Goal: Communication & Community: Answer question/provide support

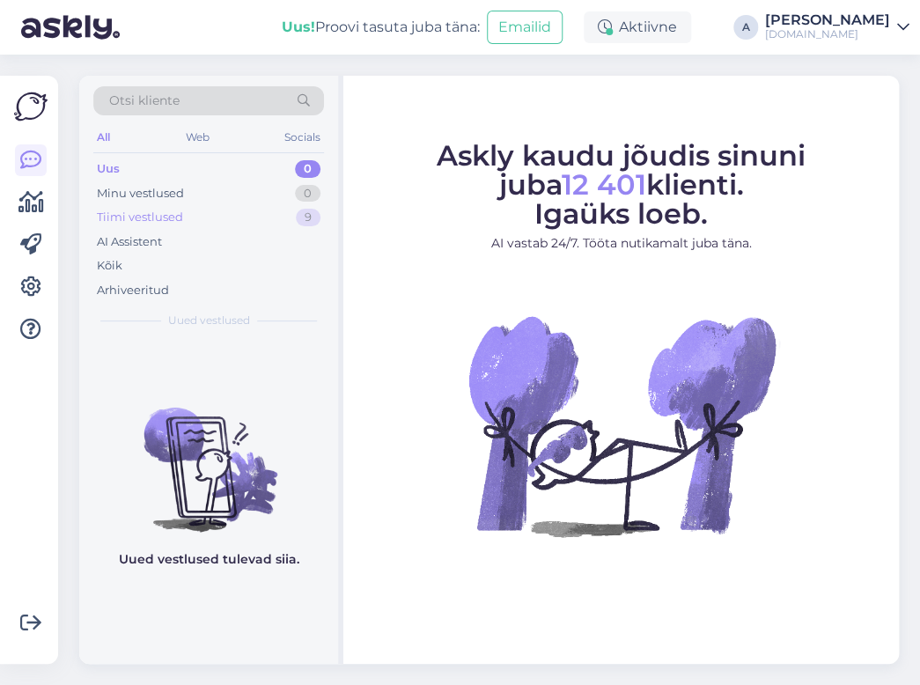
click at [261, 227] on div "Tiimi vestlused 9" at bounding box center [208, 217] width 231 height 25
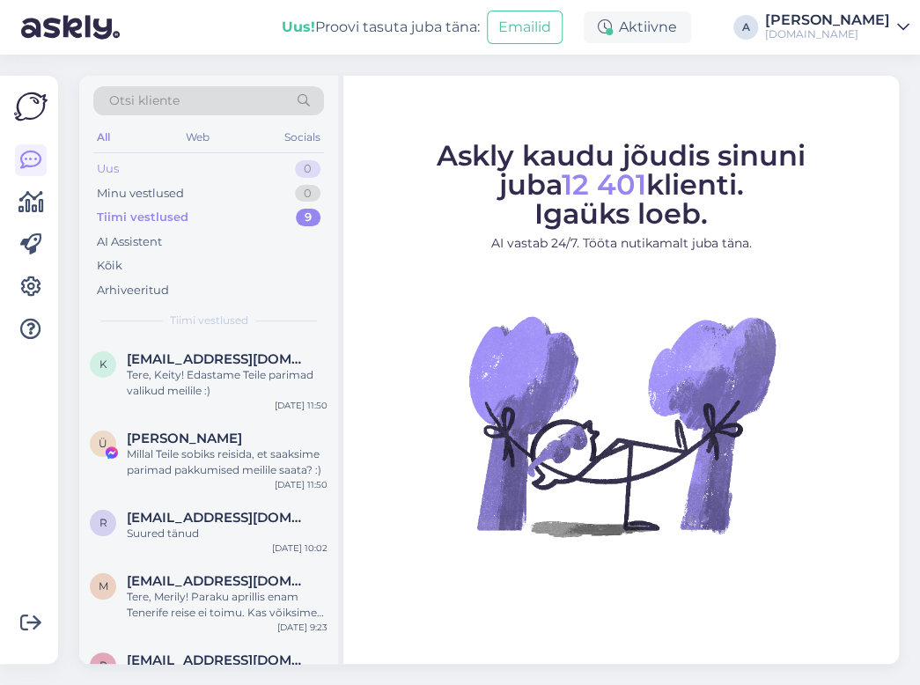
click at [274, 167] on div "Uus 0" at bounding box center [208, 169] width 231 height 25
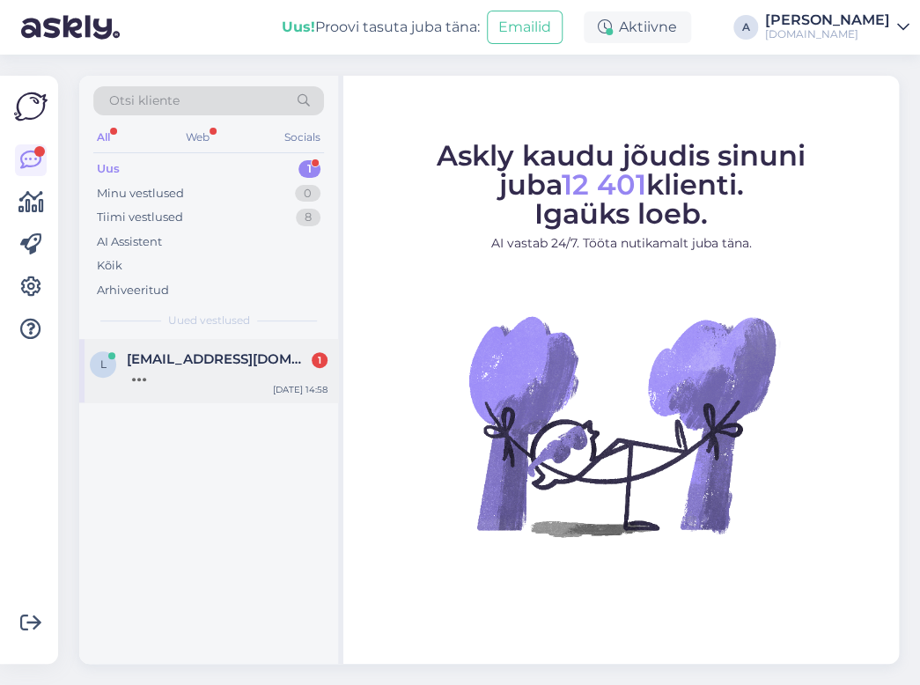
click at [202, 378] on div at bounding box center [227, 375] width 201 height 16
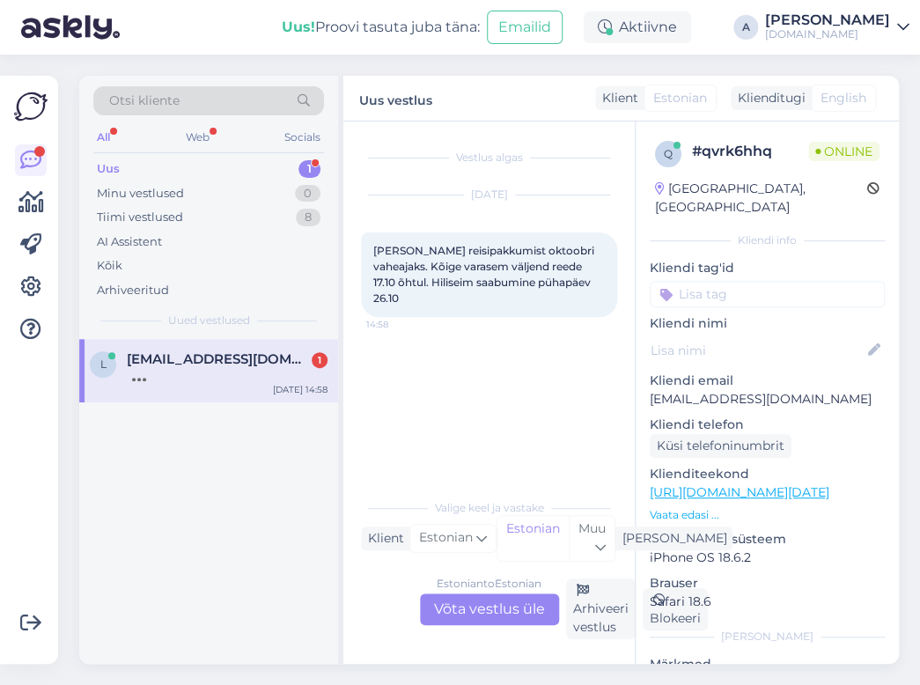
click at [455, 604] on div "Estonian to Estonian Võta vestlus üle" at bounding box center [489, 610] width 139 height 32
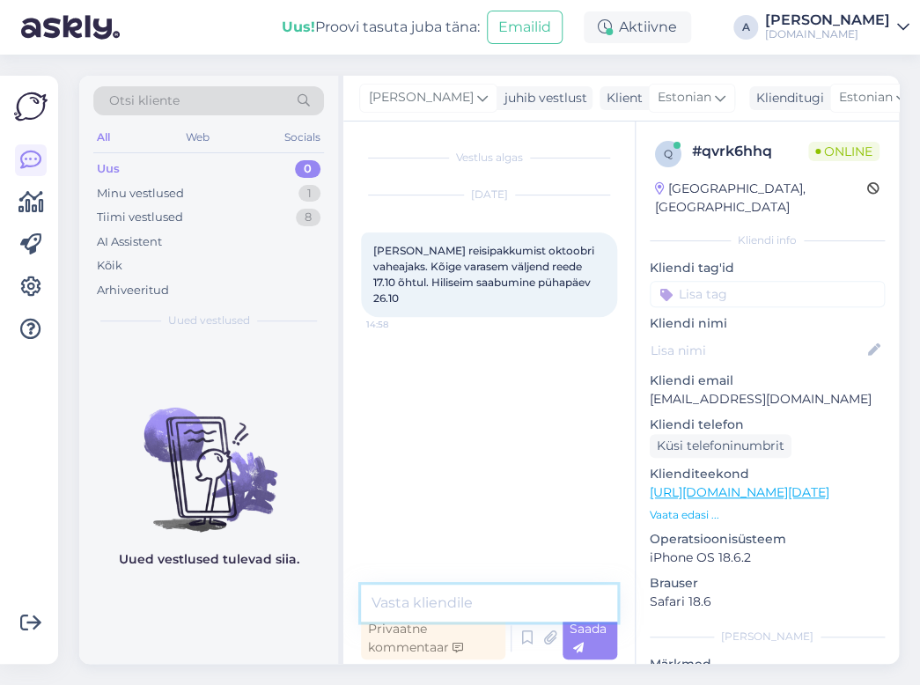
click at [448, 592] on textarea at bounding box center [489, 603] width 256 height 37
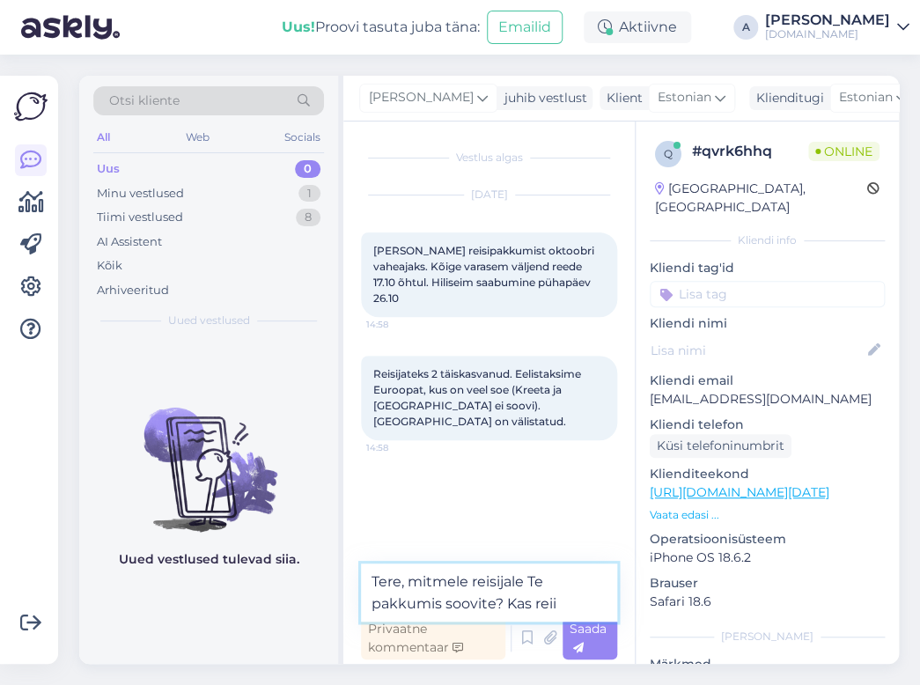
type textarea "Tere, mitmele reisijale Te pakkumis soovite? Kas rei"
drag, startPoint x: 595, startPoint y: 610, endPoint x: 240, endPoint y: 563, distance: 358.9
click at [240, 563] on div "Otsi kliente All Web Socials Uus 0 Minu vestlused 1 Tiimi vestlused 8 AI Assist…" at bounding box center [489, 370] width 820 height 588
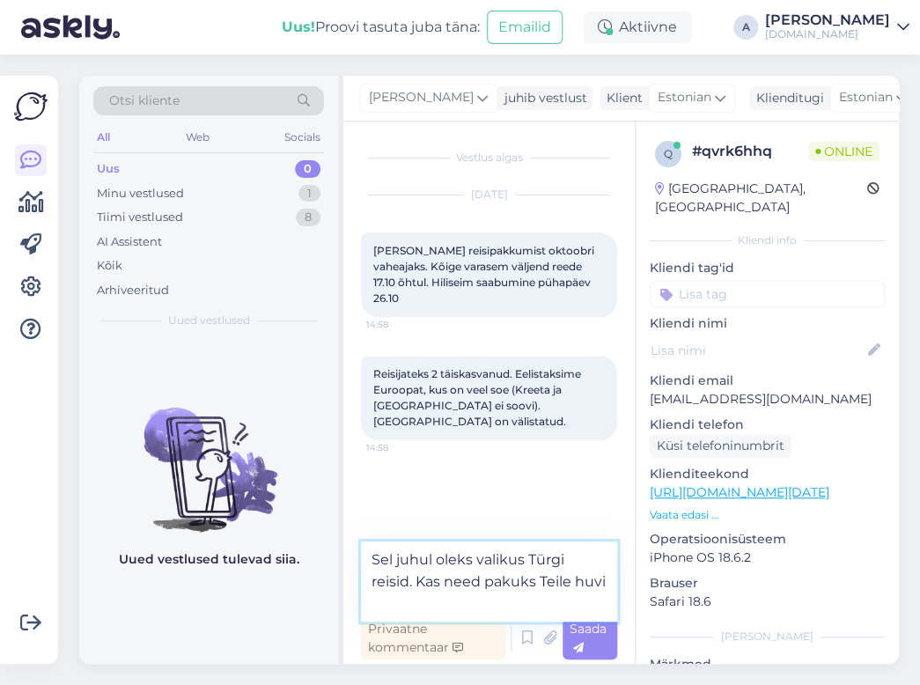
type textarea "Sel juhul oleks valikus Türgi reisid. Kas need pakuks Teile huvi?"
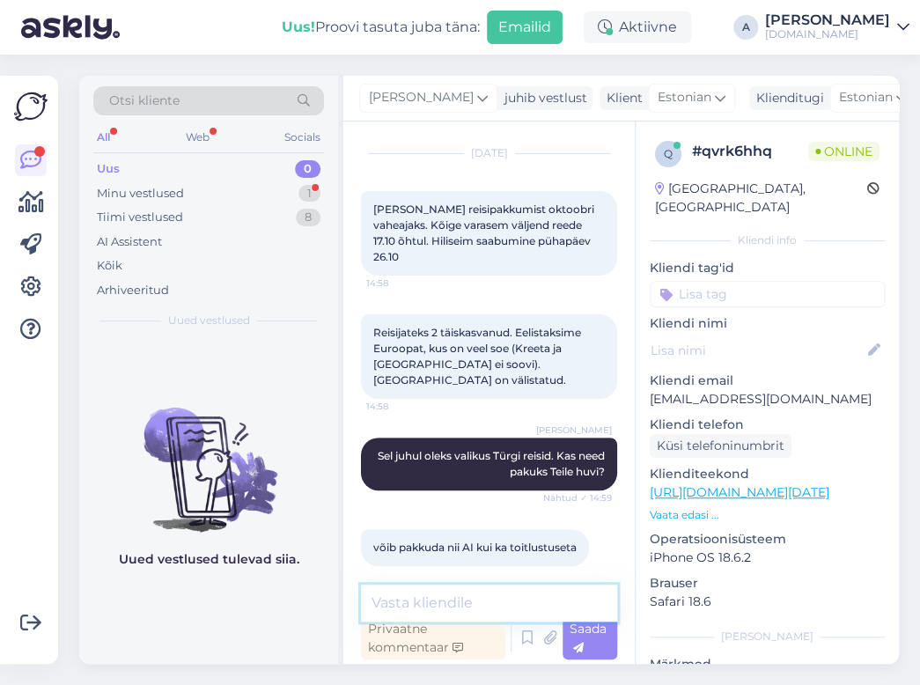
scroll to position [117, 0]
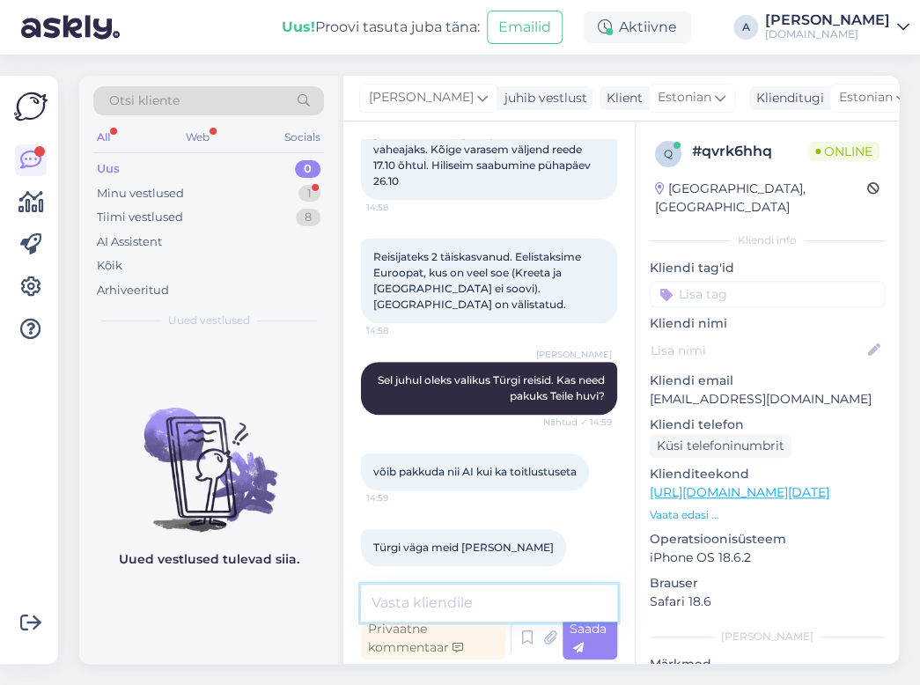
click at [574, 601] on textarea at bounding box center [489, 603] width 256 height 37
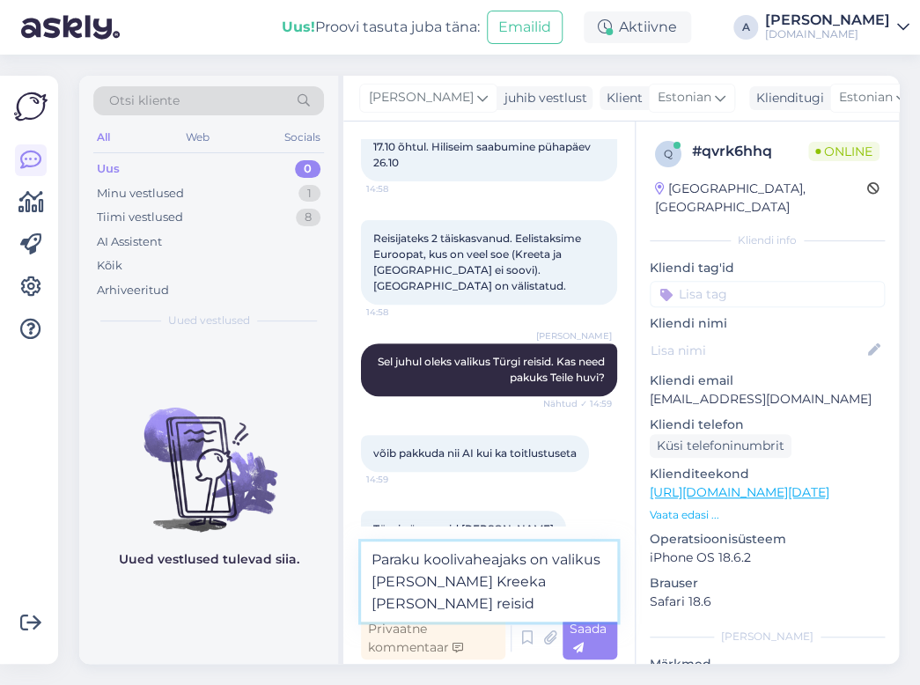
type textarea "Paraku koolivaheajaks on valikus [PERSON_NAME] Kreeka [PERSON_NAME] reisid."
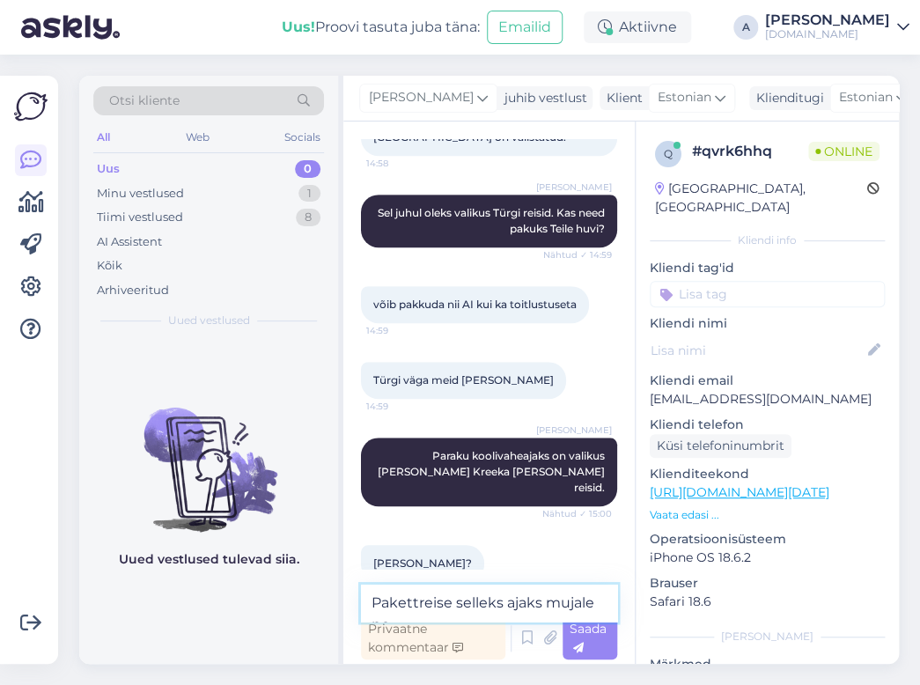
scroll to position [303, 0]
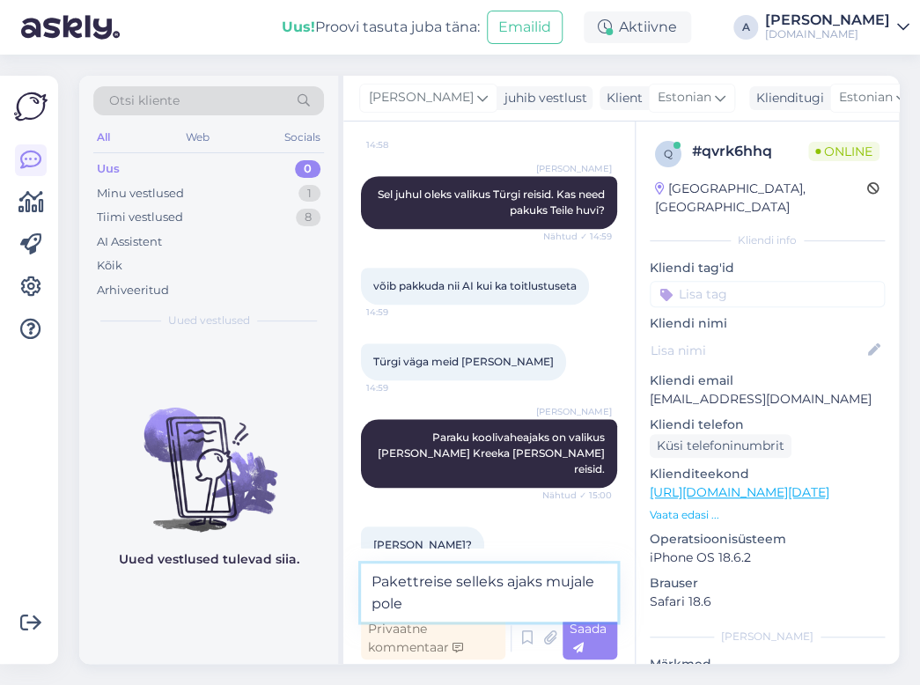
type textarea "Pakettreise selleks ajaks mujale pole."
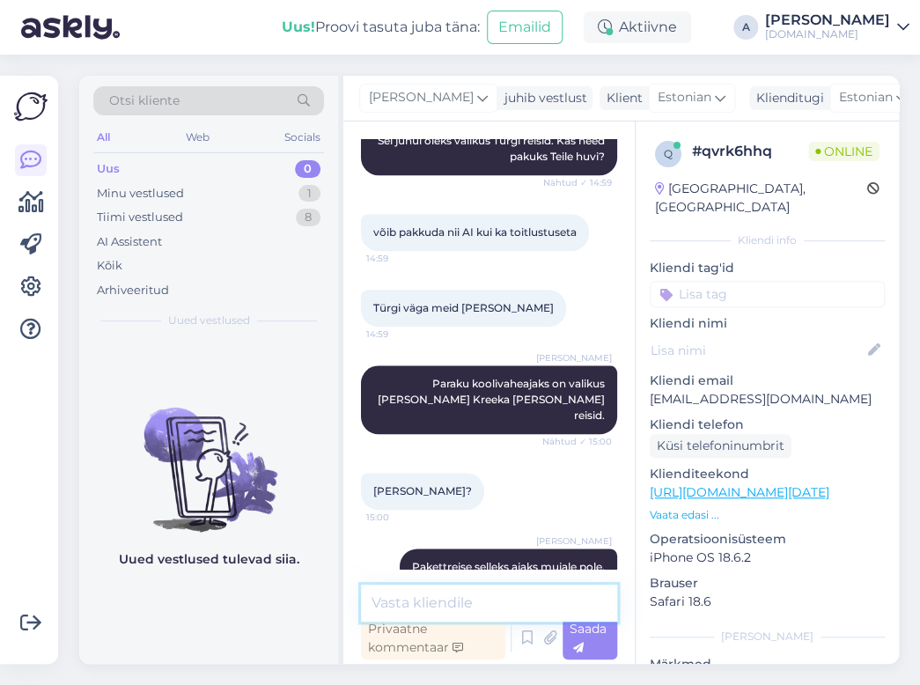
scroll to position [360, 0]
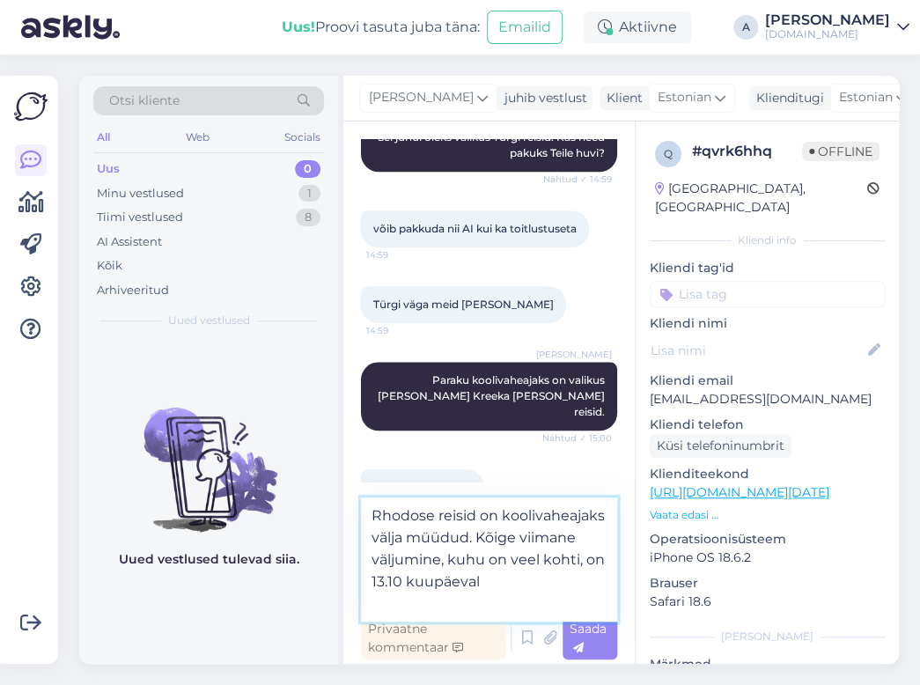
type textarea "Rhodose reisid on koolivaheajaks välja müüdud. Kõige viimane väljumine, kuhu on…"
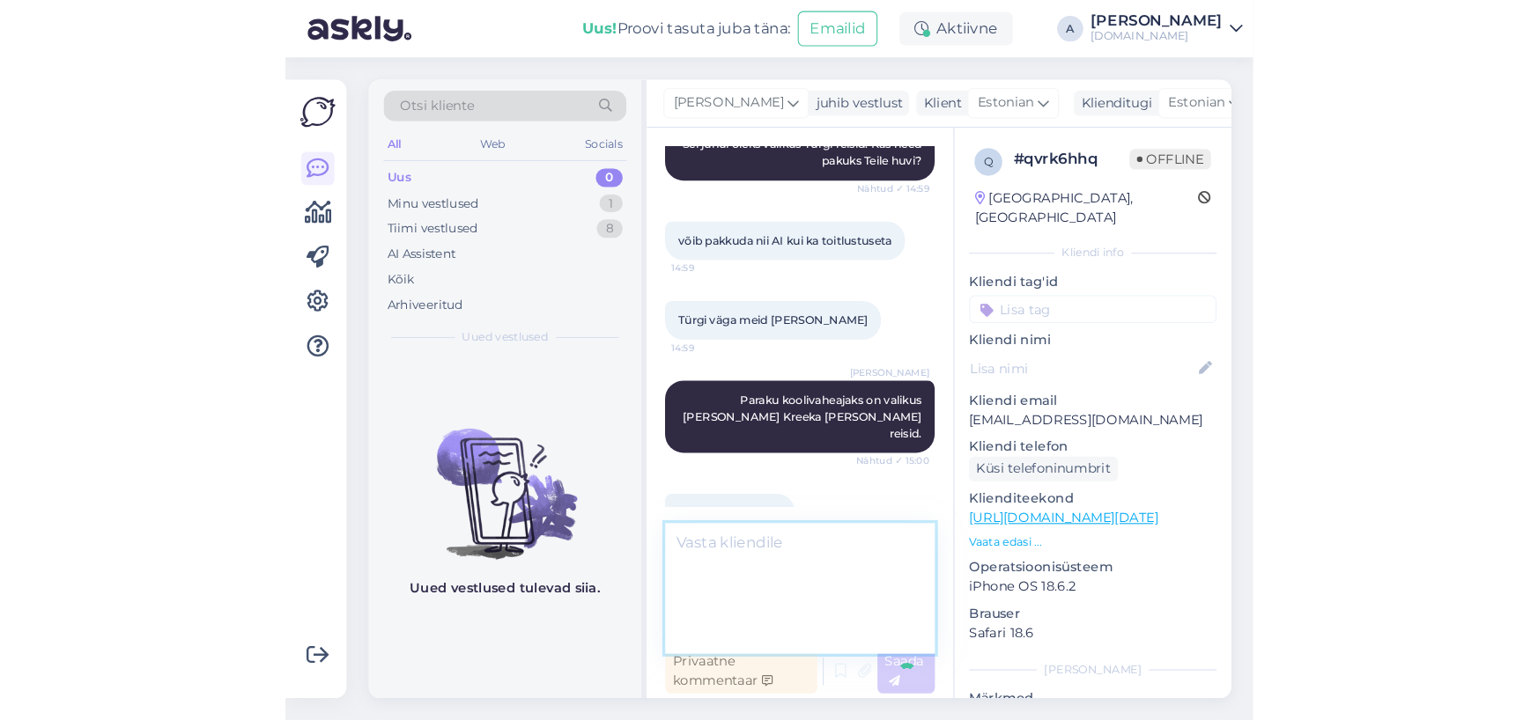
scroll to position [467, 0]
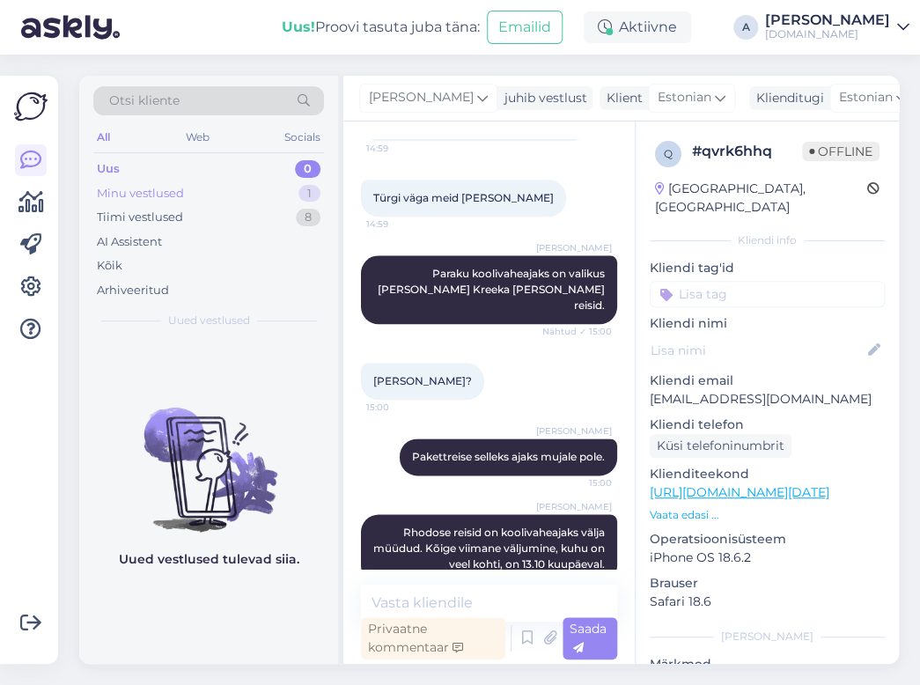
click at [243, 184] on div "Minu vestlused 1" at bounding box center [208, 193] width 231 height 25
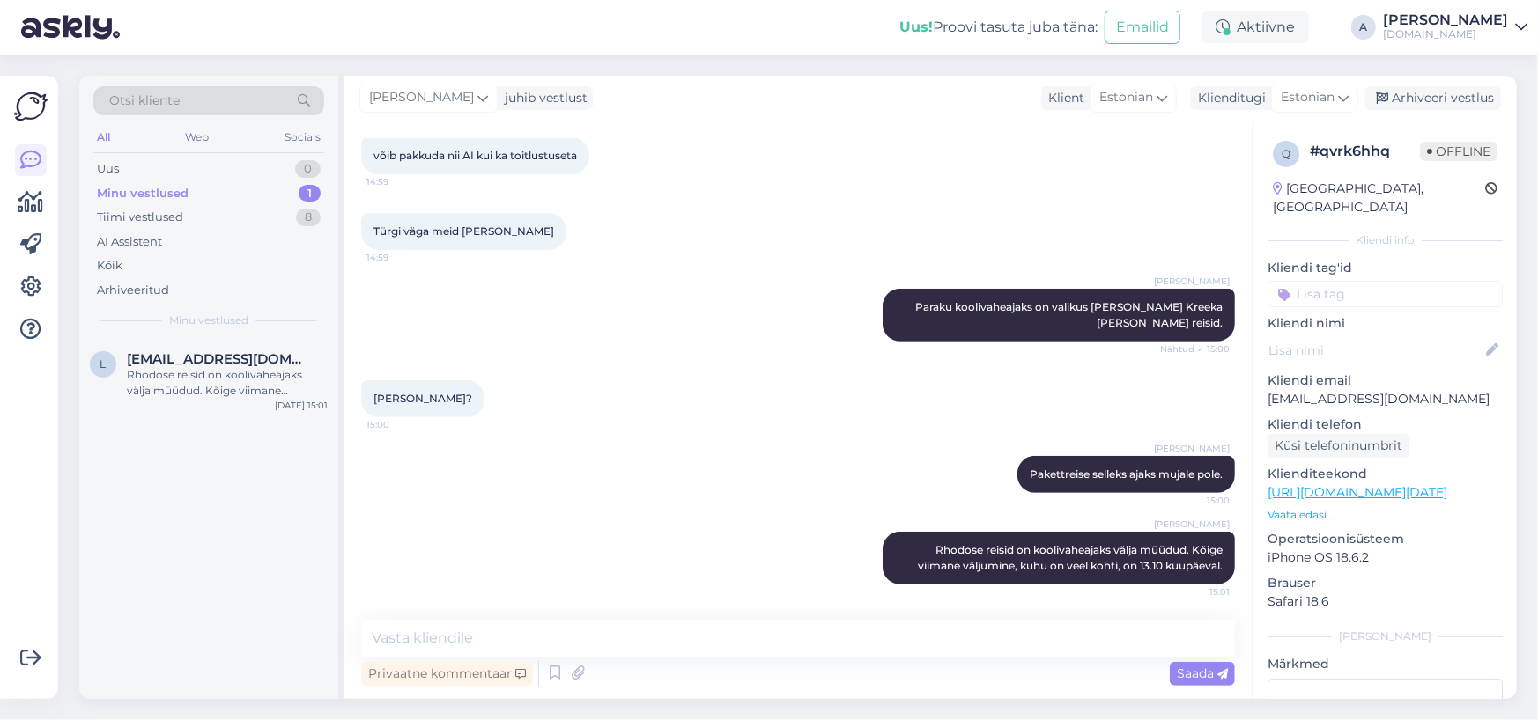
scroll to position [352, 0]
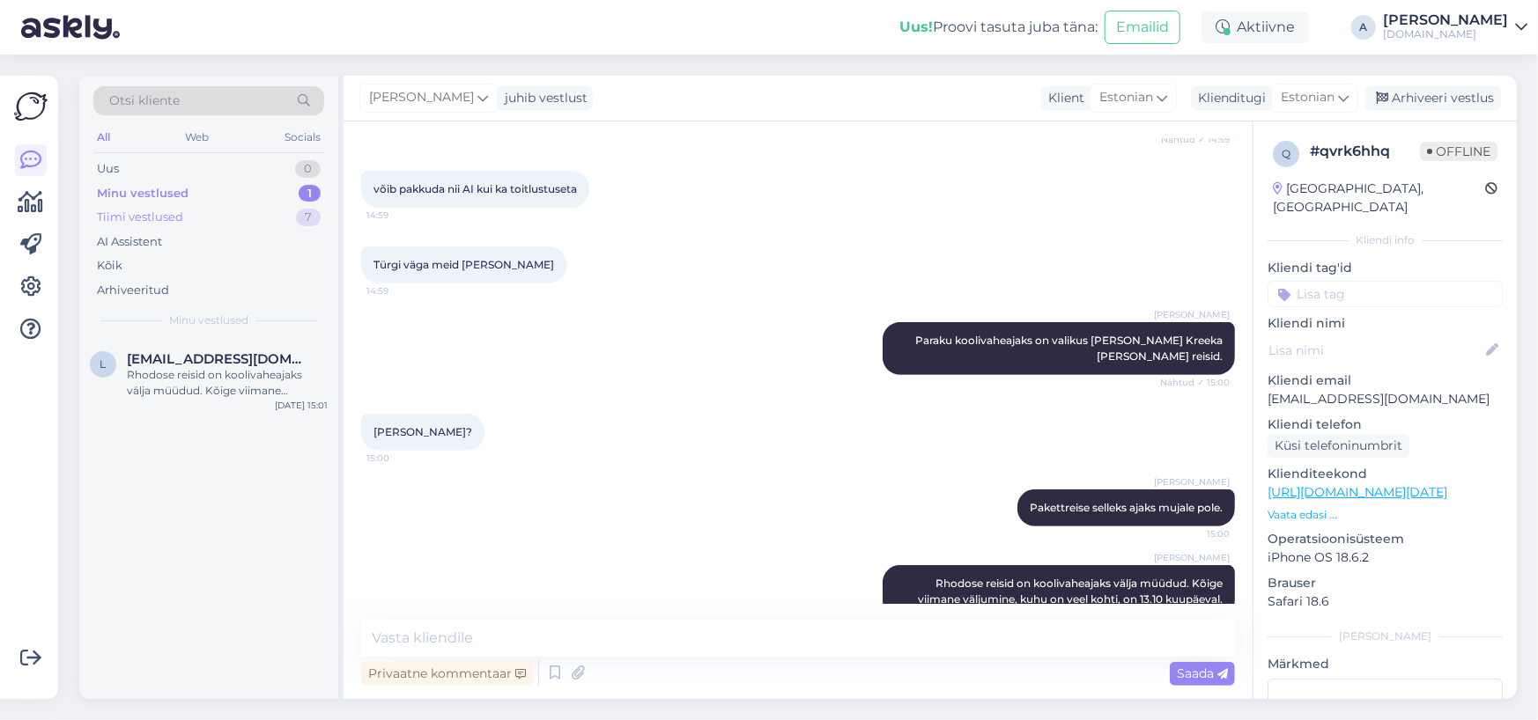
click at [268, 216] on div "Tiimi vestlused 7" at bounding box center [208, 217] width 231 height 25
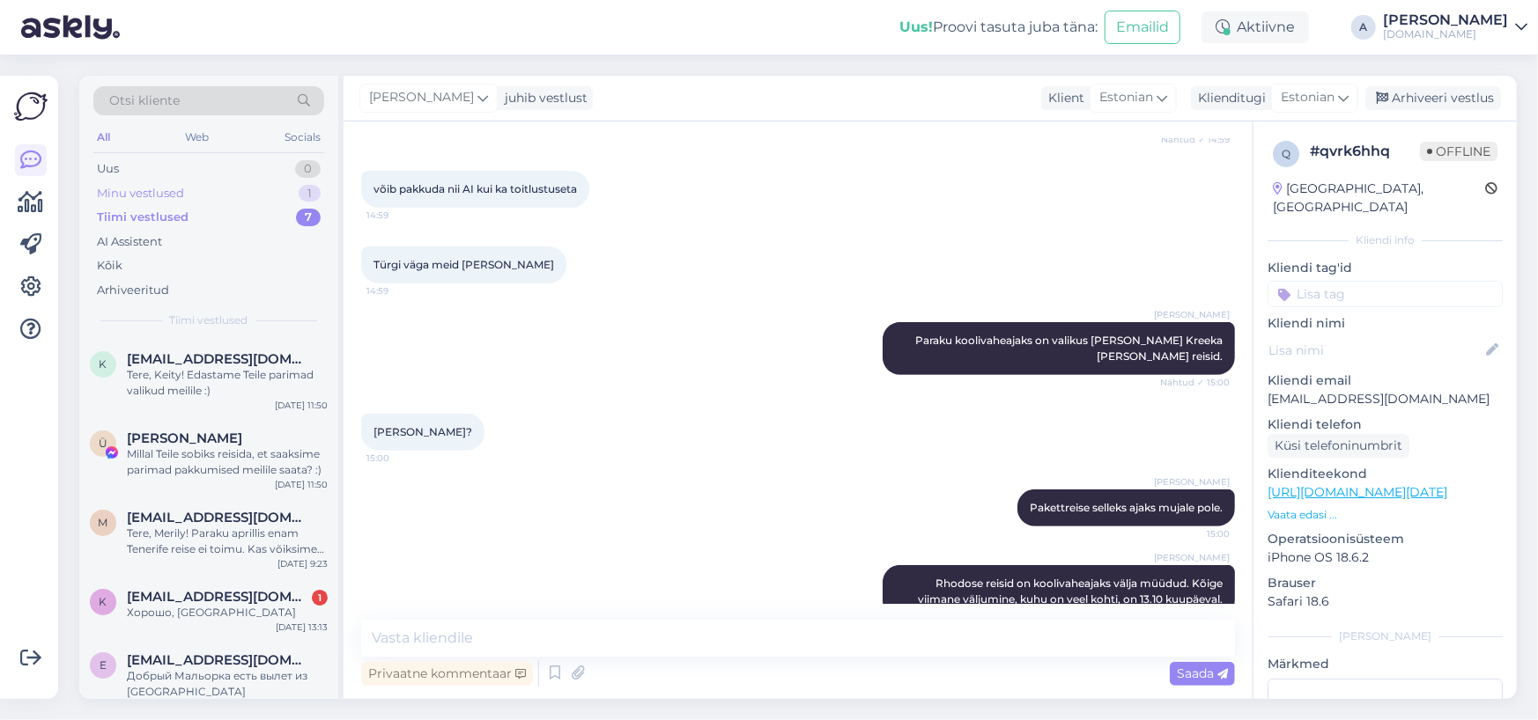
click at [266, 196] on div "Minu vestlused 1" at bounding box center [208, 193] width 231 height 25
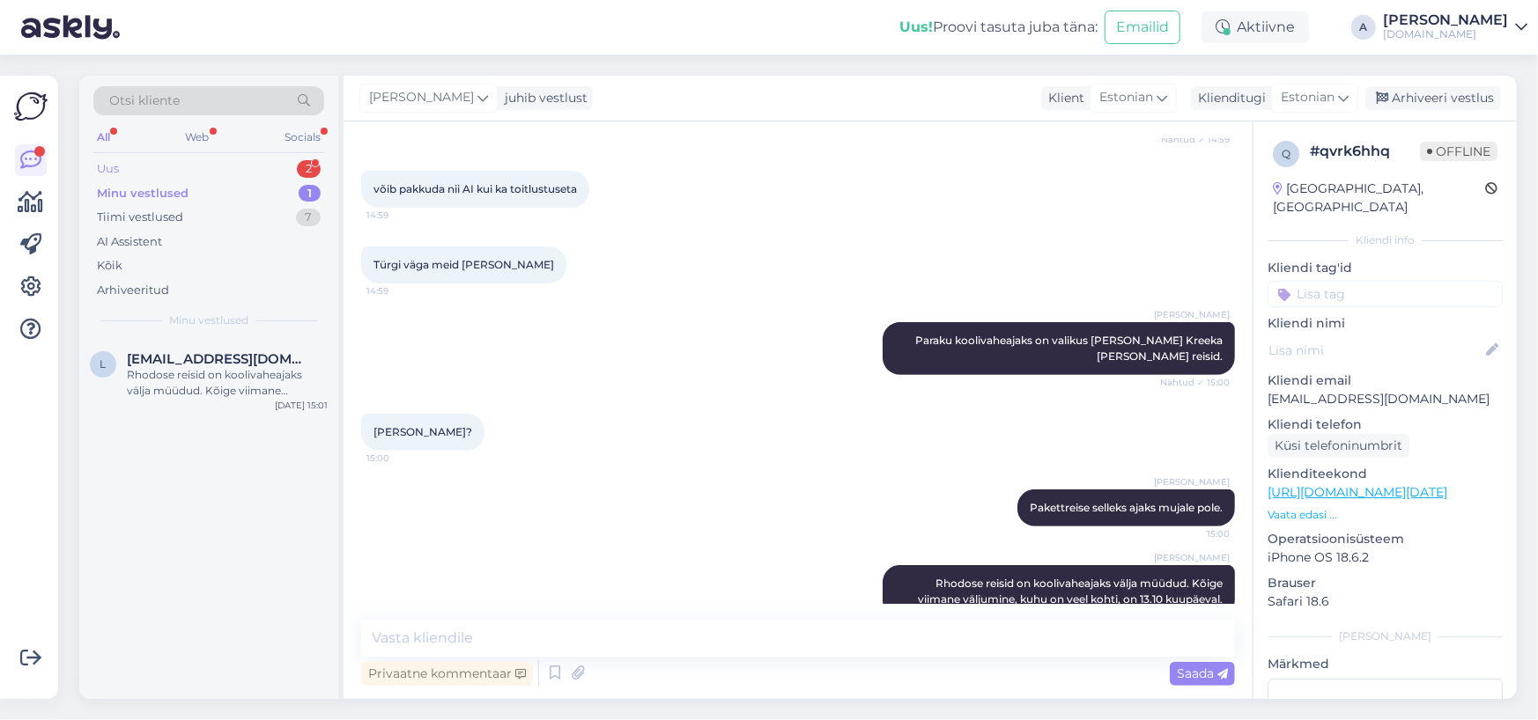
click at [229, 174] on div "Uus 2" at bounding box center [208, 169] width 231 height 25
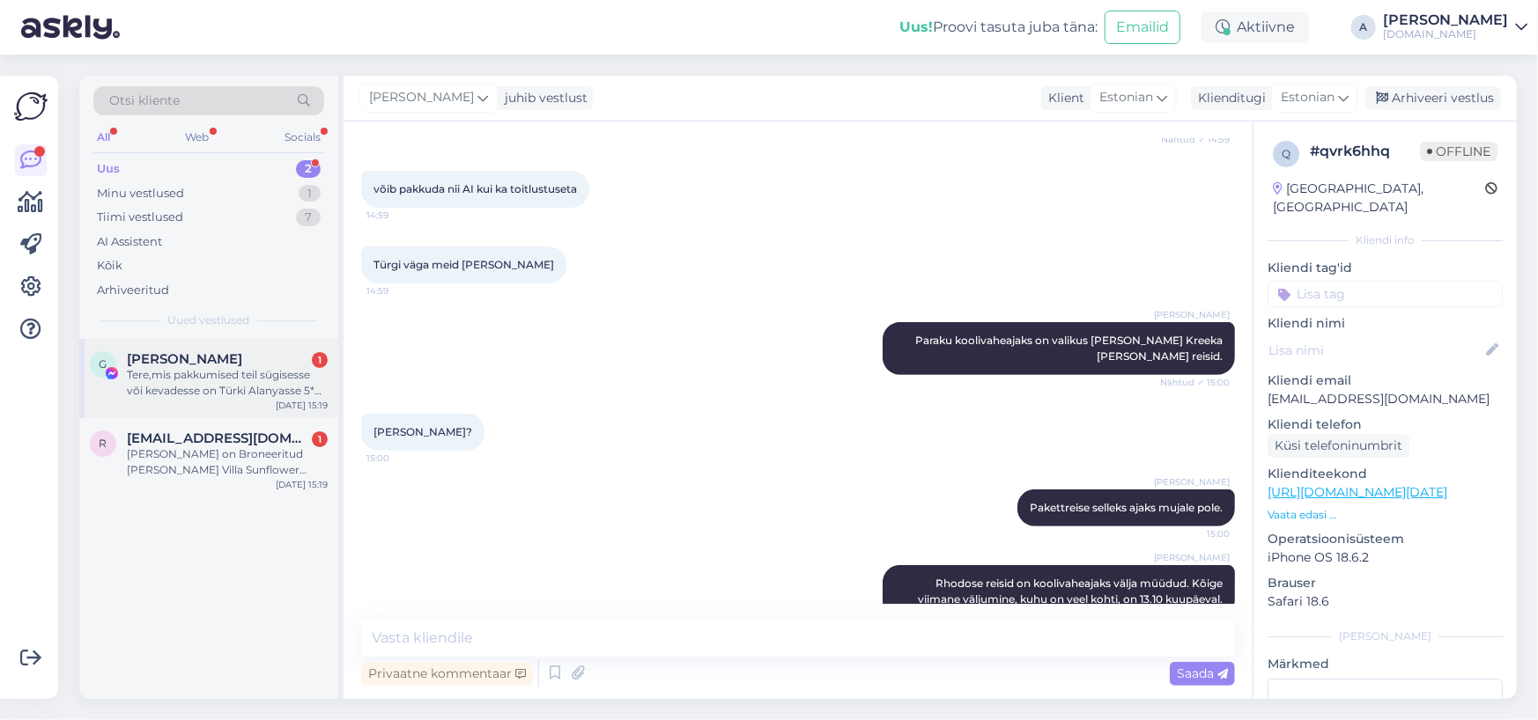
click at [255, 405] on div "G Gerda Saarna 1 Tere,mis pakkumised teil sügisesse või kevadesse on Türki Alan…" at bounding box center [208, 378] width 259 height 79
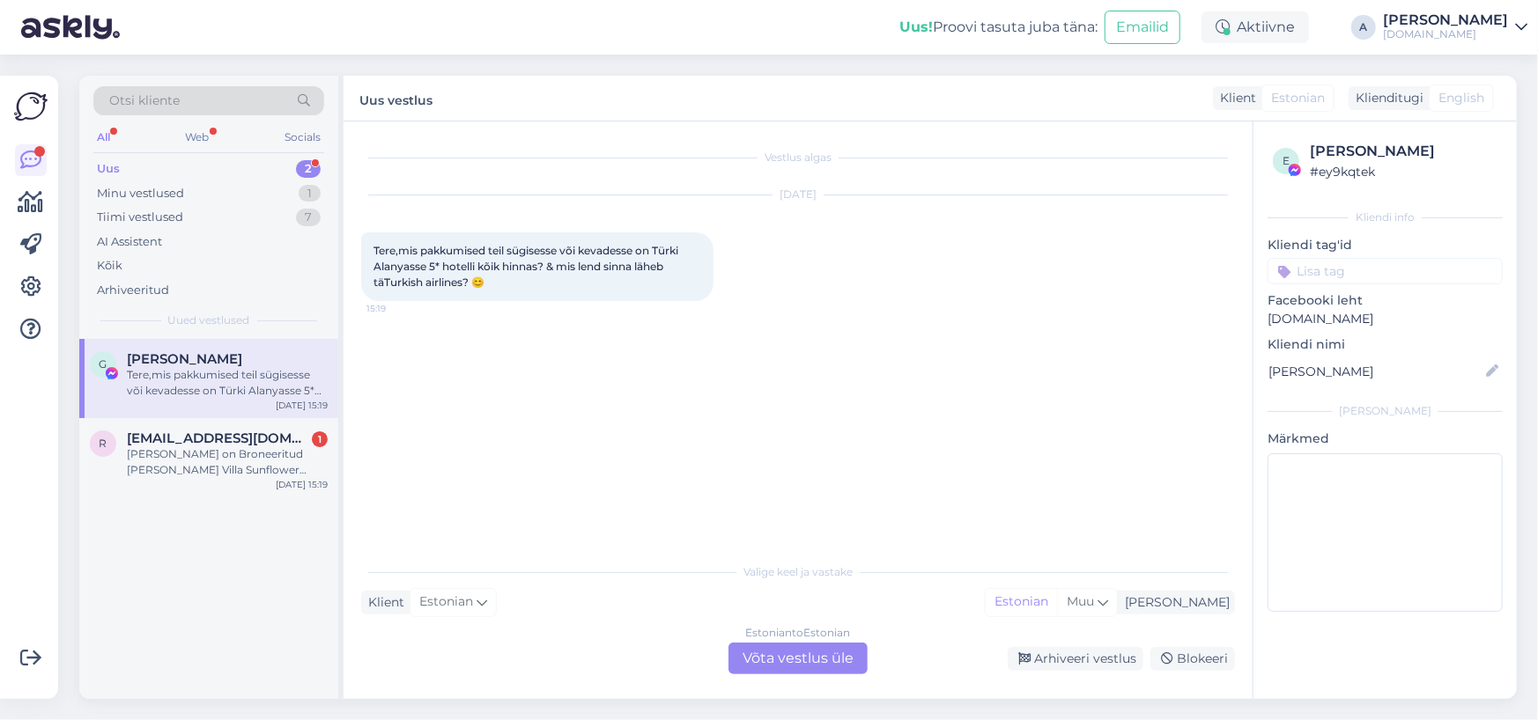
click at [846, 660] on div "Estonian to Estonian Võta vestlus üle" at bounding box center [797, 659] width 139 height 32
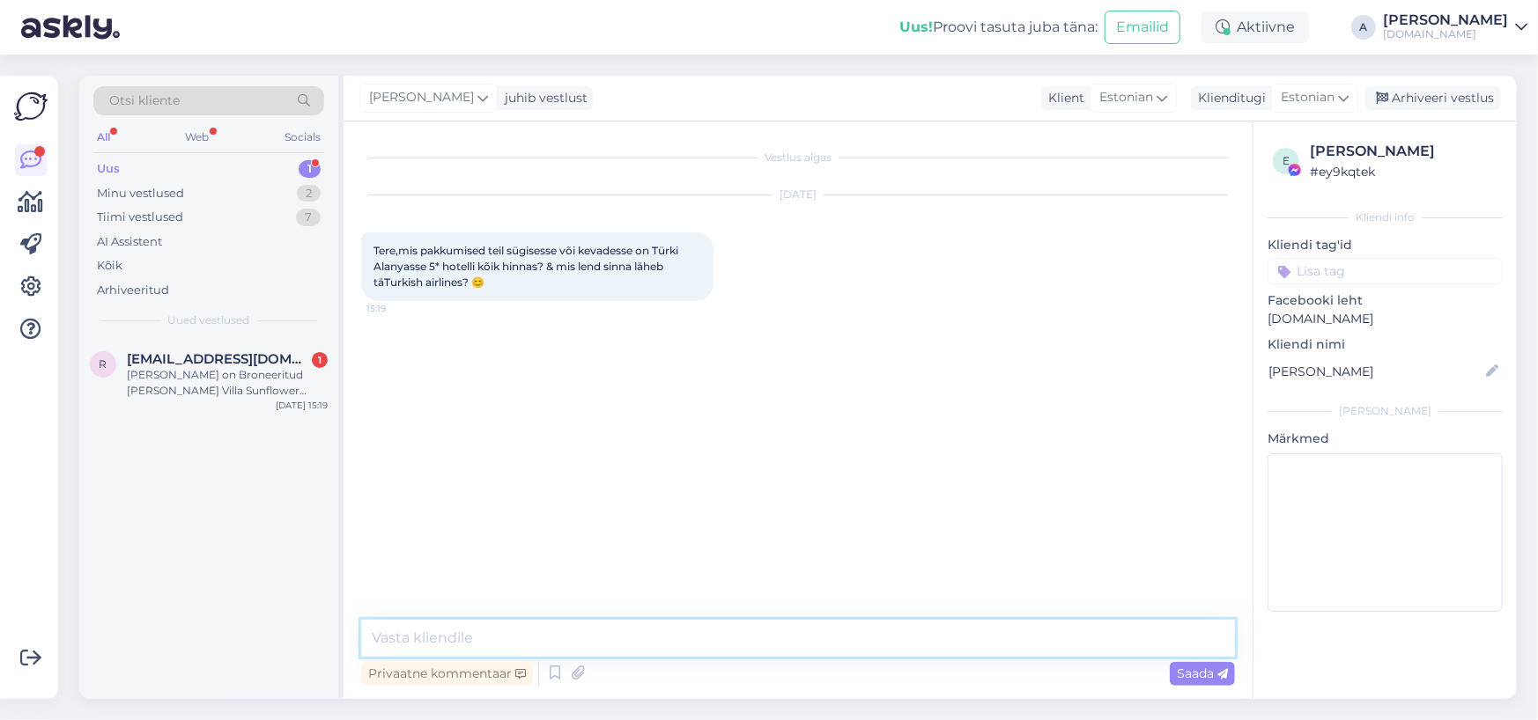
click at [776, 633] on textarea at bounding box center [798, 638] width 874 height 37
type textarea "Tere"
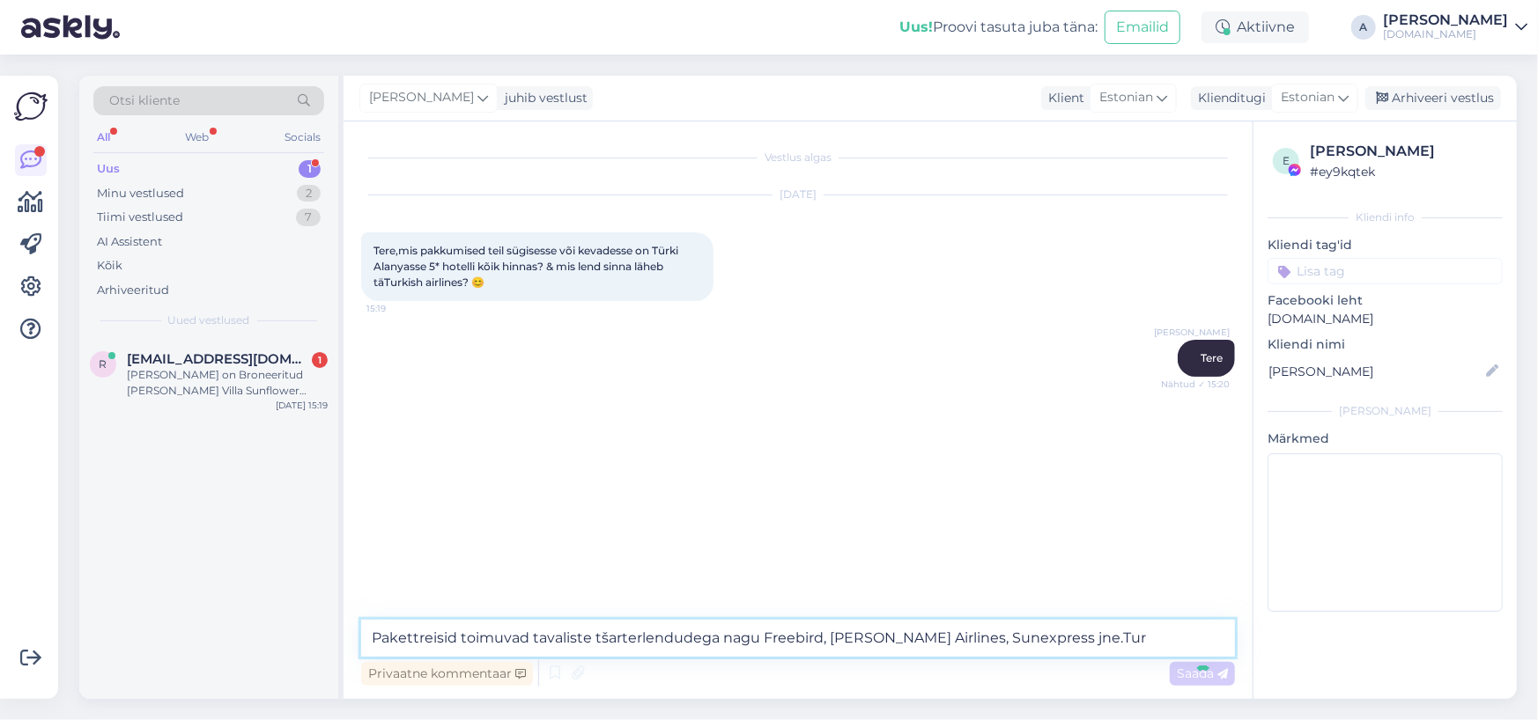
type textarea "Pakettreisid toimuvad tavaliste tšarterlendudega nagu Freebird, Heston Airlines…"
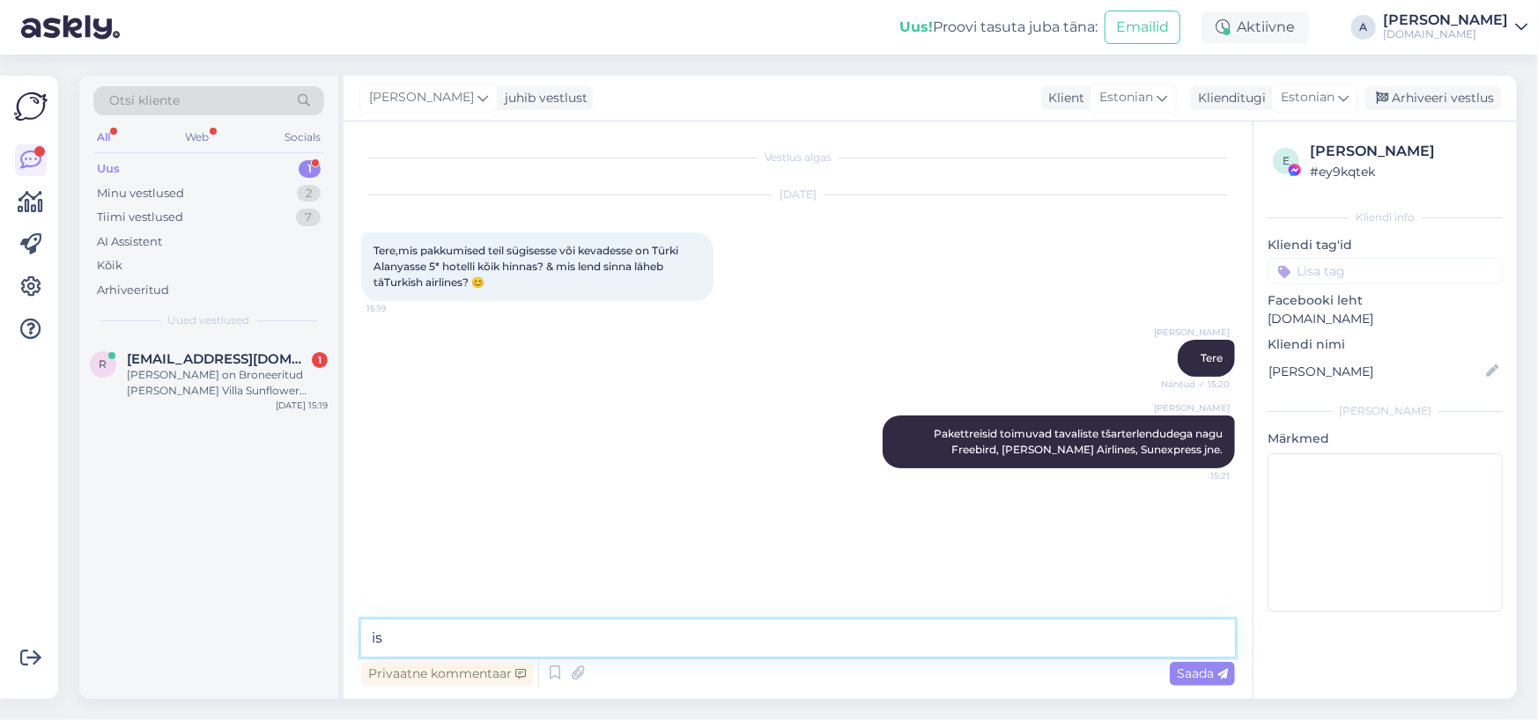
type textarea "i"
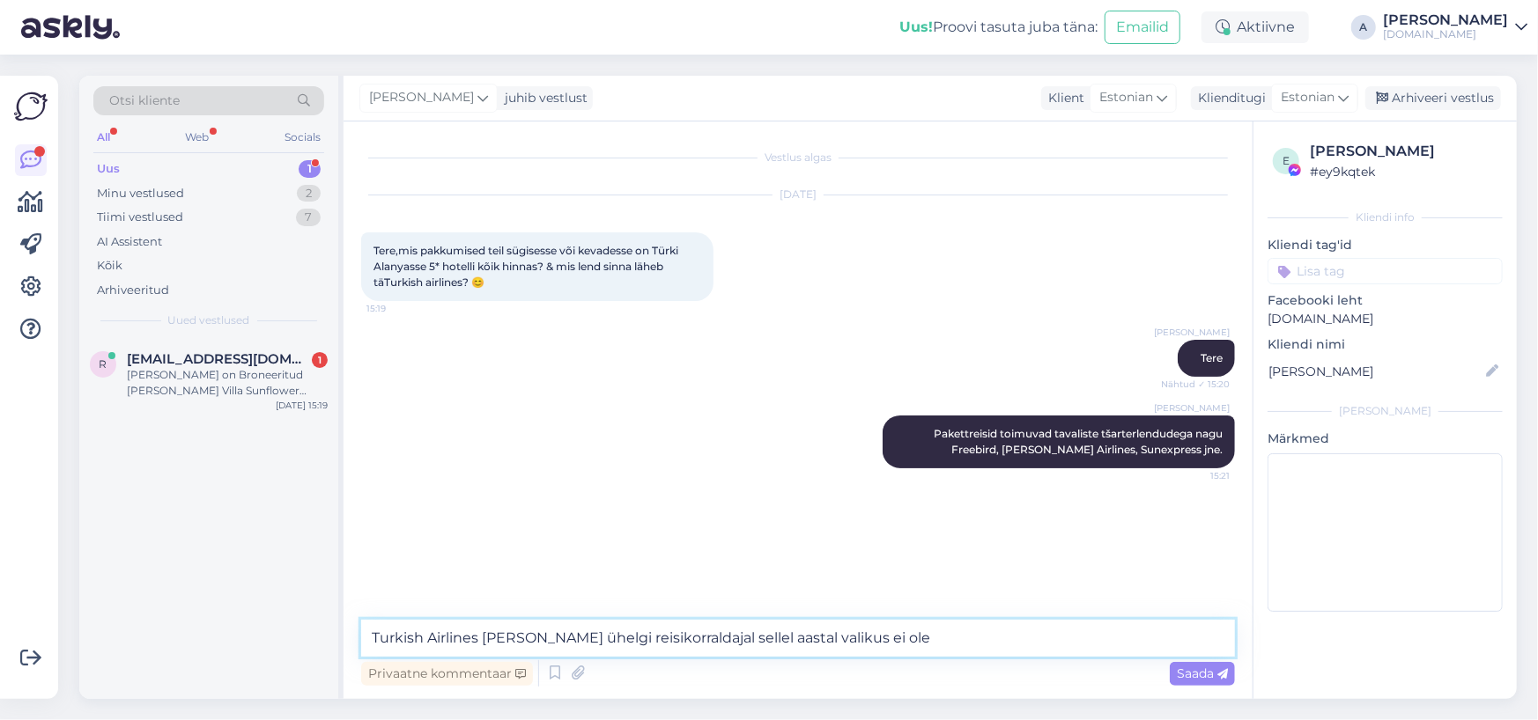
type textarea "Turkish Airlines [PERSON_NAME] ühelgi reisikorraldajal sellel aastal valikus ei…"
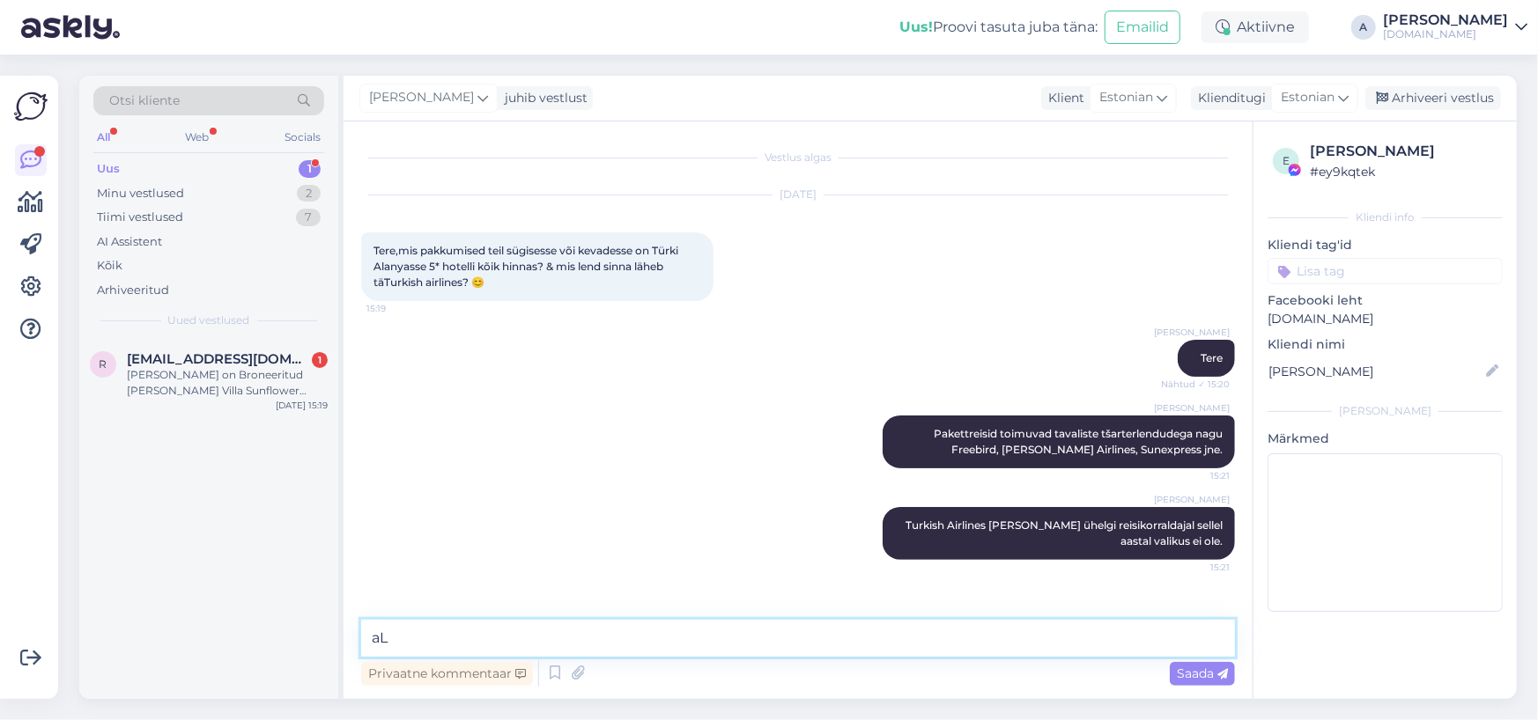
type textarea "a"
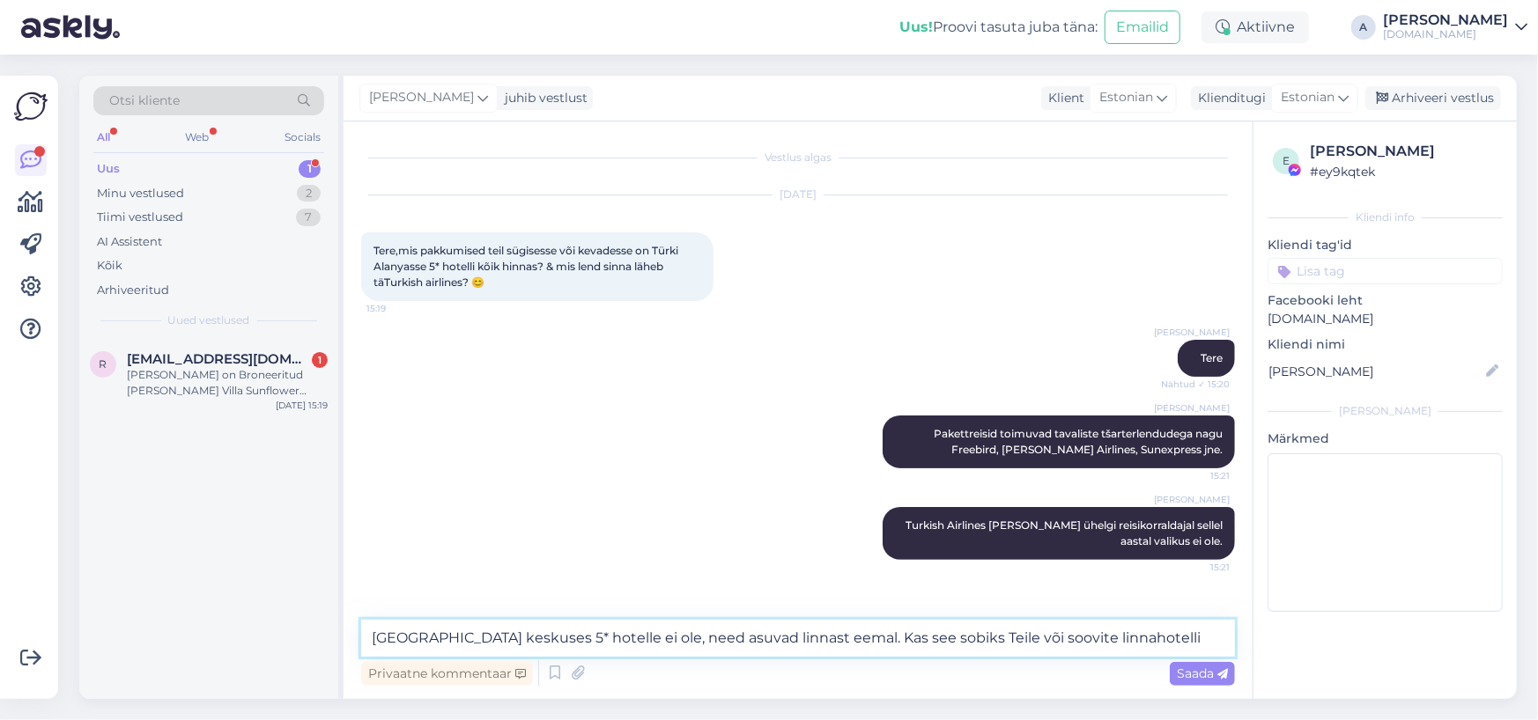
type textarea "[GEOGRAPHIC_DATA] keskuses 5* hotelle ei ole, need asuvad linnast eemal. Kas se…"
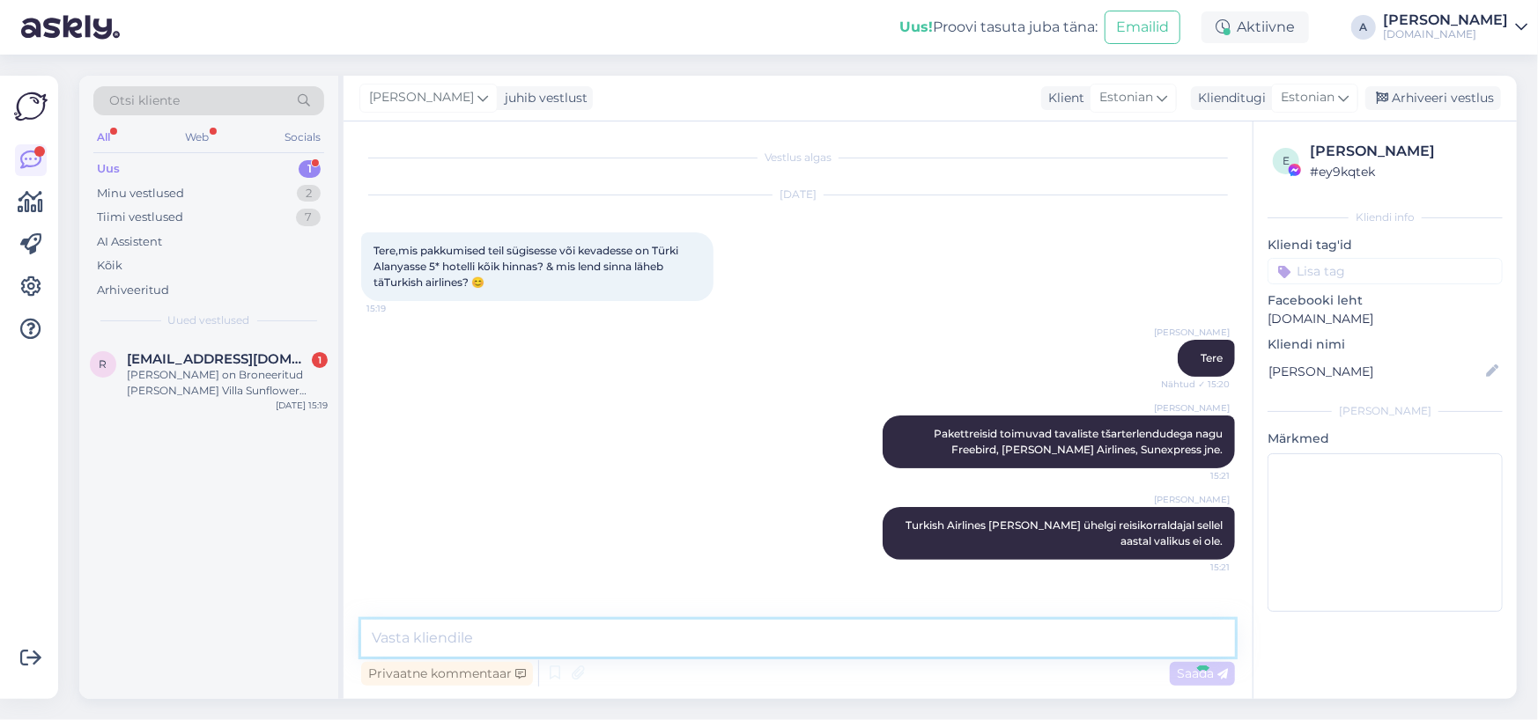
scroll to position [66, 0]
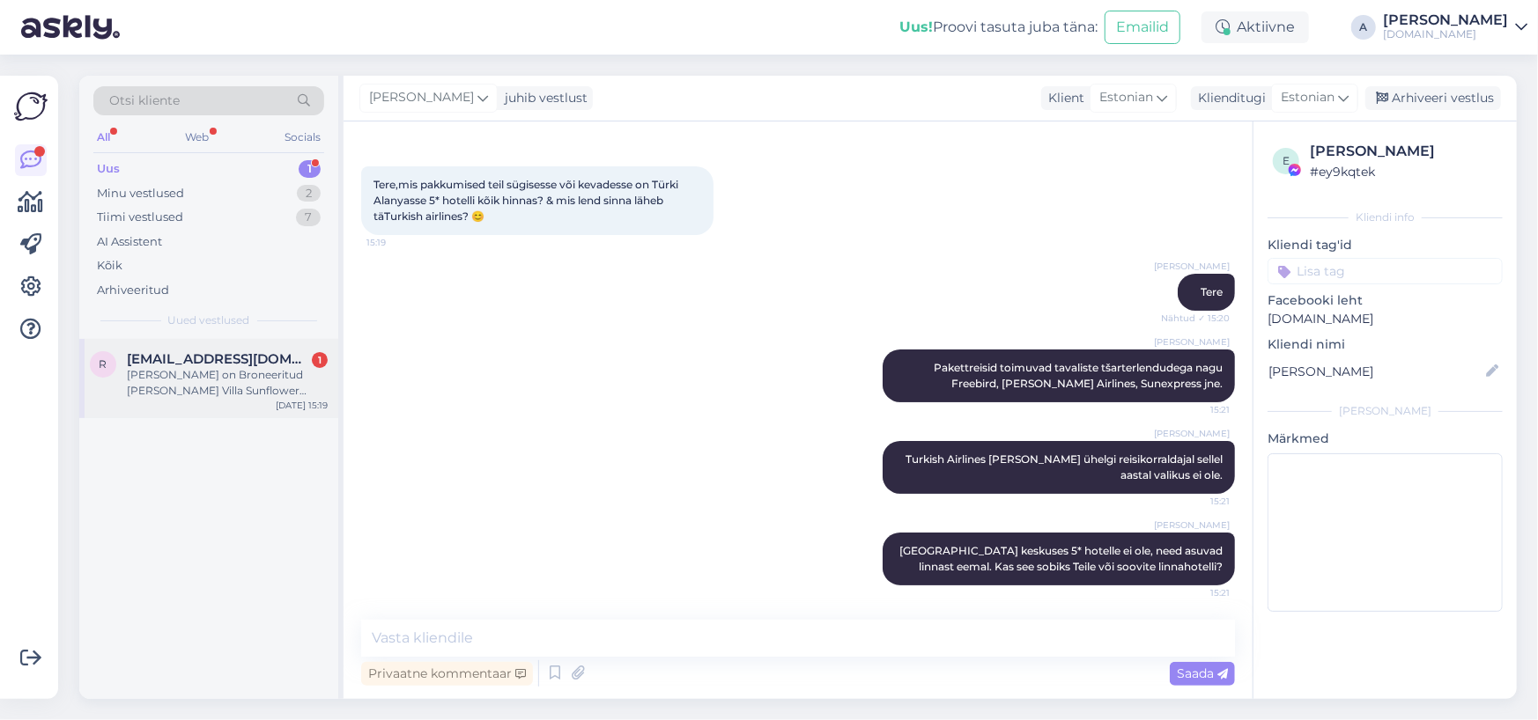
click at [309, 387] on div "Tere ole Rainer joosep on Broneeritud reis Villa Sunflower 1 oktoober väljumise…" at bounding box center [227, 383] width 201 height 32
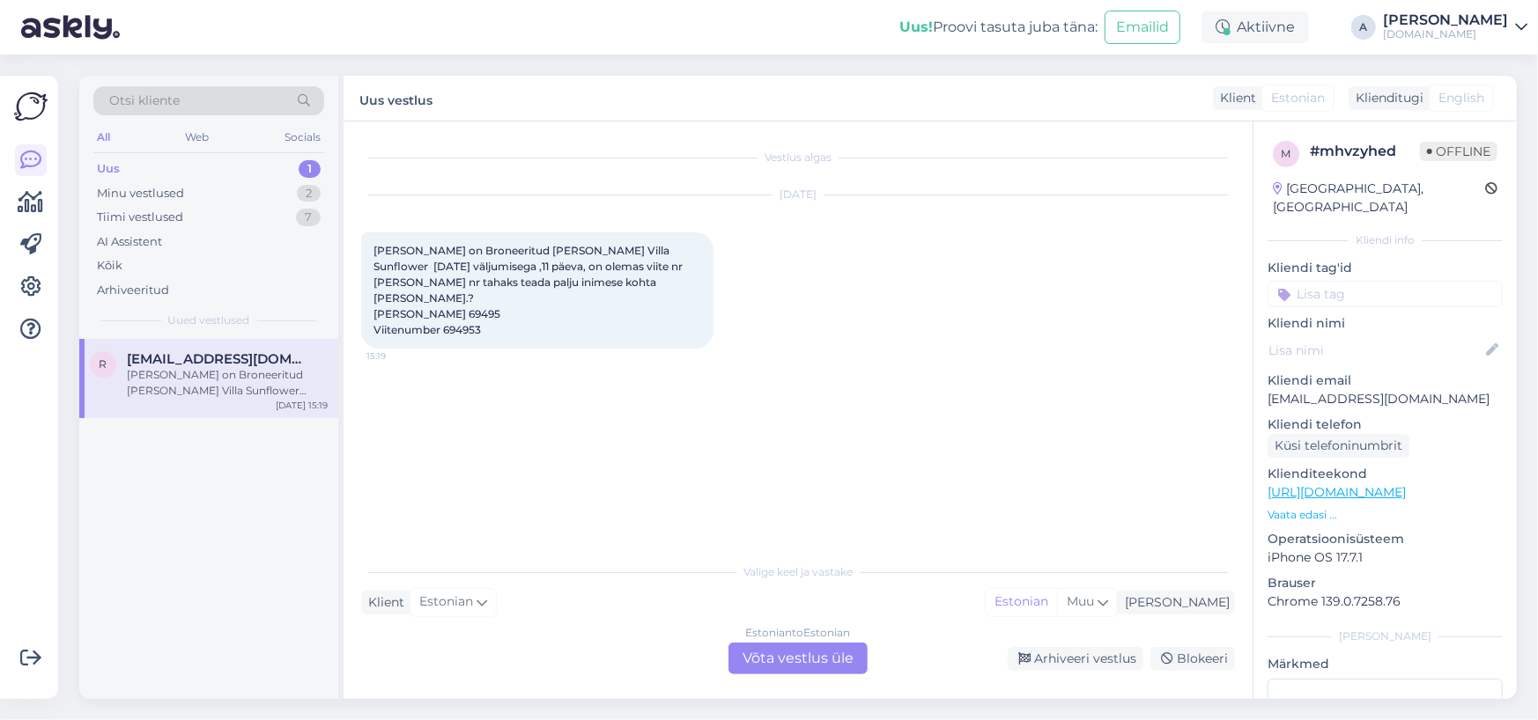
scroll to position [0, 0]
drag, startPoint x: 415, startPoint y: 298, endPoint x: 459, endPoint y: 298, distance: 44.0
click at [459, 298] on div "Tere ole Rainer joosep on Broneeritud reis Villa Sunflower 1 oktoober väljumise…" at bounding box center [537, 291] width 352 height 116
copy span "69495"
copy p "rainerjoosep@gmail.com"
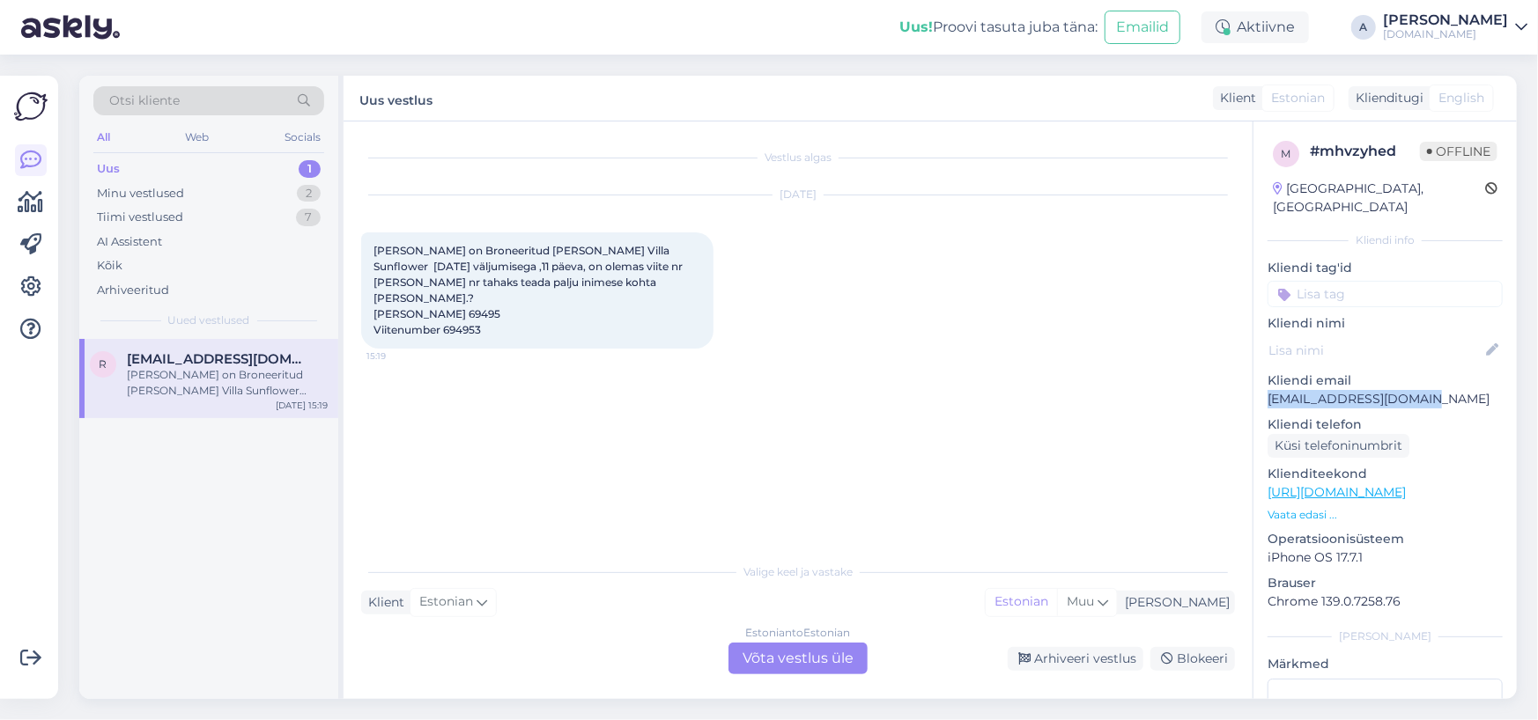
drag, startPoint x: 1429, startPoint y: 377, endPoint x: 1265, endPoint y: 383, distance: 163.9
click at [920, 383] on div "m # mhvzyhed Offline Estonia, Tallinn Kliendi info Kliendi tag'id Kliendi nimi …" at bounding box center [1384, 493] width 263 height 743
click at [781, 653] on div "Estonian to Estonian Võta vestlus üle" at bounding box center [797, 659] width 139 height 32
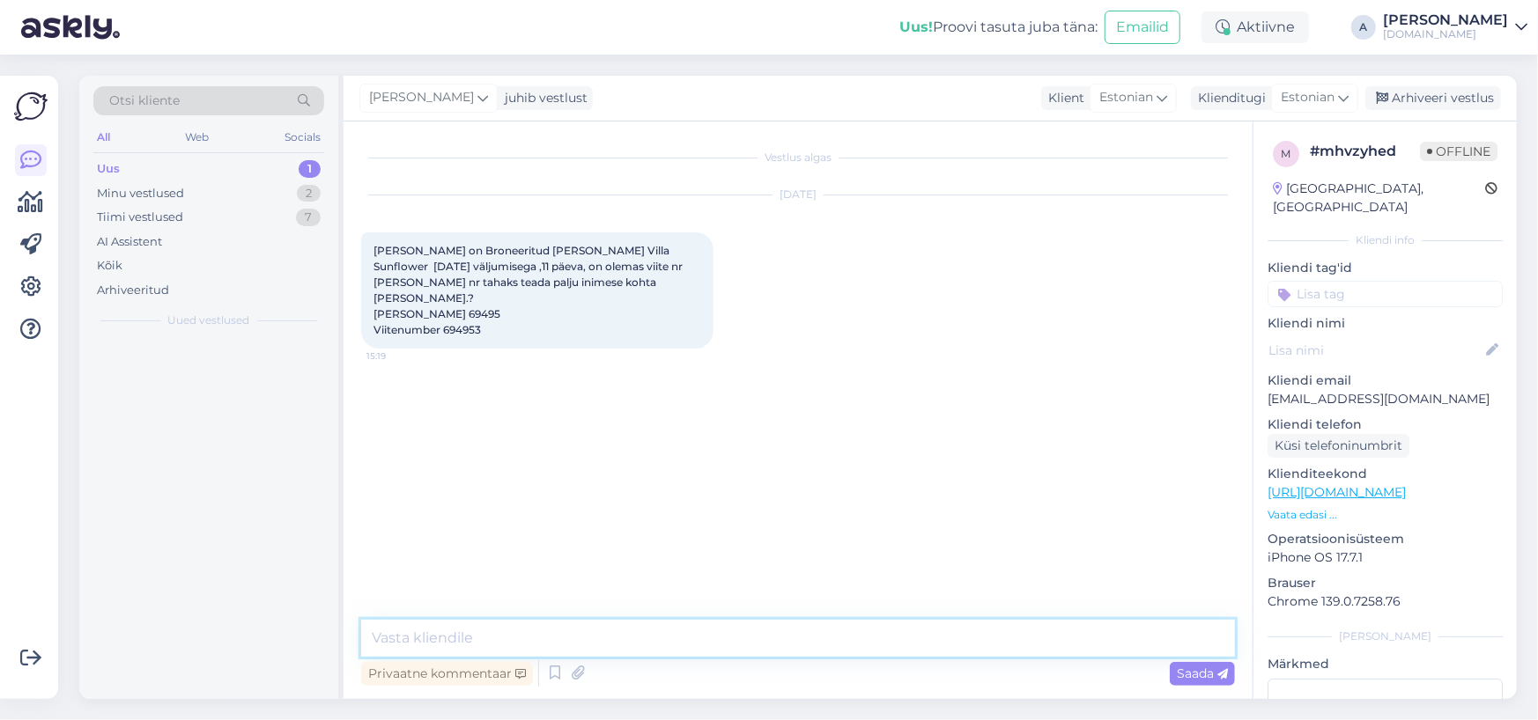
click at [703, 631] on textarea at bounding box center [798, 638] width 874 height 37
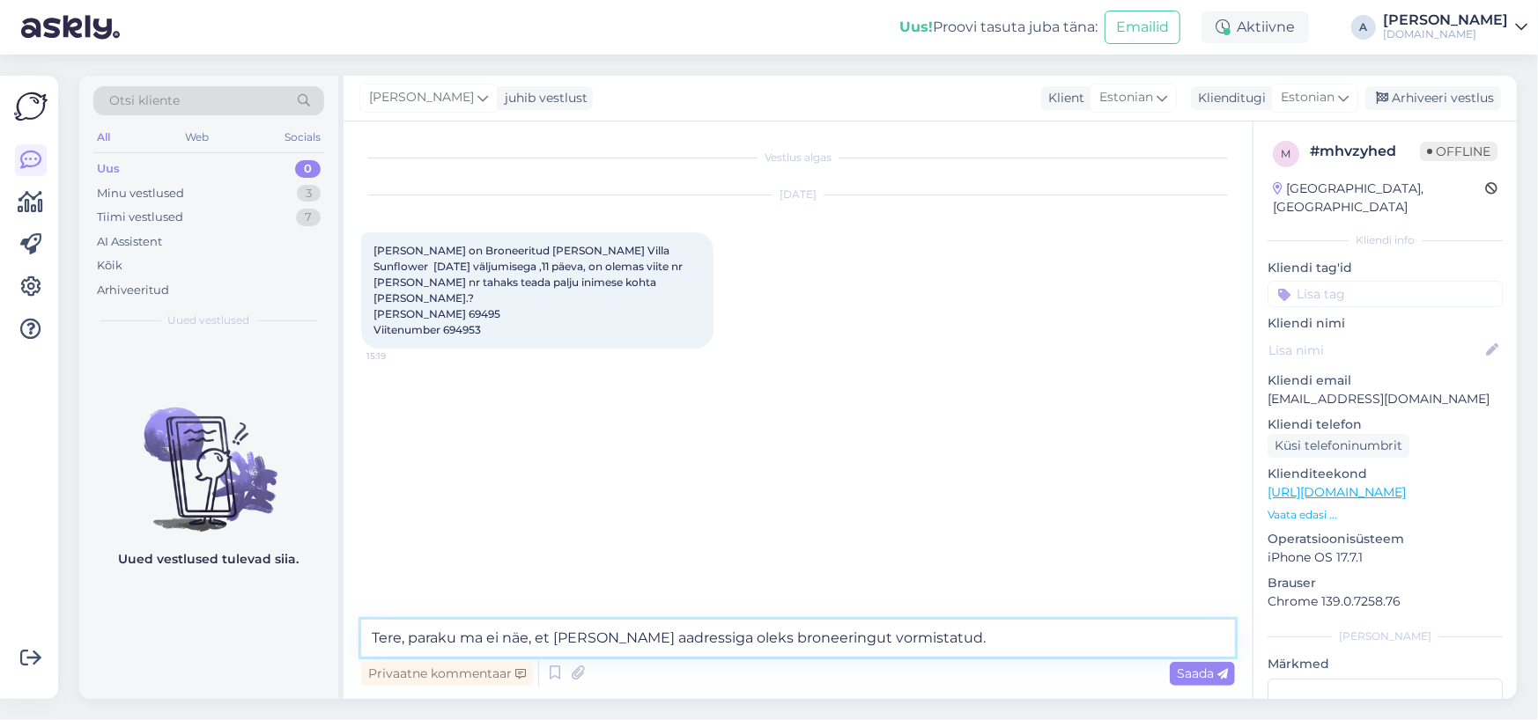
click at [629, 641] on textarea "Tere, paraku ma ei näe, et Teie meili aadressiga oleks broneeringut vormistatud." at bounding box center [798, 638] width 874 height 37
type textarea "Tere, paraku ma ei näe, et Teie meiliaadressiga oleks broneeringut vormistatud."
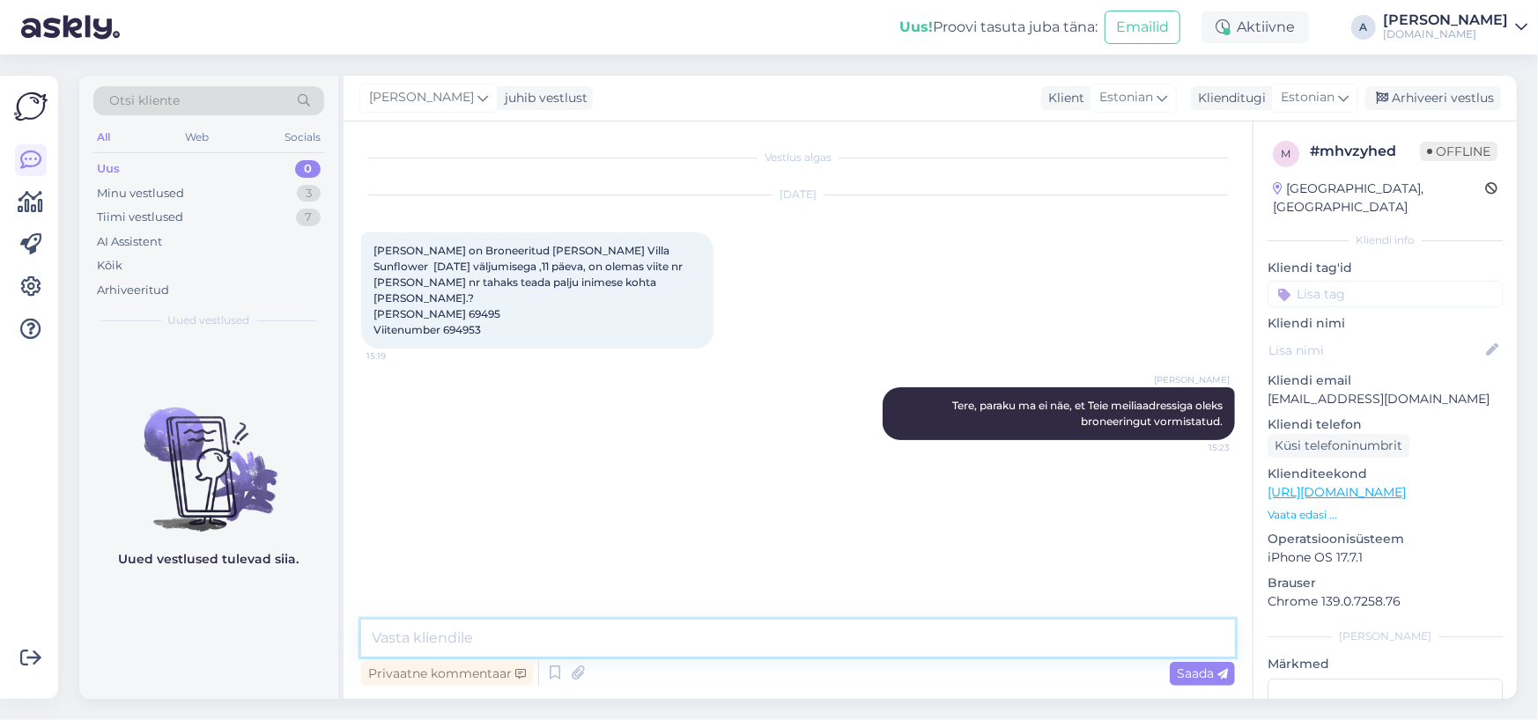
click at [629, 641] on textarea at bounding box center [798, 638] width 874 height 37
type textarea "Palume reisi tellijal meile kirjutada ja siis saame Teile vastata :)"
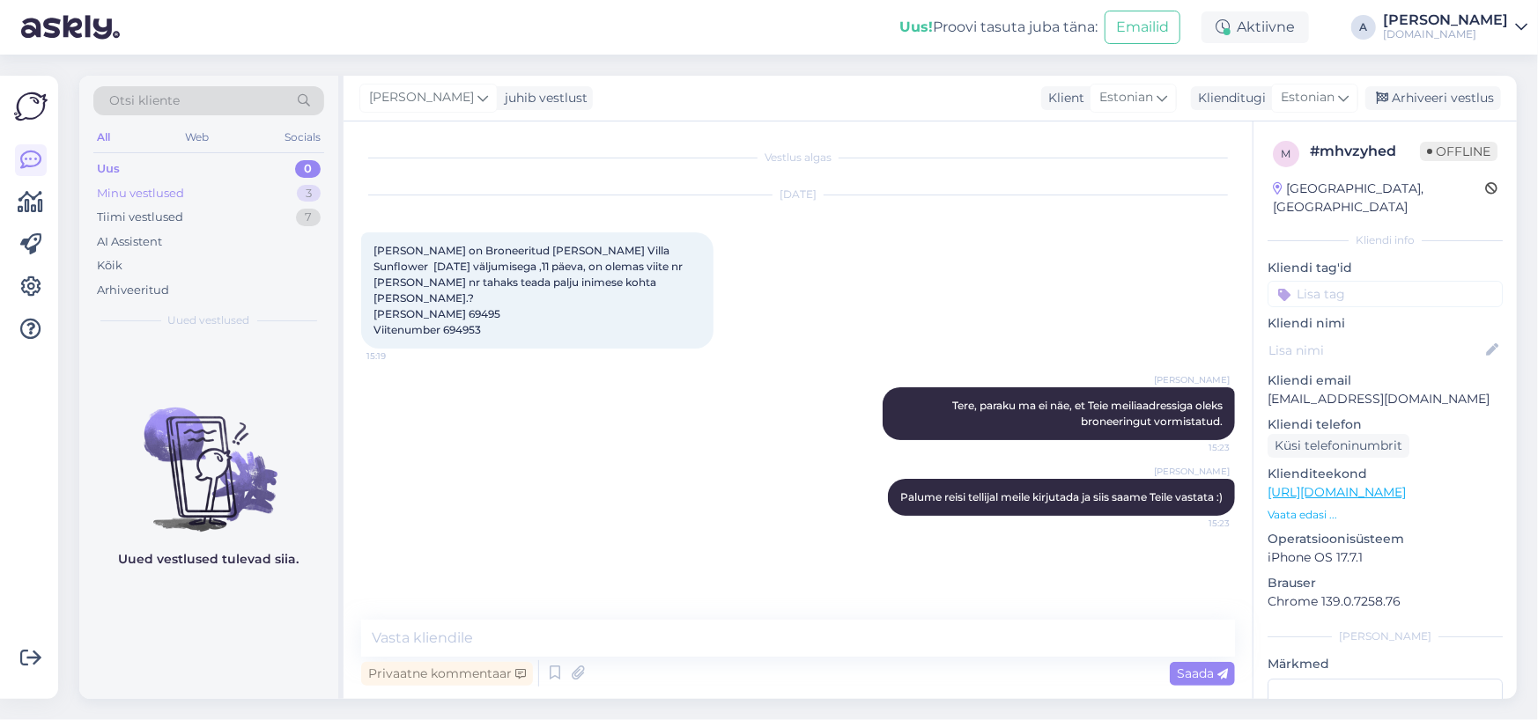
click at [314, 191] on div "3" at bounding box center [309, 194] width 24 height 18
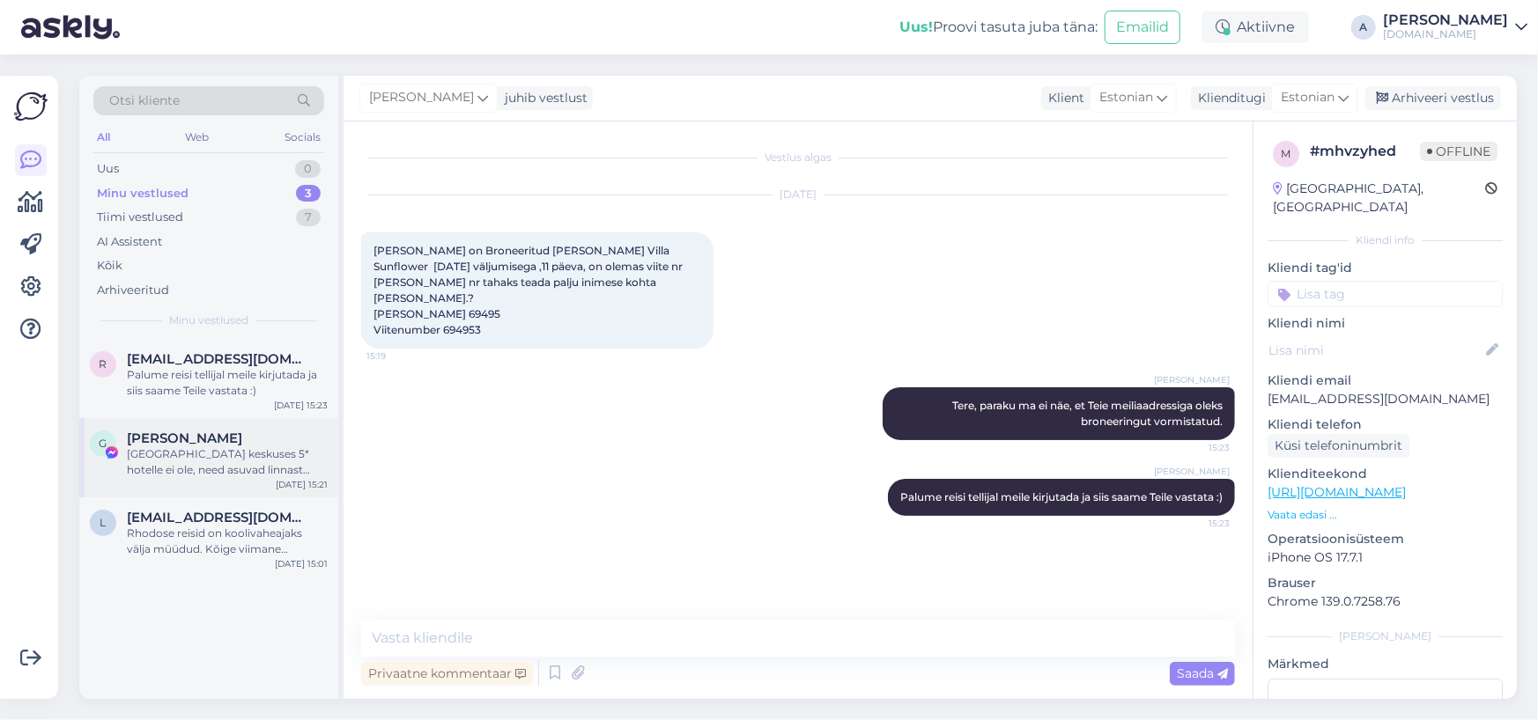
click at [292, 450] on div "[GEOGRAPHIC_DATA] keskuses 5* hotelle ei ole, need asuvad linnast eemal. Kas se…" at bounding box center [227, 463] width 201 height 32
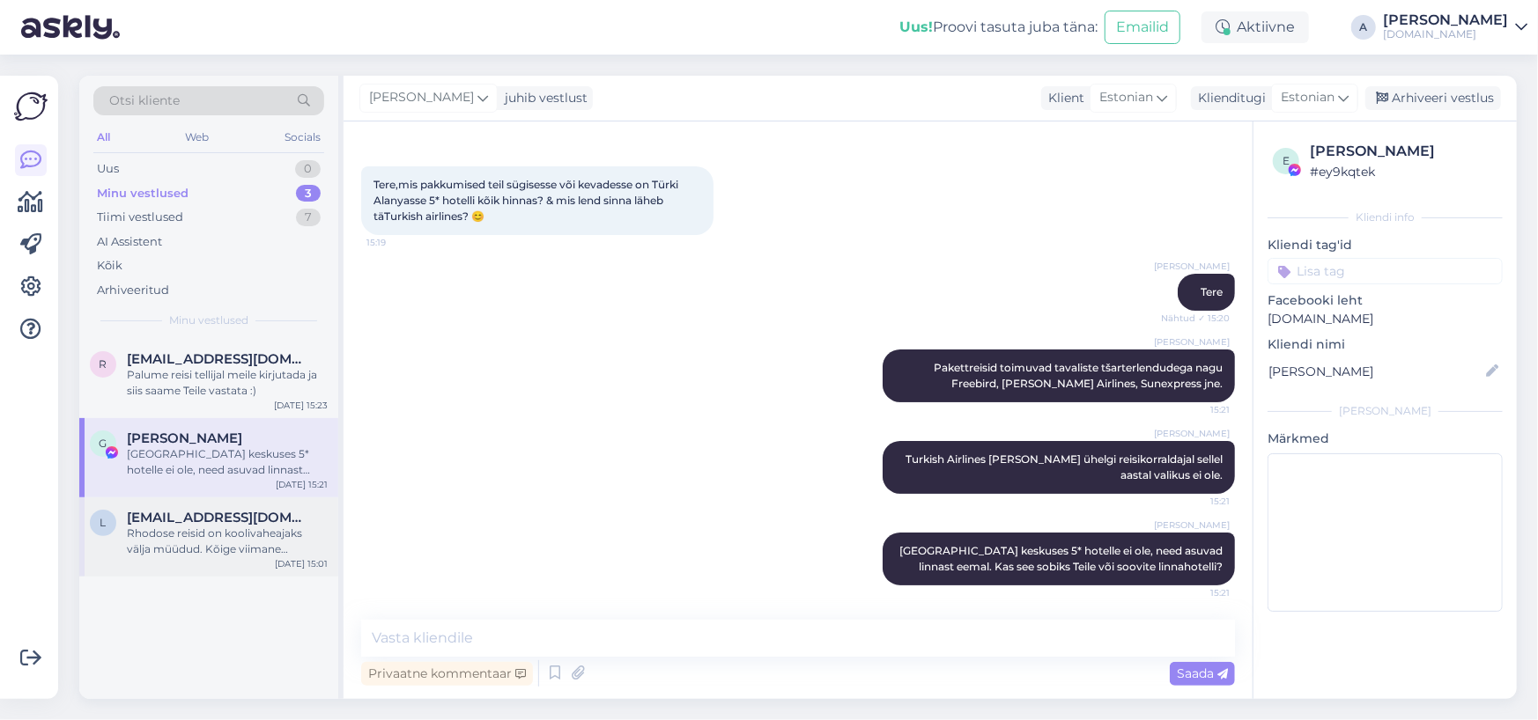
click at [292, 535] on div "Rhodose reisid on koolivaheajaks välja müüdud. Kõige viimane väljumine, kuhu on…" at bounding box center [227, 542] width 201 height 32
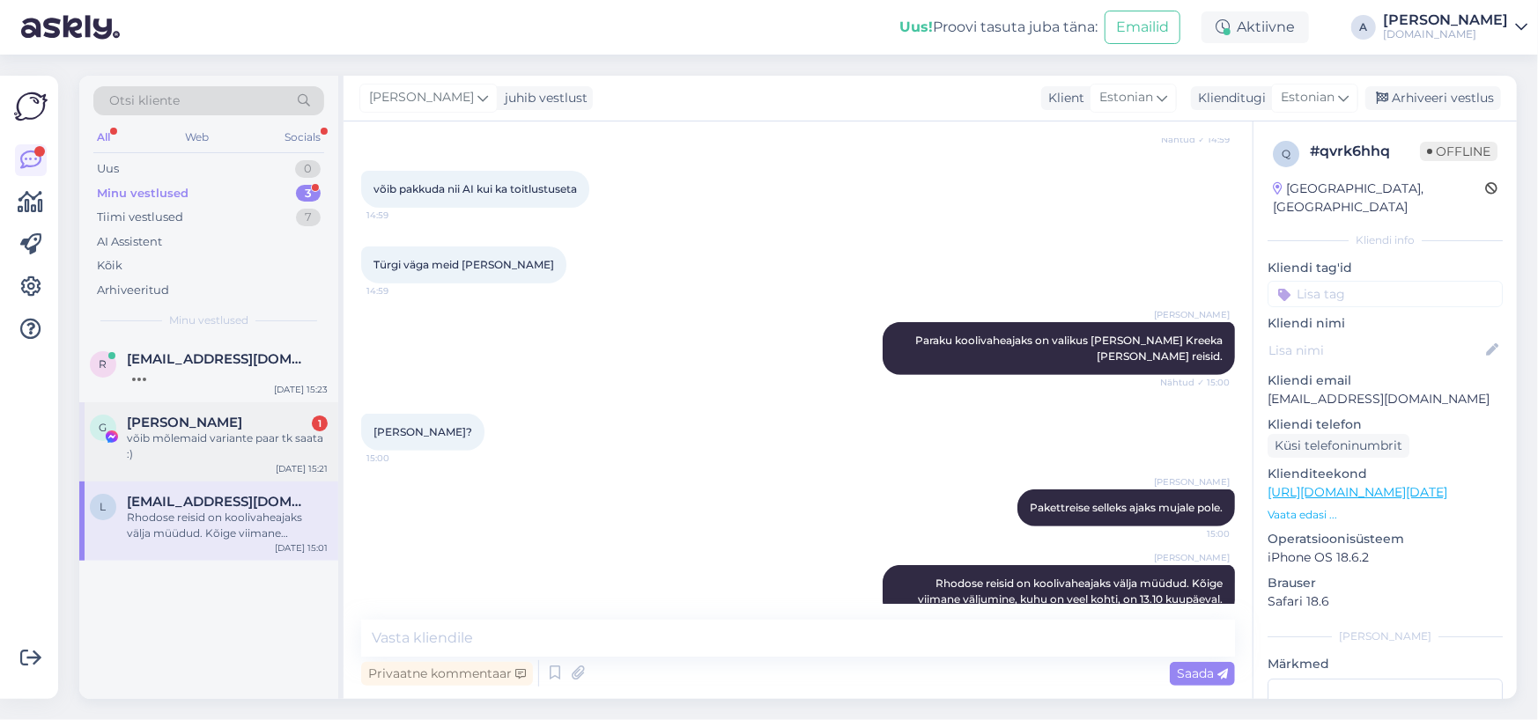
drag, startPoint x: 248, startPoint y: 428, endPoint x: 274, endPoint y: 430, distance: 26.5
click at [247, 428] on div "Gerda Saarna 1" at bounding box center [227, 423] width 201 height 16
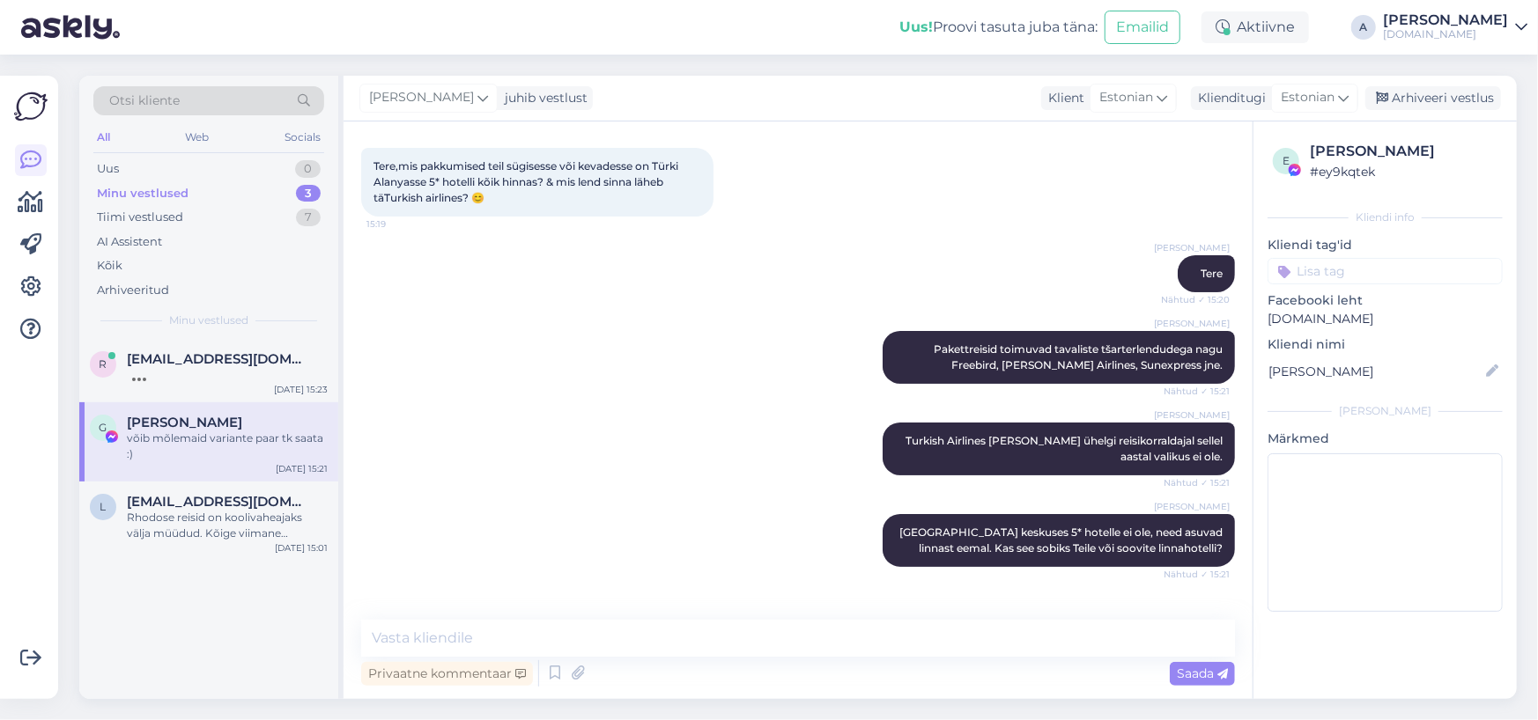
scroll to position [141, 0]
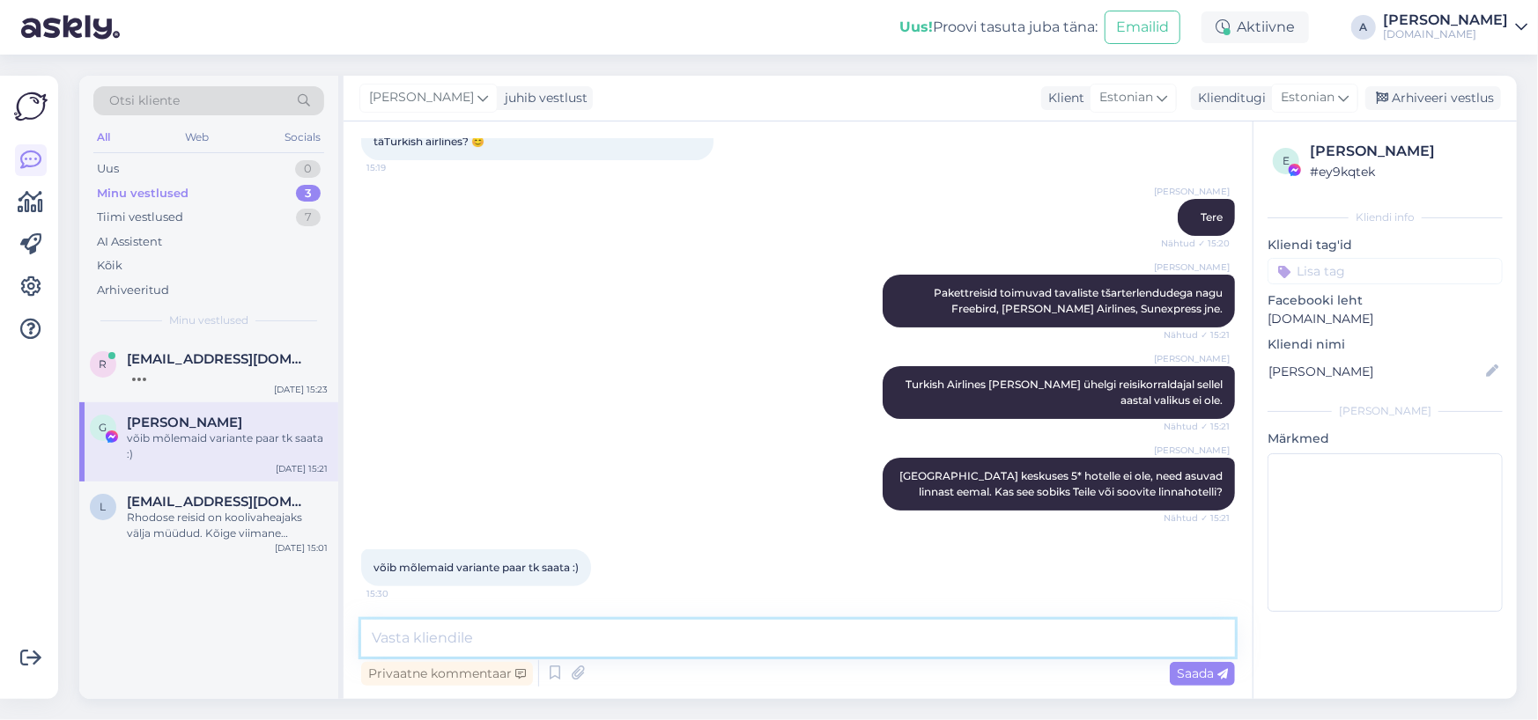
click at [629, 649] on textarea at bounding box center [798, 638] width 874 height 37
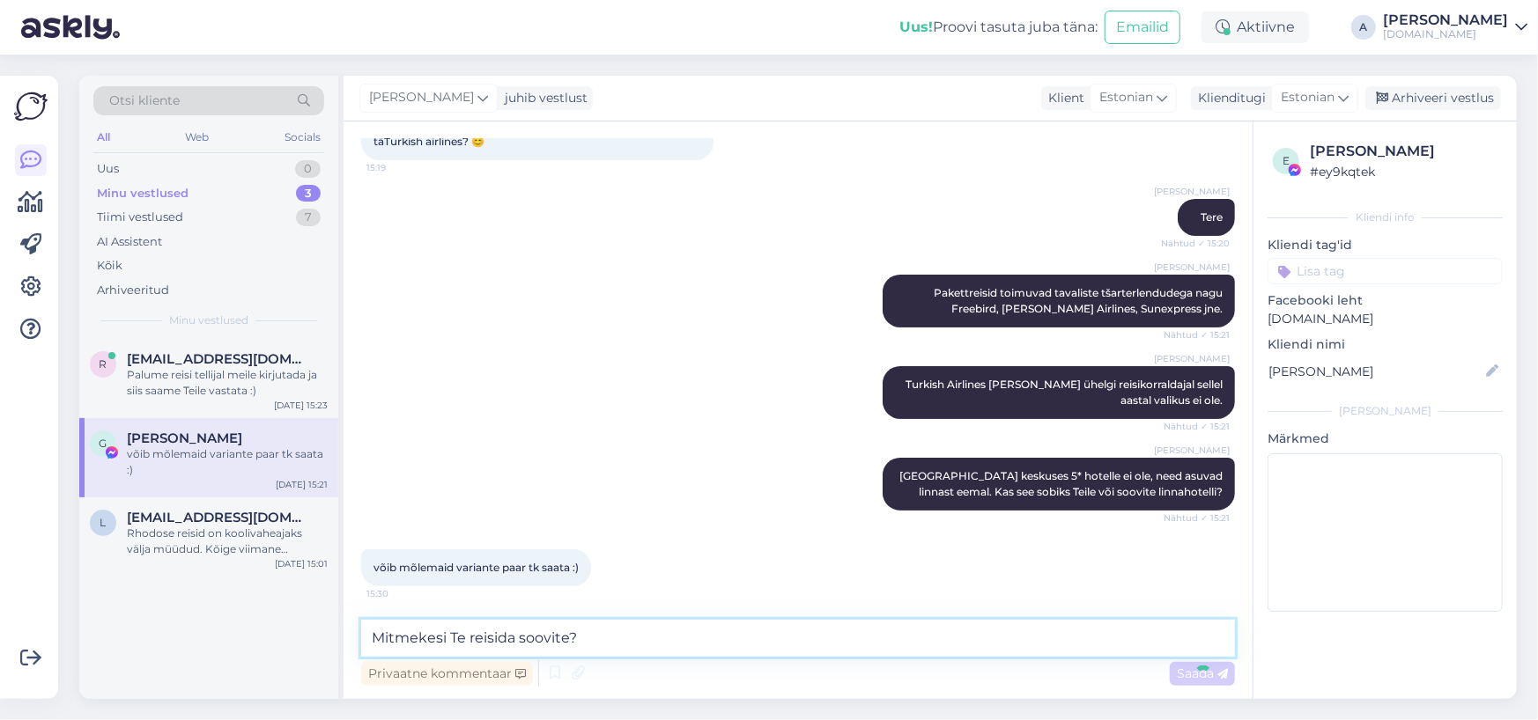
type textarea "Mitmekesi Te reisida soovite?K"
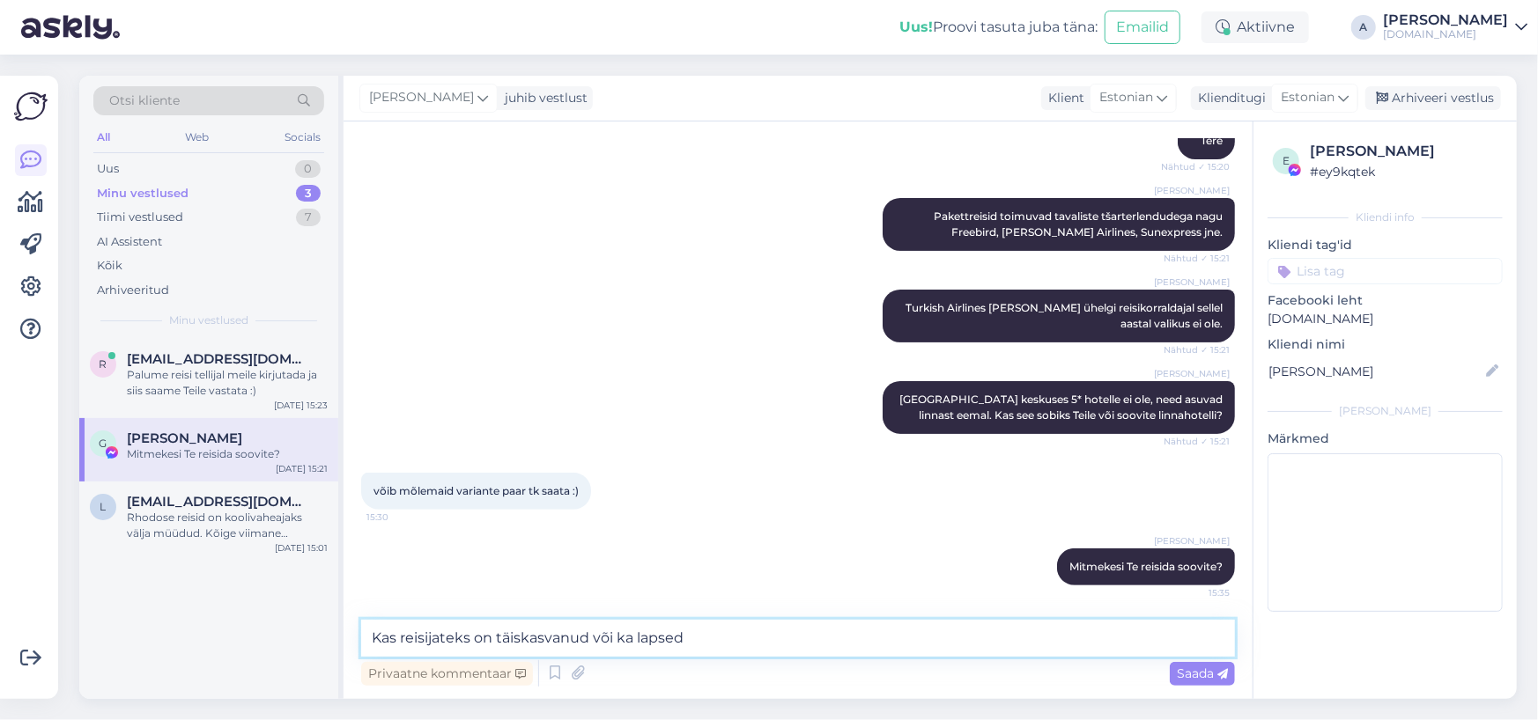
type textarea "Kas reisijateks on täiskasvanud või ka lapsed?"
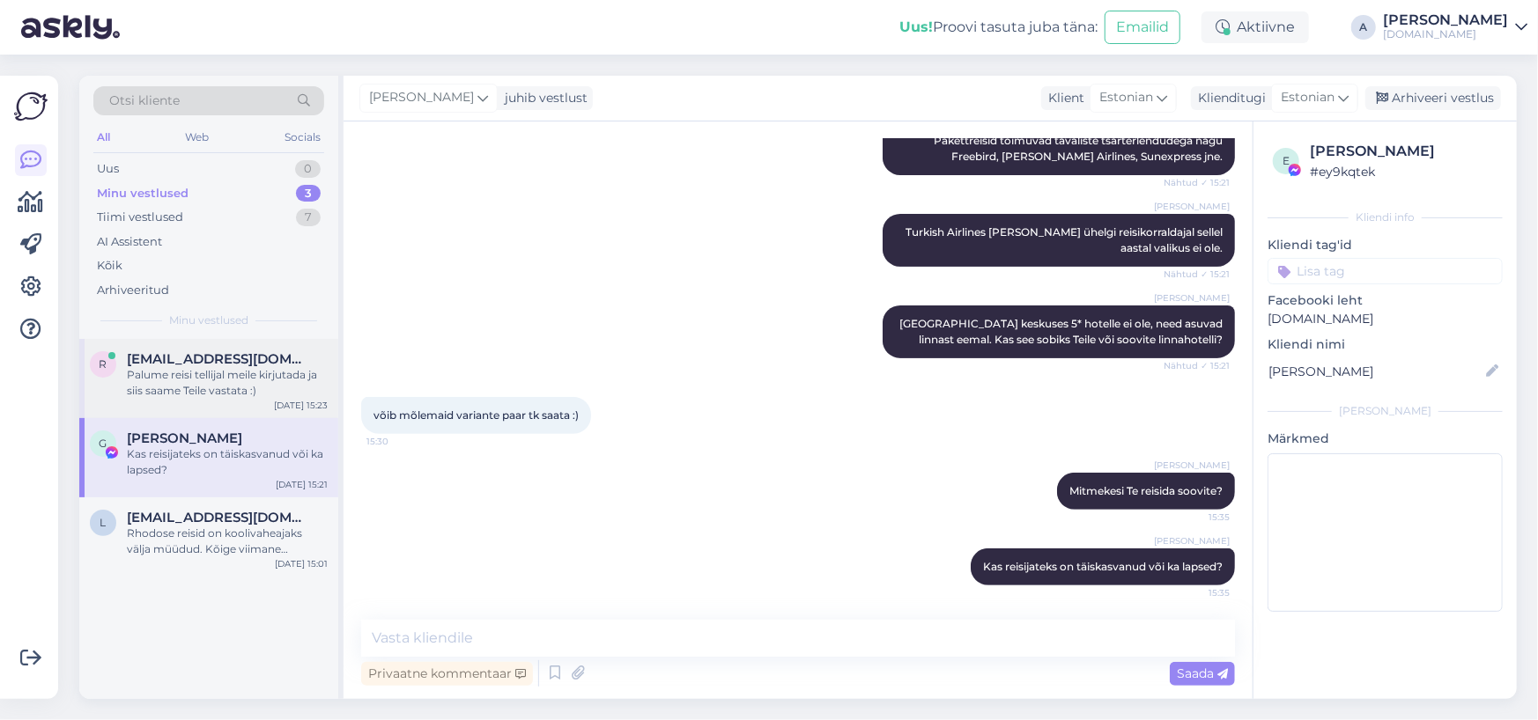
click at [255, 390] on div "Palume reisi tellijal meile kirjutada ja siis saame Teile vastata :)" at bounding box center [227, 383] width 201 height 32
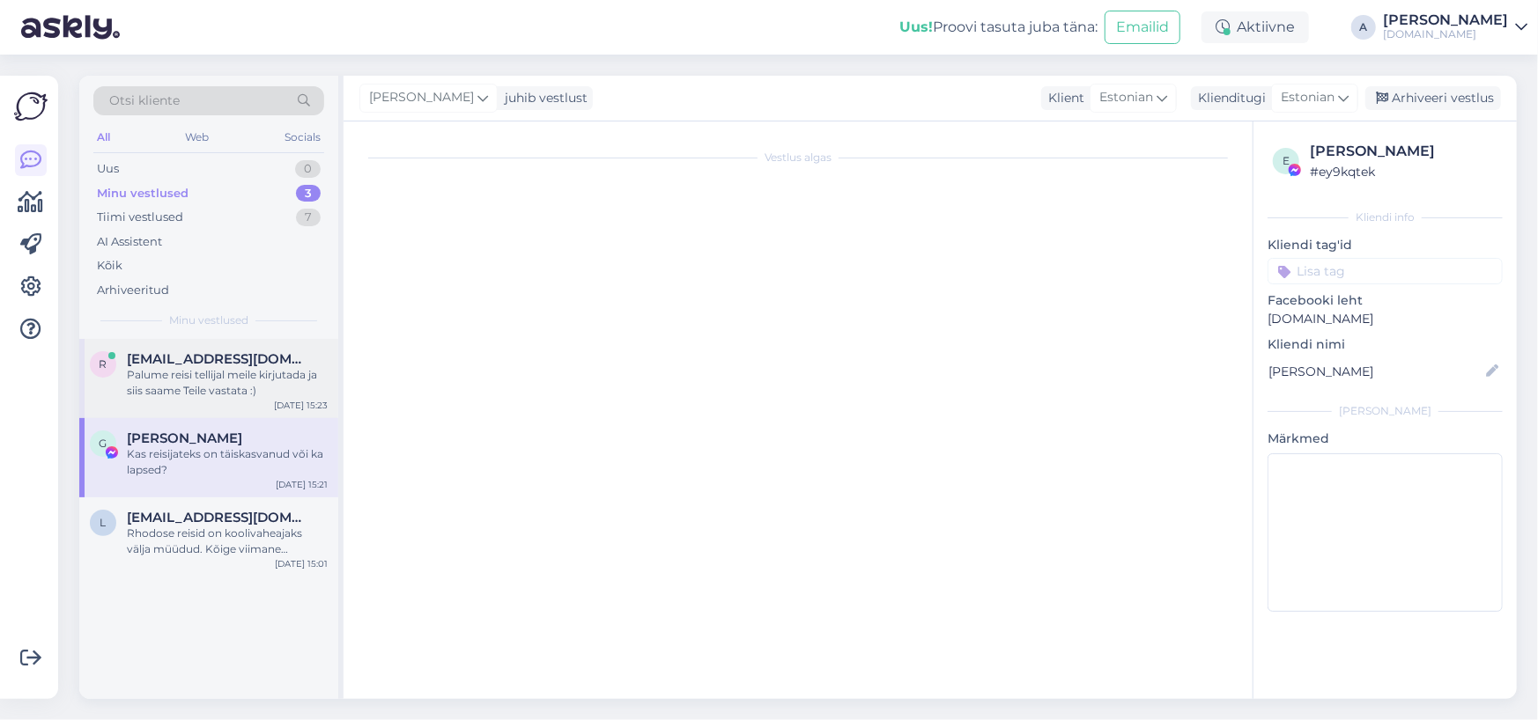
scroll to position [0, 0]
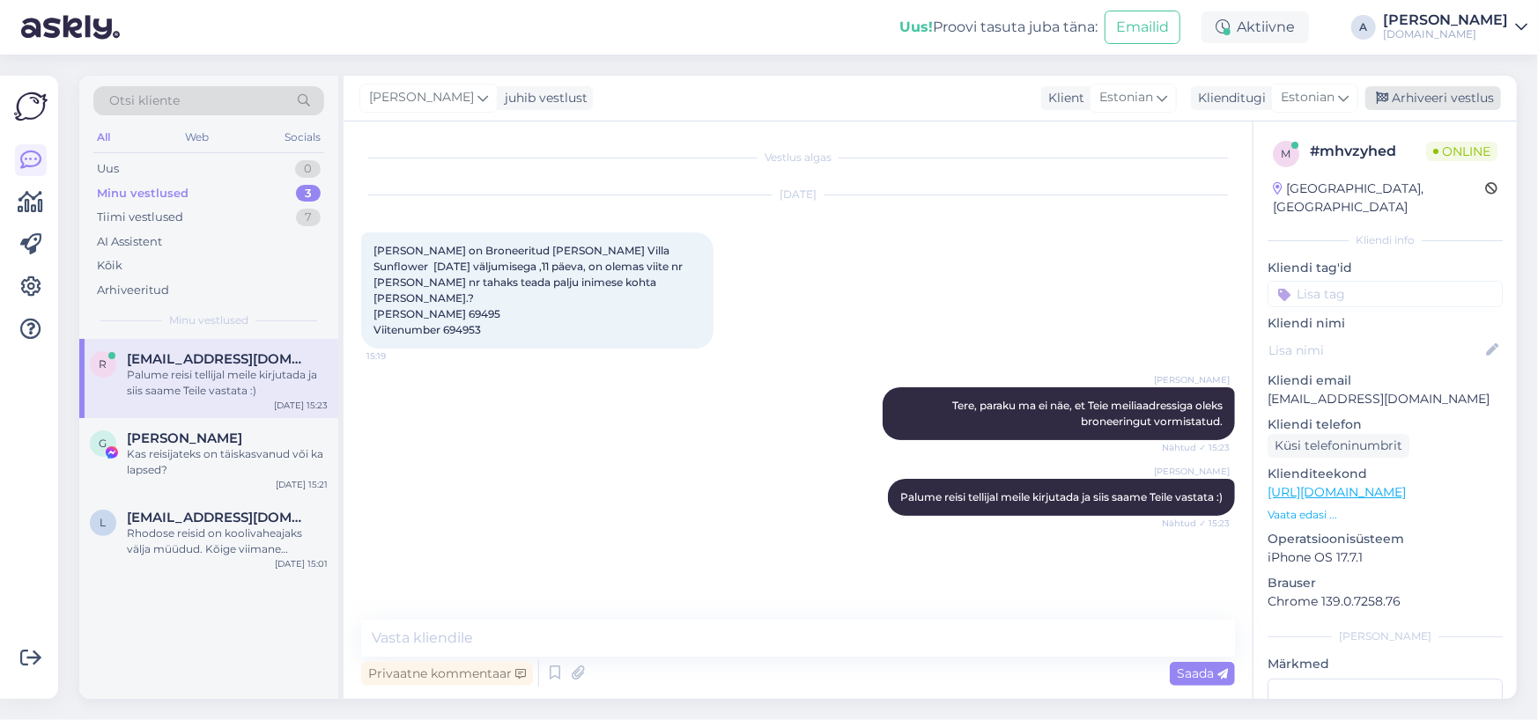
click at [920, 96] on div "Arhiveeri vestlus" at bounding box center [1433, 98] width 136 height 24
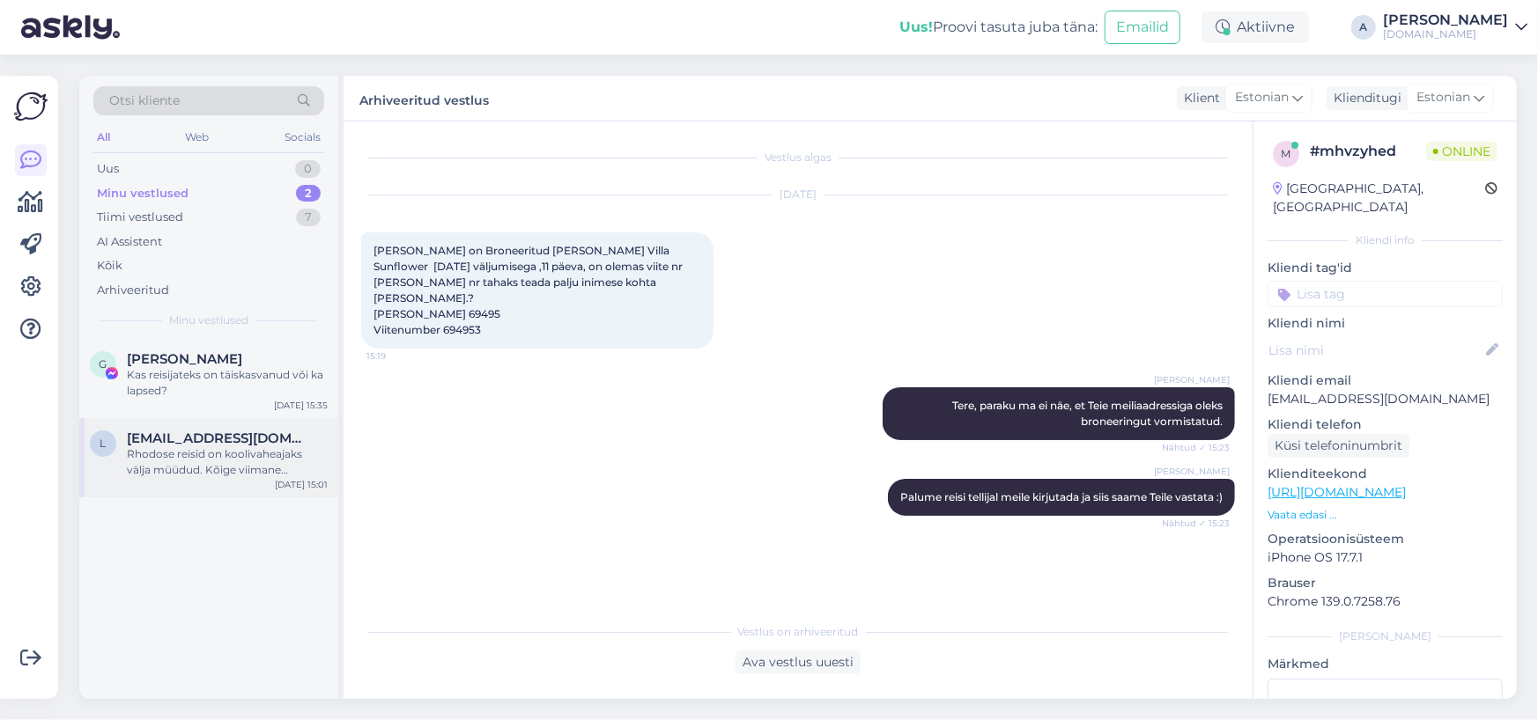
click at [163, 475] on div "Rhodose reisid on koolivaheajaks välja müüdud. Kõige viimane väljumine, kuhu on…" at bounding box center [227, 463] width 201 height 32
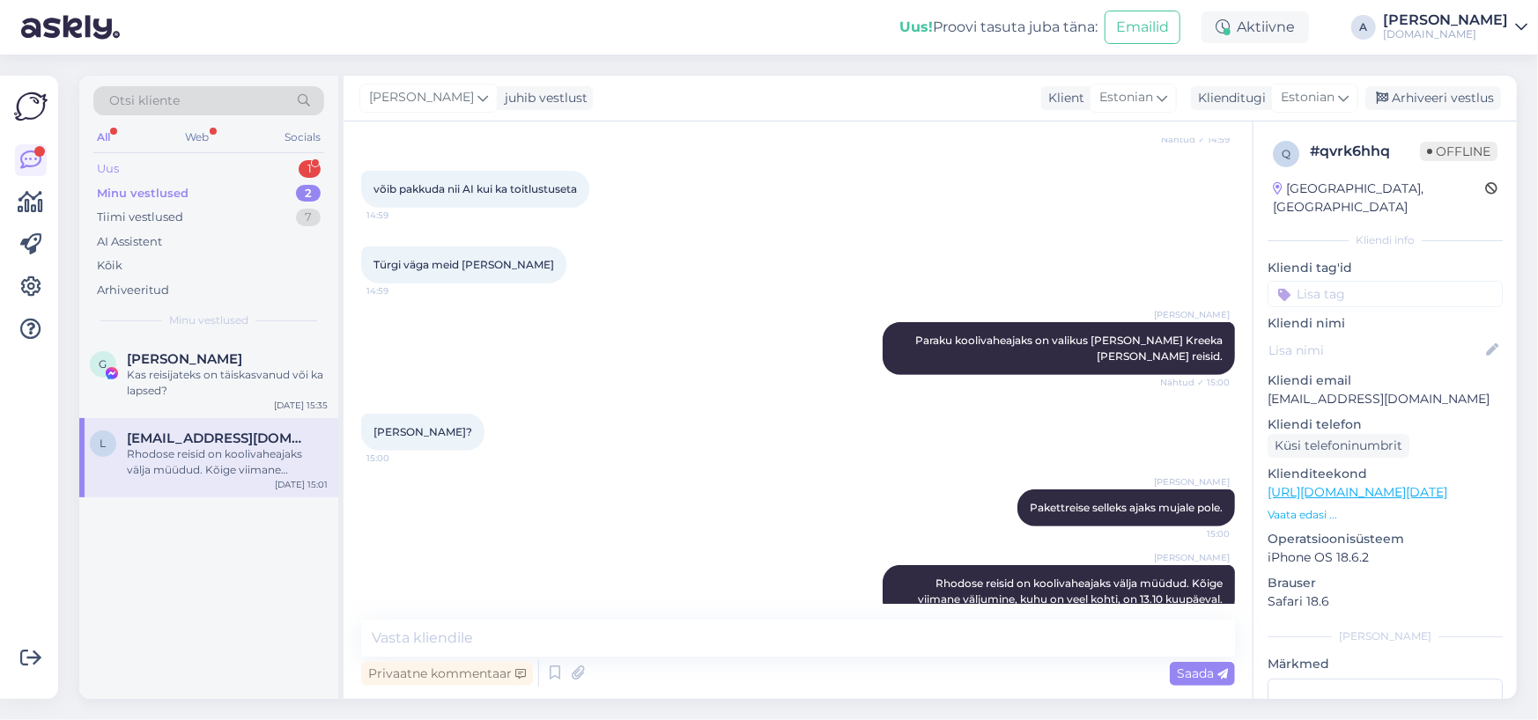
click at [294, 164] on div "Uus 1" at bounding box center [208, 169] width 231 height 25
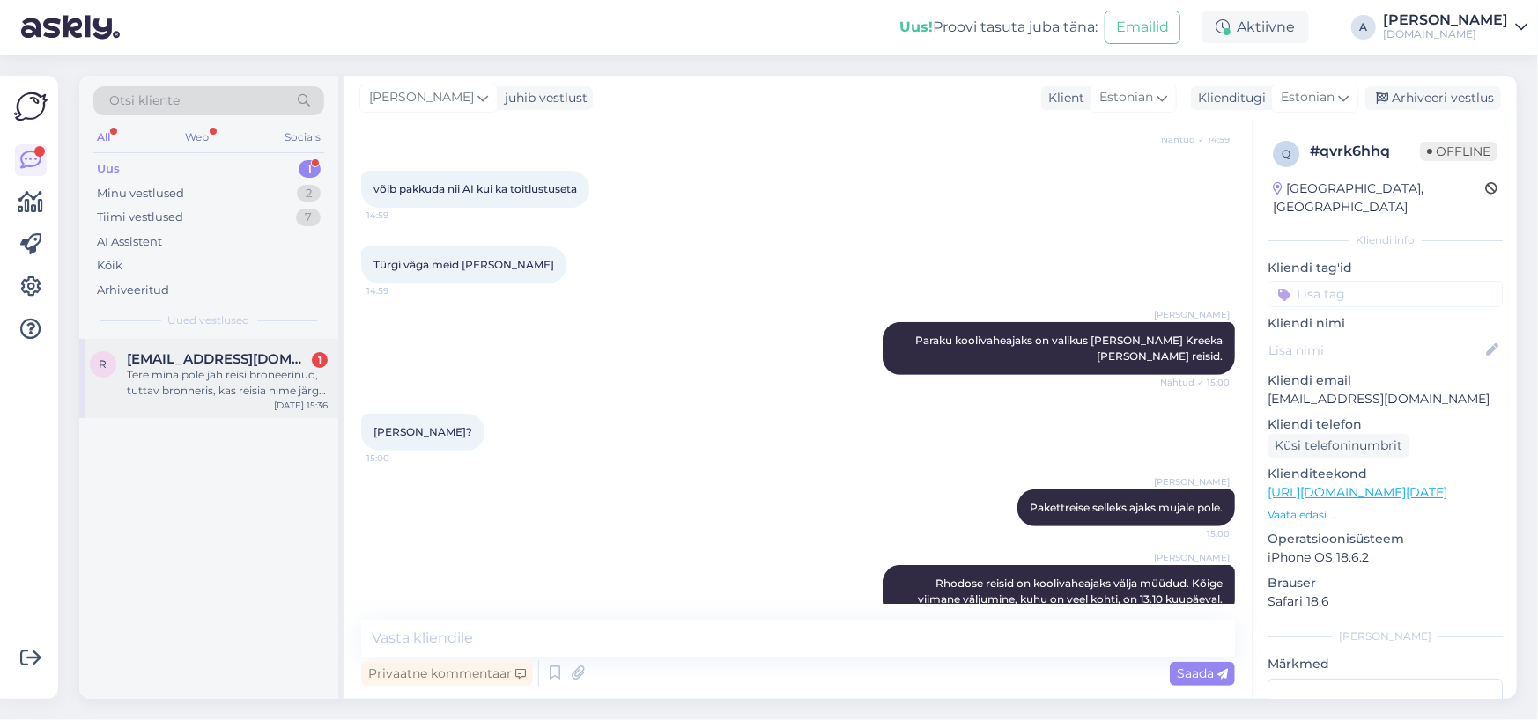
click at [266, 356] on span "rainerjoosep@gmail.com" at bounding box center [218, 359] width 183 height 16
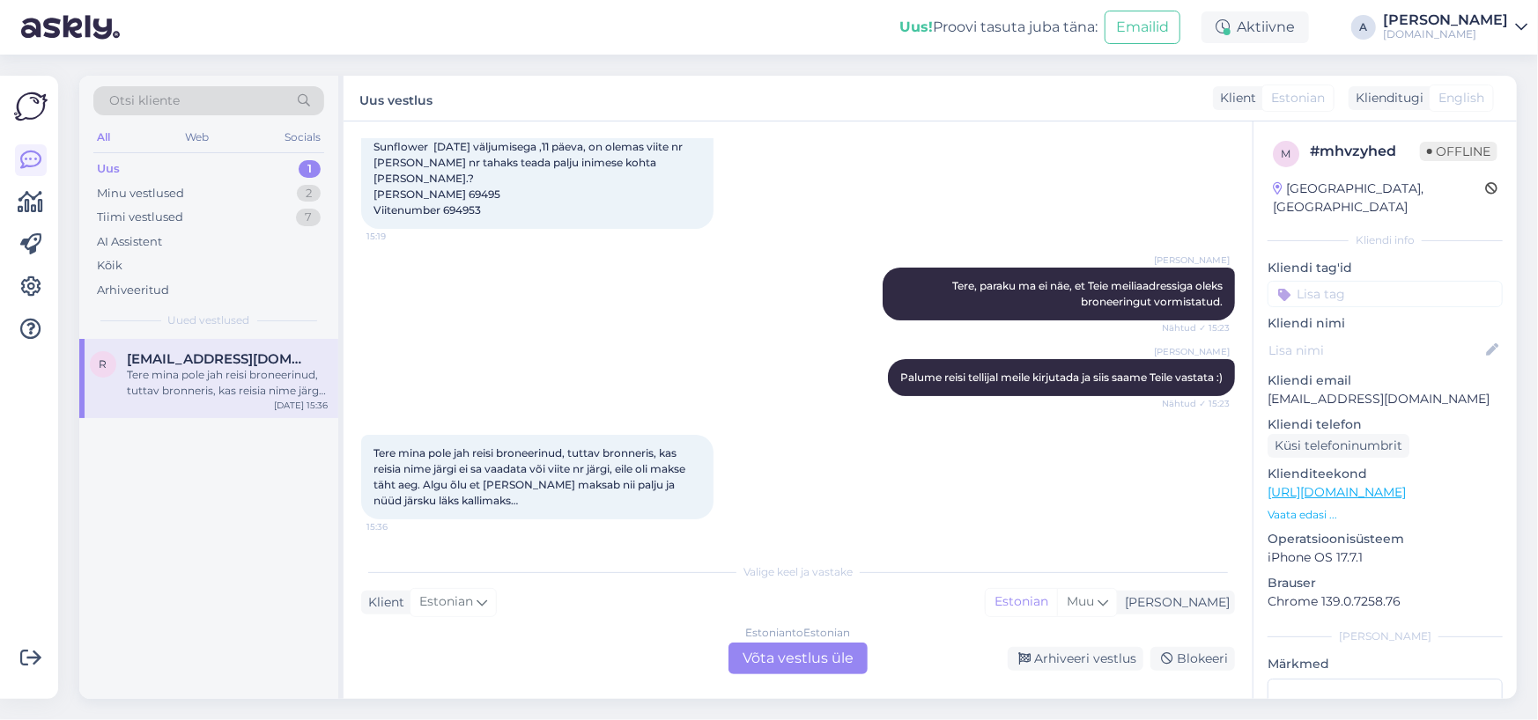
click at [802, 659] on div "Estonian to Estonian Võta vestlus üle" at bounding box center [797, 659] width 139 height 32
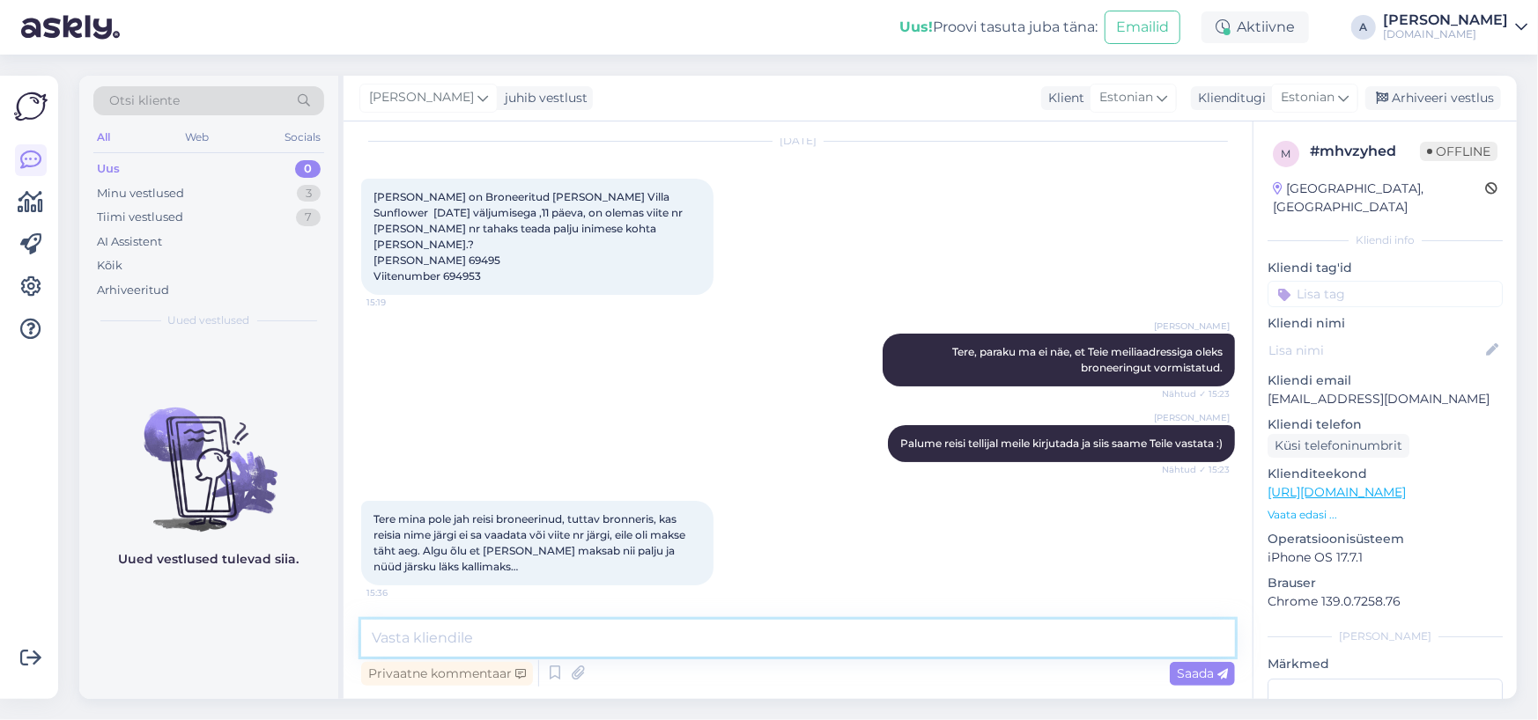
click at [658, 633] on textarea at bounding box center [798, 638] width 874 height 37
paste textarea "JOOSEP RAINER"
type textarea "JOOSEP RAINER hind broneeringus on 849,50 €"
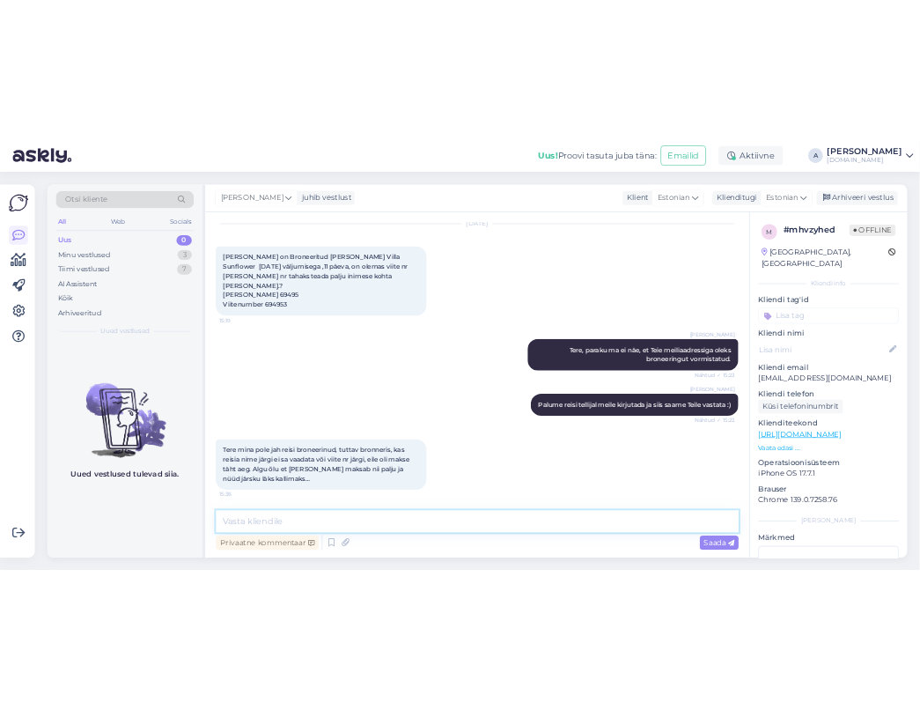
scroll to position [129, 0]
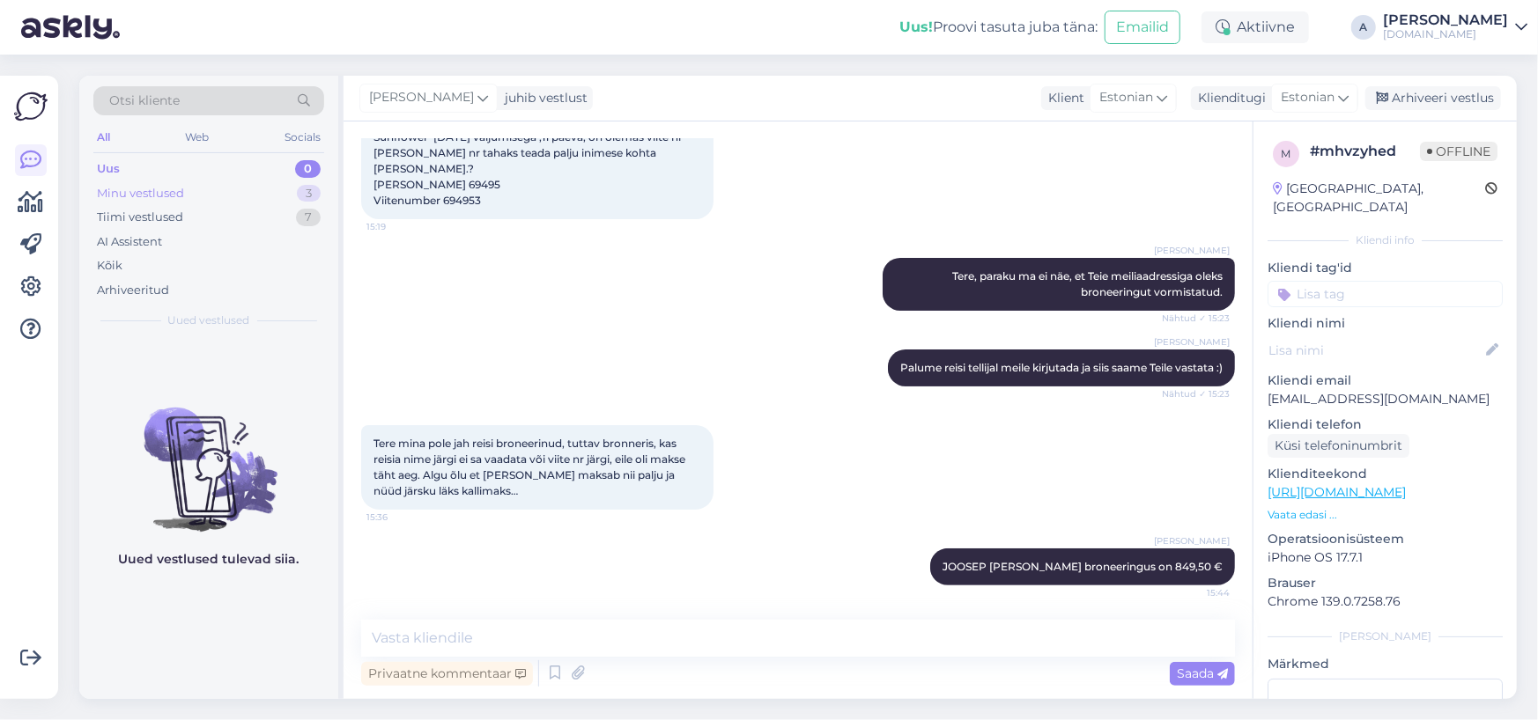
click at [284, 196] on div "Minu vestlused 3" at bounding box center [208, 193] width 231 height 25
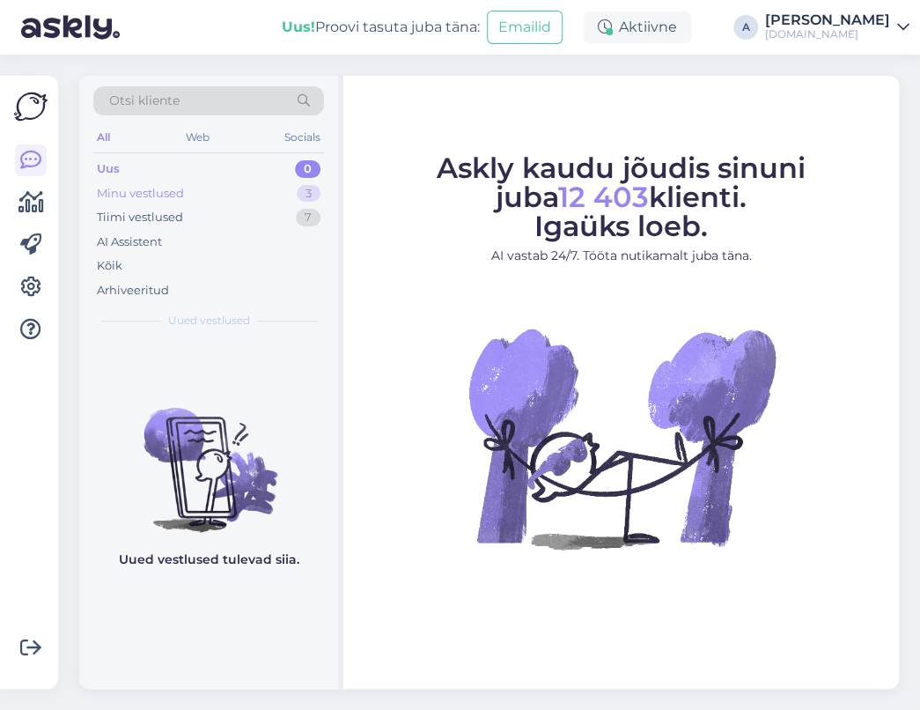
click at [303, 188] on div "3" at bounding box center [309, 194] width 24 height 18
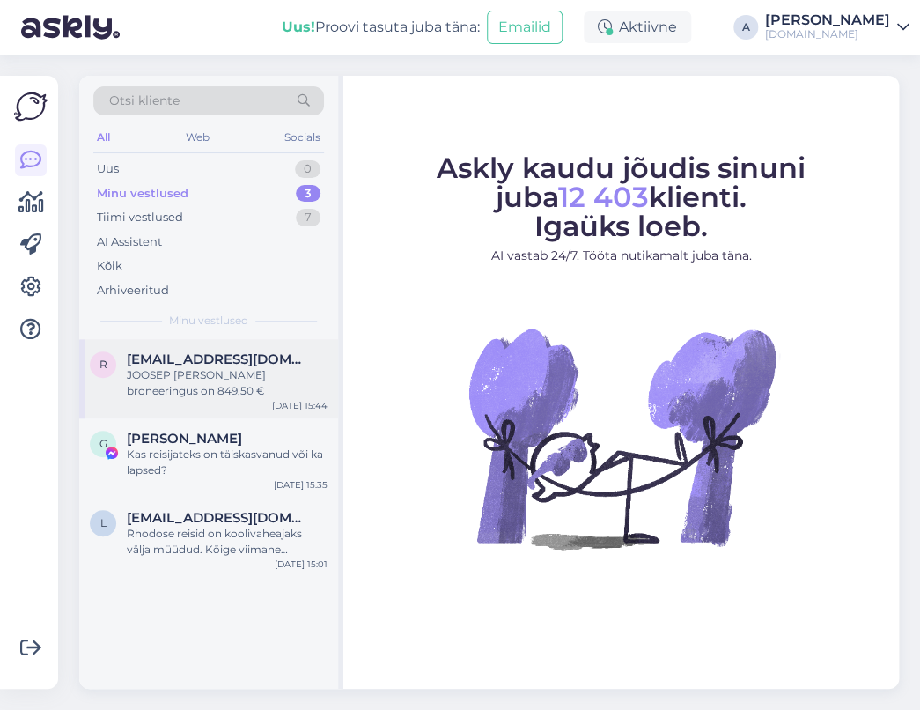
click at [288, 365] on span "rainerjoosep@gmail.com" at bounding box center [218, 359] width 183 height 16
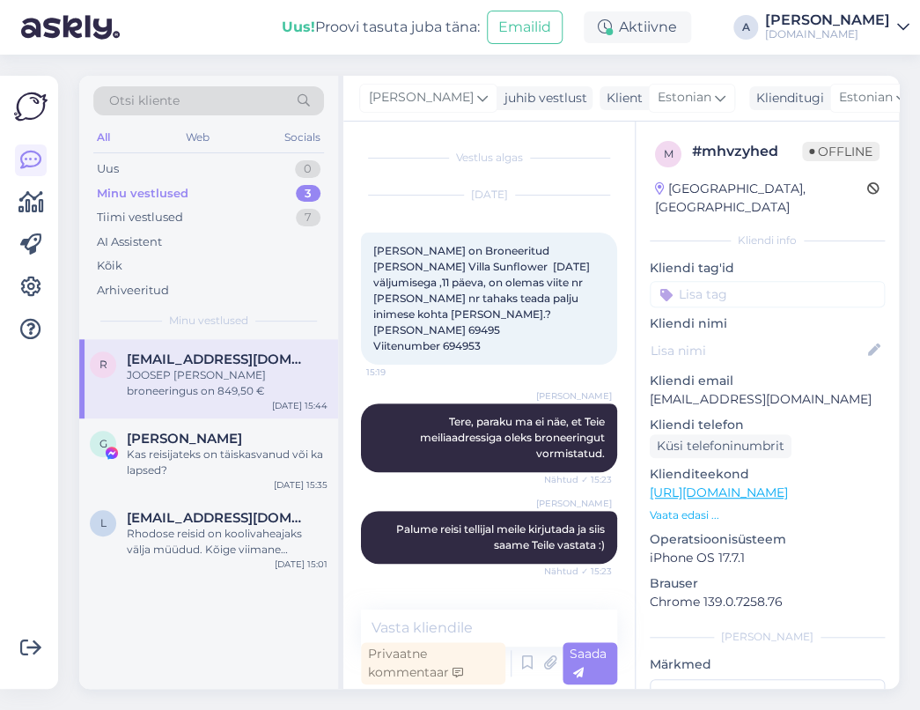
scroll to position [219, 0]
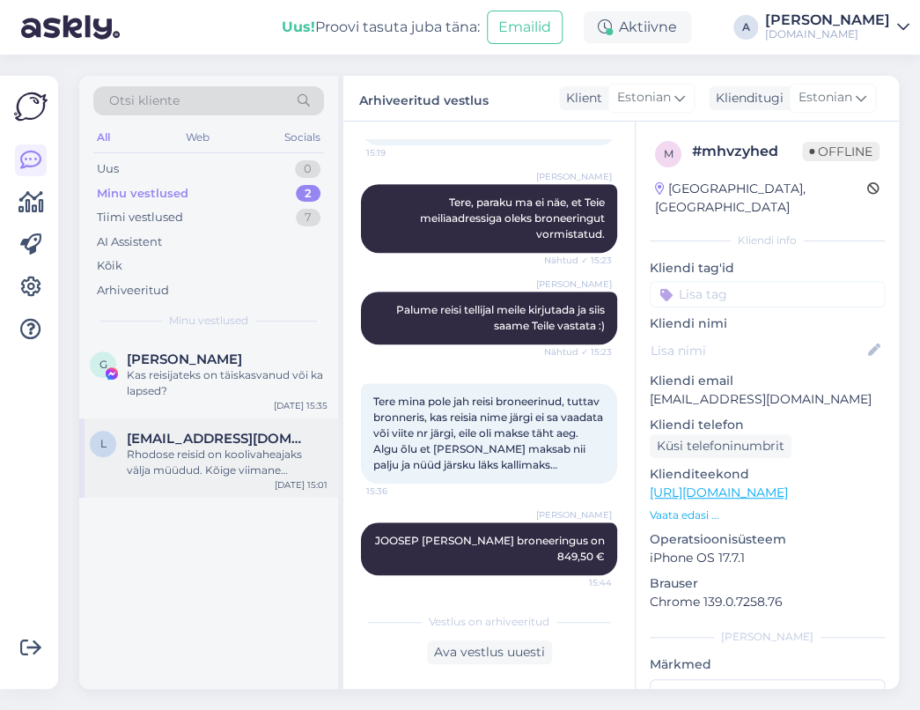
click at [282, 458] on div "Rhodose reisid on koolivaheajaks välja müüdud. Kõige viimane väljumine, kuhu on…" at bounding box center [227, 463] width 201 height 32
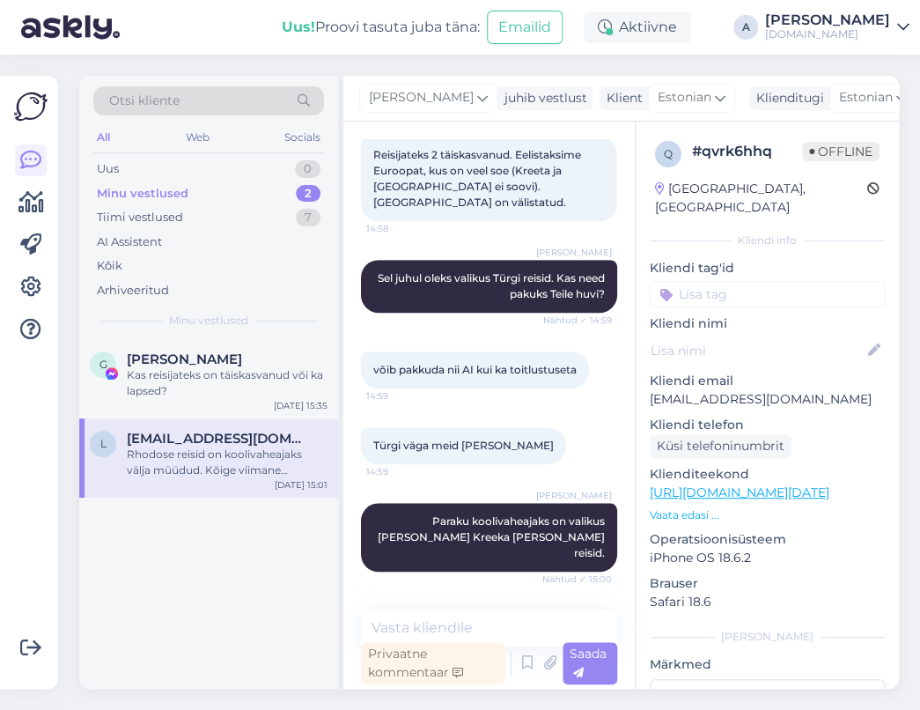
scroll to position [442, 0]
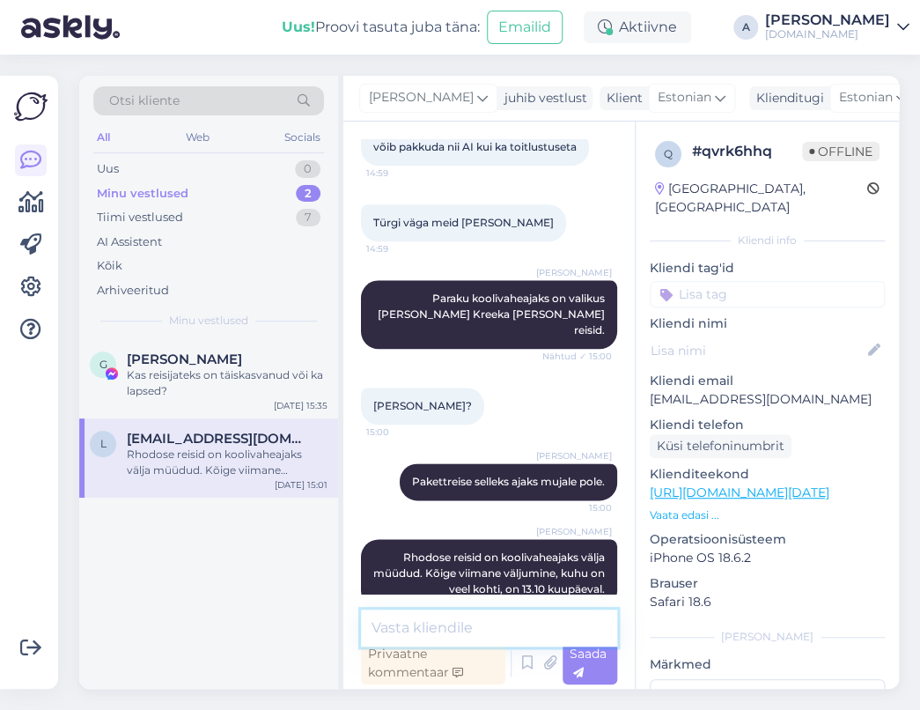
click at [452, 624] on textarea at bounding box center [489, 628] width 256 height 37
type textarea "[PERSON_NAME] sihtkoht Teile sobiks?"
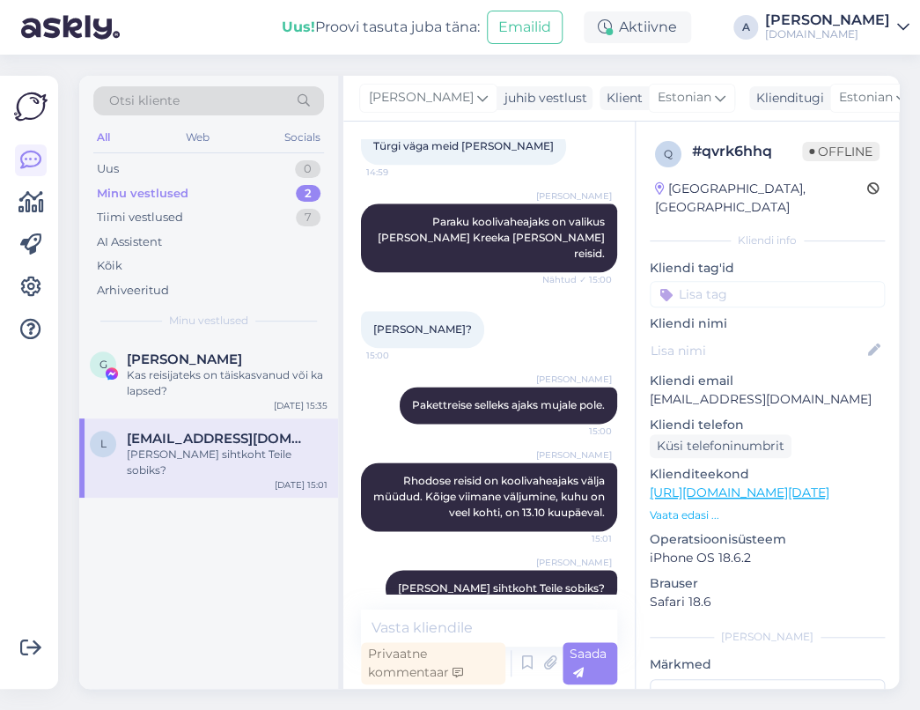
click at [689, 484] on link "[URL][DOMAIN_NAME][DATE]" at bounding box center [740, 492] width 180 height 16
click at [299, 351] on div "[PERSON_NAME]" at bounding box center [227, 359] width 201 height 16
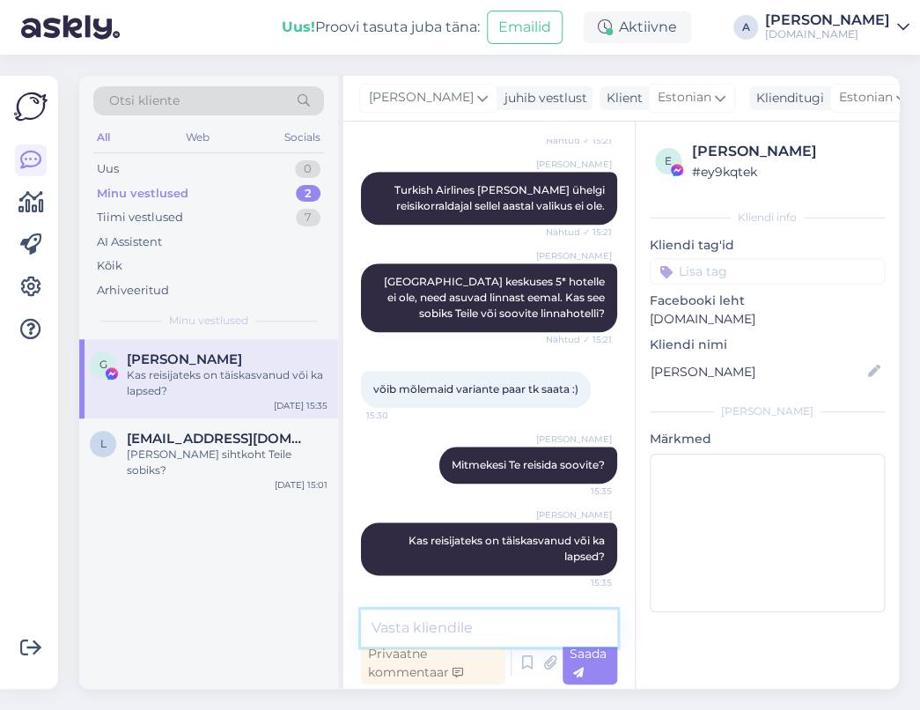
click at [475, 622] on textarea at bounding box center [489, 628] width 256 height 37
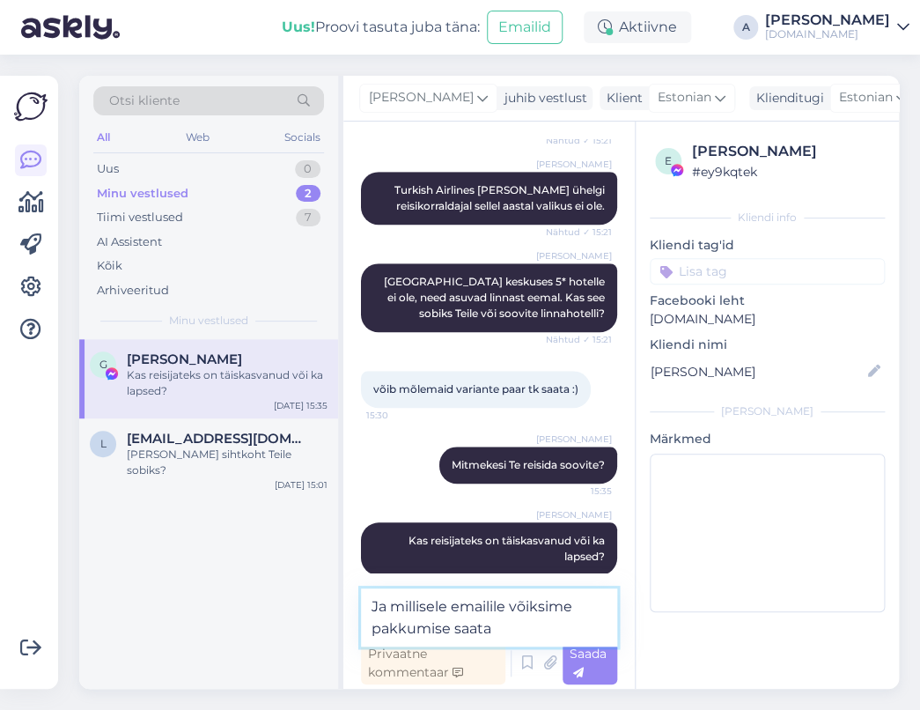
type textarea "Ja millisele emailile võiksime pakkumise saata?"
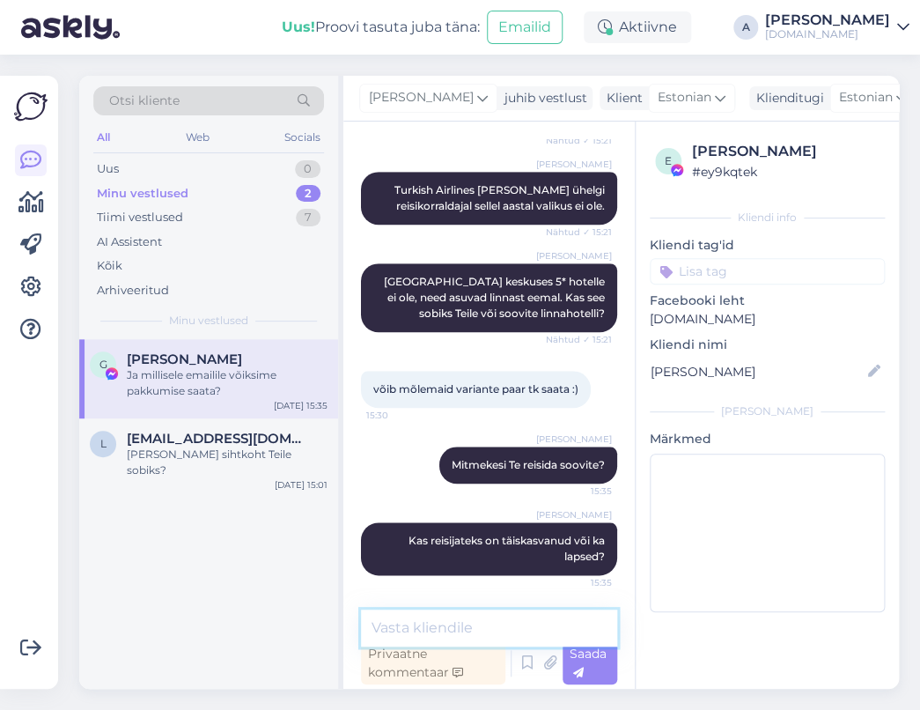
scroll to position [458, 0]
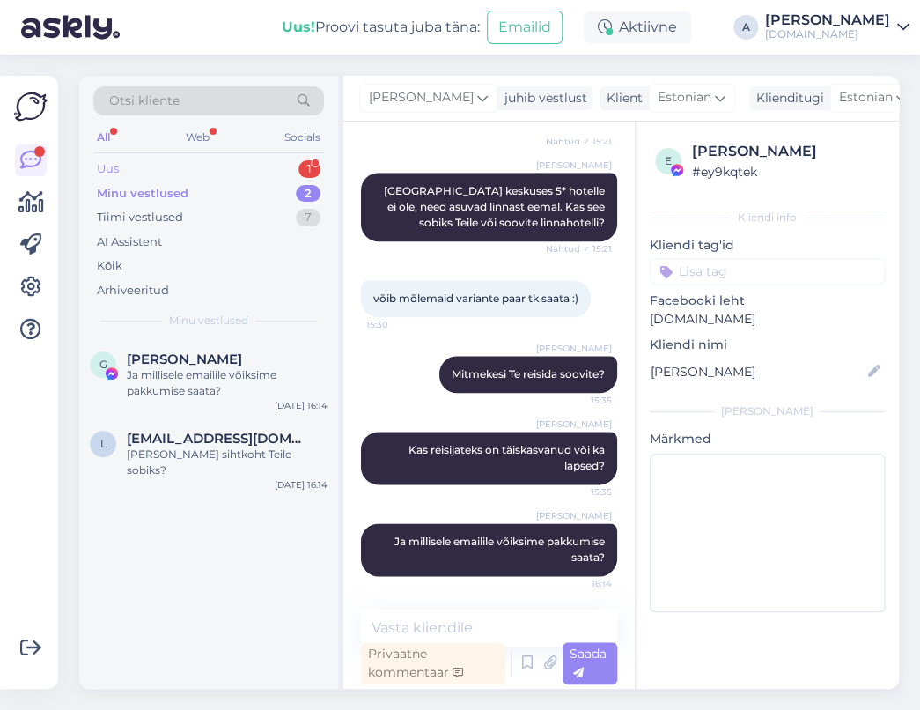
click at [181, 178] on div "Uus 1" at bounding box center [208, 169] width 231 height 25
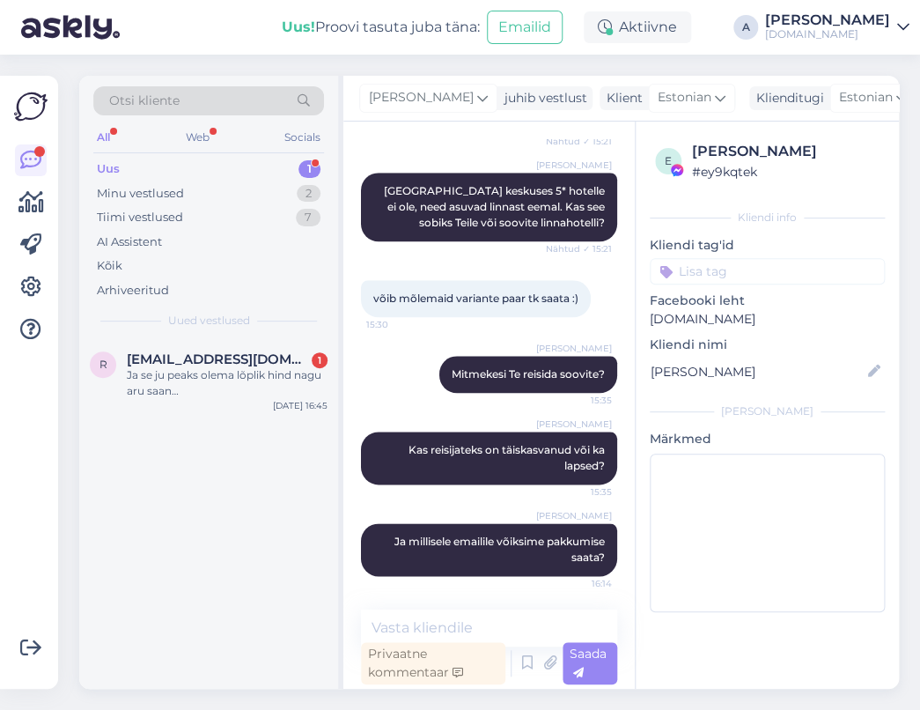
click at [181, 170] on div "Uus 1" at bounding box center [208, 169] width 231 height 25
click at [196, 189] on div "Minu vestlused 2" at bounding box center [208, 193] width 231 height 25
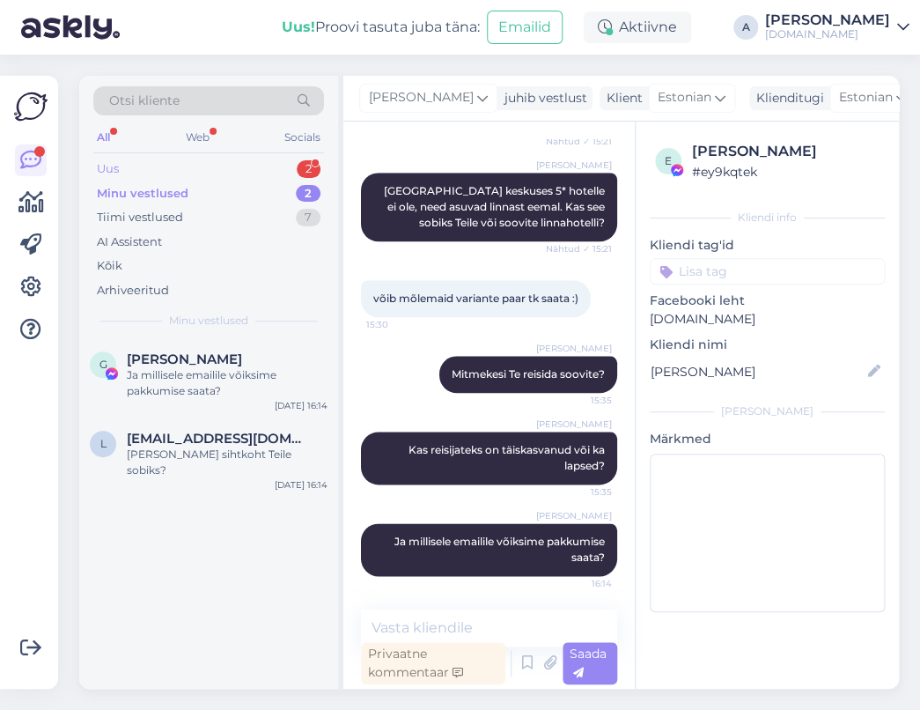
click at [270, 168] on div "Uus 2" at bounding box center [208, 169] width 231 height 25
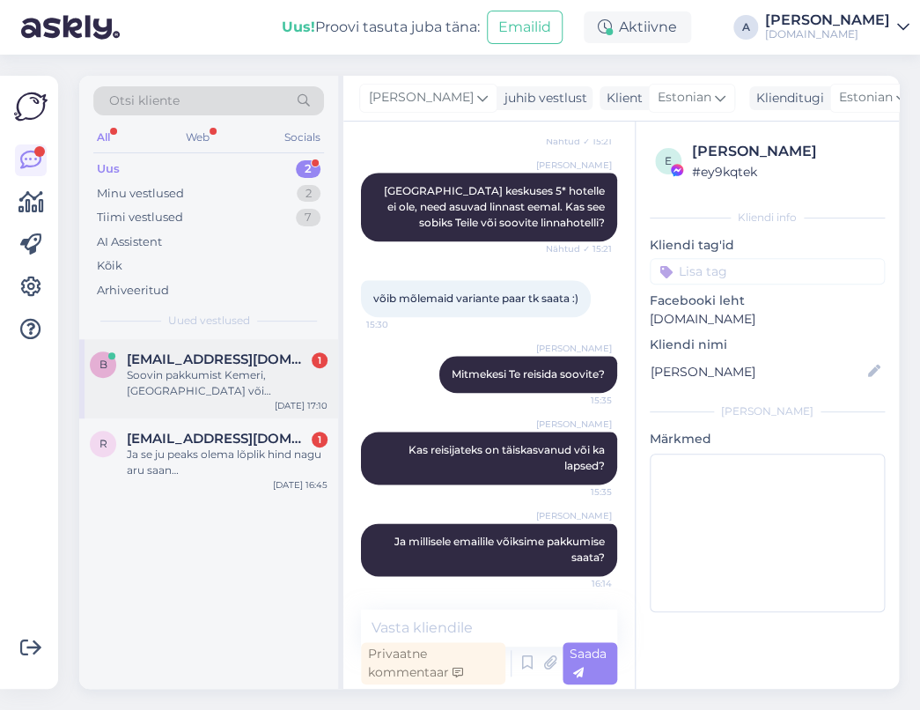
drag, startPoint x: 243, startPoint y: 382, endPoint x: 258, endPoint y: 388, distance: 15.9
click at [242, 382] on div "Soovin pakkumist Kemeri, [GEOGRAPHIC_DATA] või [GEOGRAPHIC_DATA] kohta, hotell …" at bounding box center [227, 383] width 201 height 32
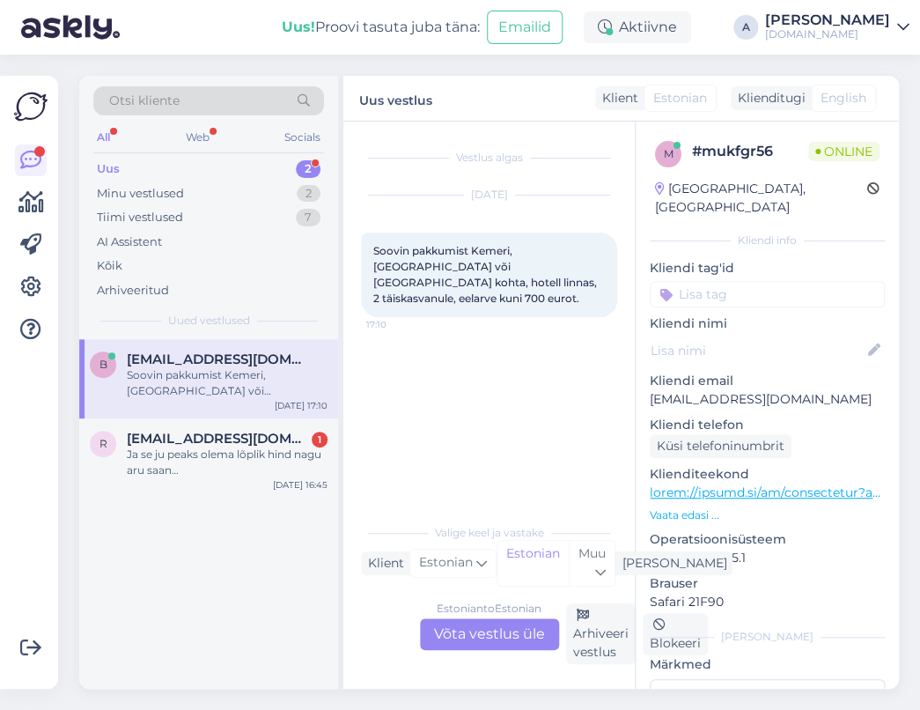
scroll to position [0, 0]
click at [507, 618] on div "Estonian to Estonian Võta vestlus üle" at bounding box center [489, 634] width 139 height 32
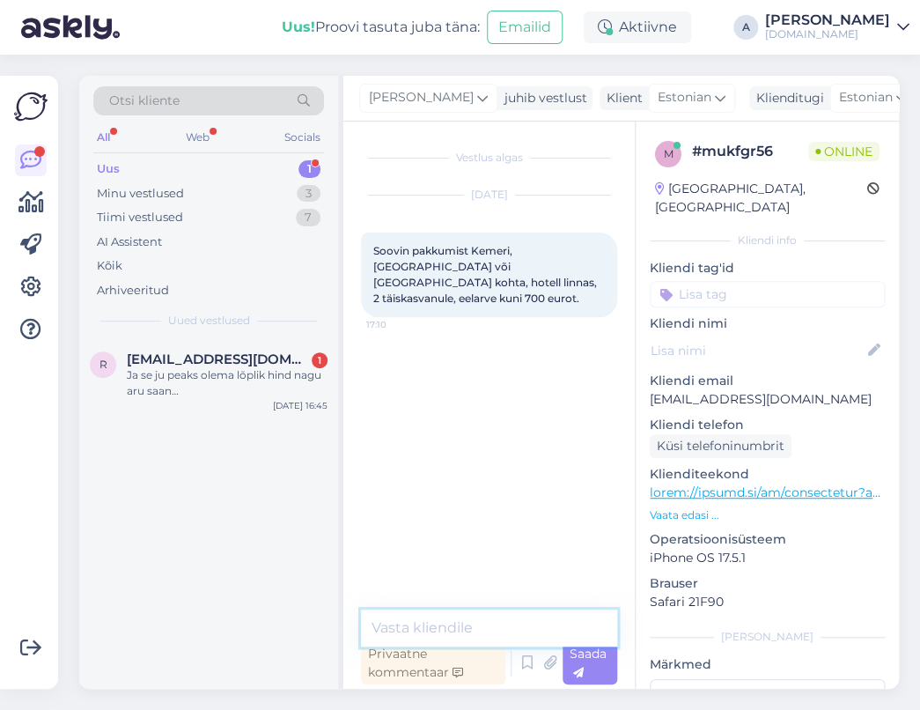
click at [496, 616] on textarea at bounding box center [489, 628] width 256 height 37
type textarea "[PERSON_NAME], [PERSON_NAME] soovite reisile minna?"
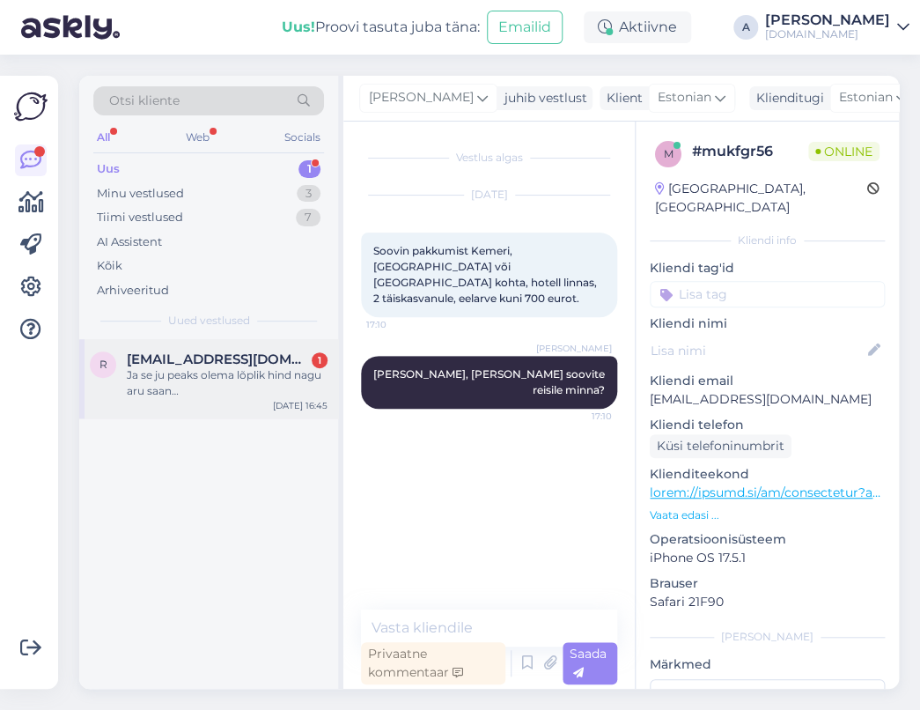
click at [221, 388] on div "Ja se ju peaks olema lõplik hind nagu aru saan…" at bounding box center [227, 383] width 201 height 32
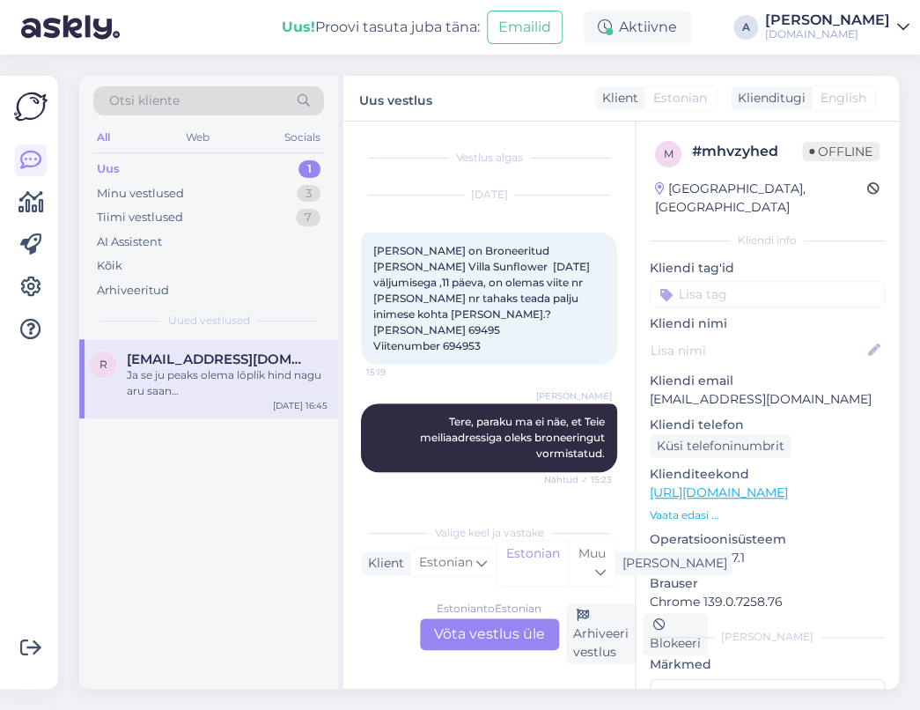
scroll to position [406, 0]
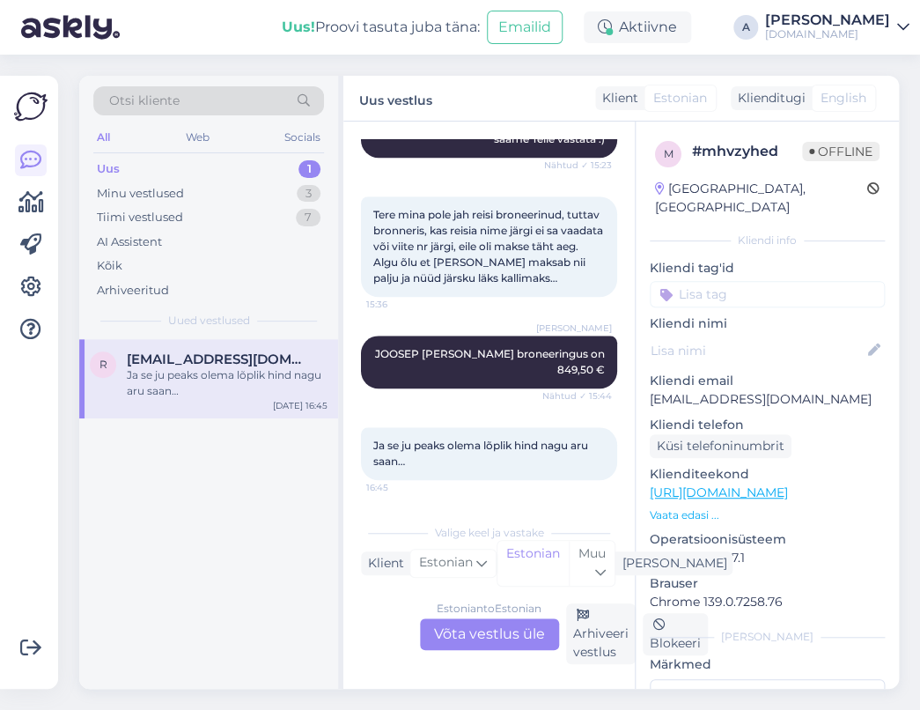
click at [469, 620] on div "Estonian to Estonian Võta vestlus üle" at bounding box center [489, 634] width 139 height 32
click at [467, 639] on div "Estonian to Estonian Võta vestlus üle" at bounding box center [489, 634] width 139 height 32
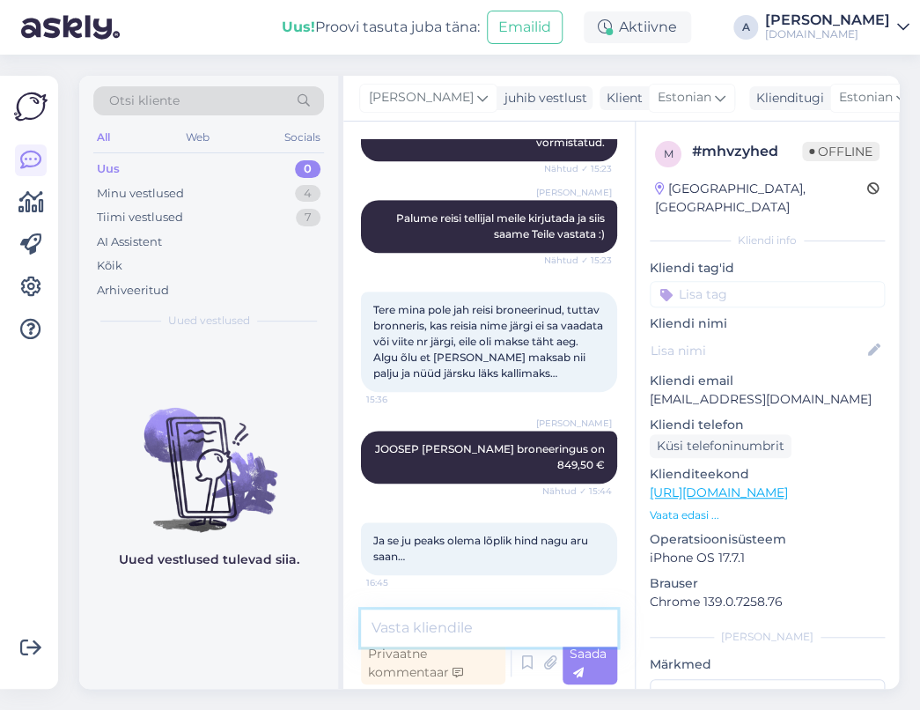
drag, startPoint x: 443, startPoint y: 630, endPoint x: 440, endPoint y: 618, distance: 11.8
click at [440, 621] on textarea at bounding box center [489, 628] width 256 height 37
type textarea "Jah."
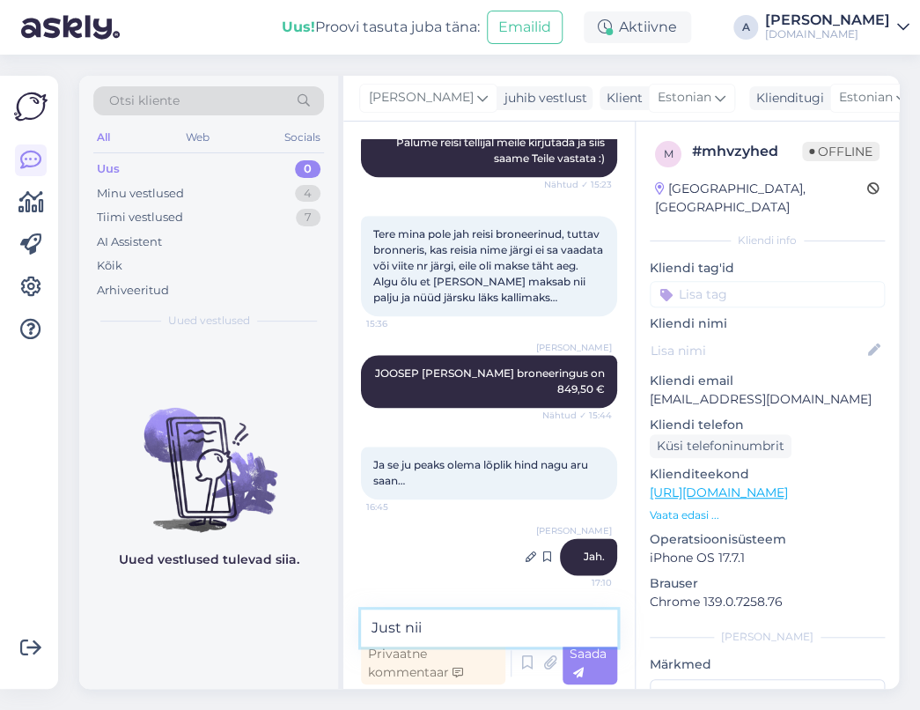
type textarea "Just nii."
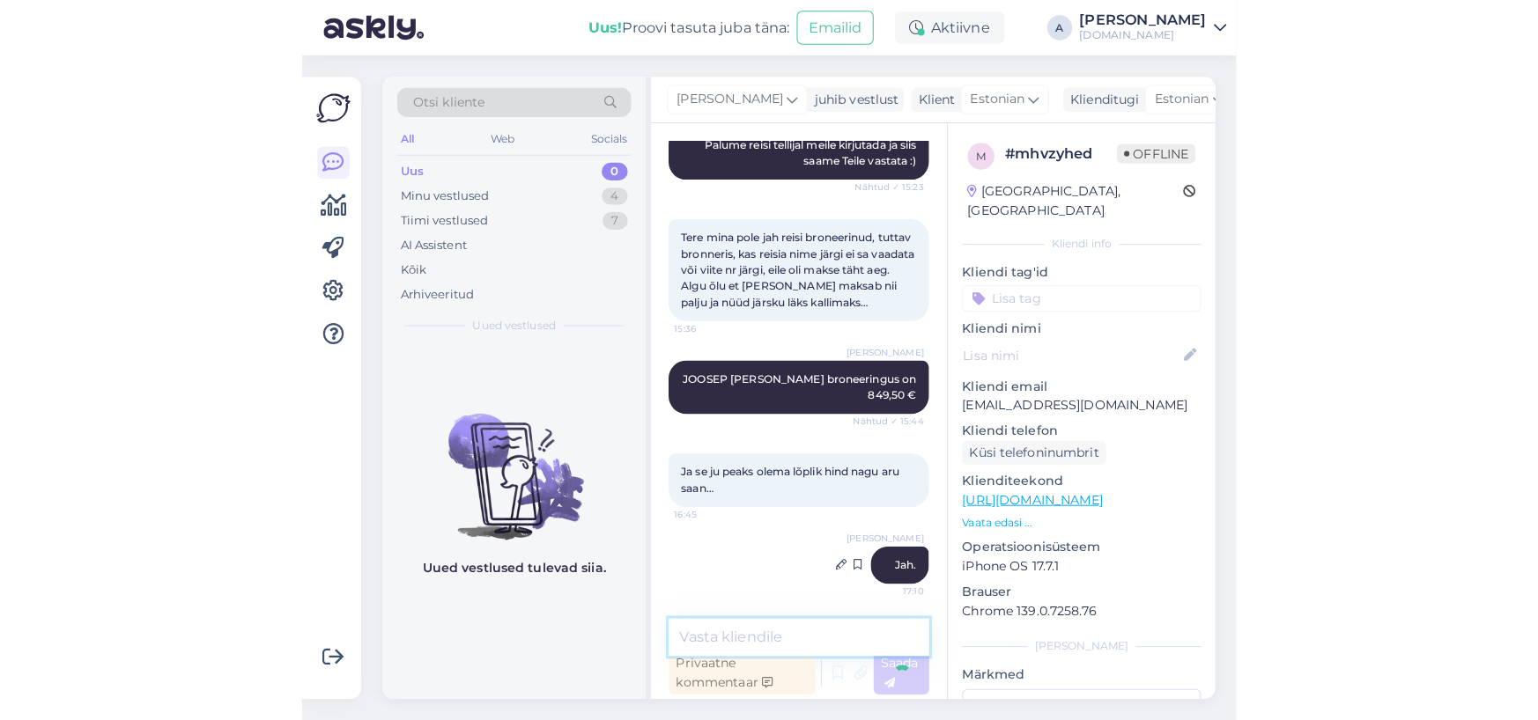
scroll to position [462, 0]
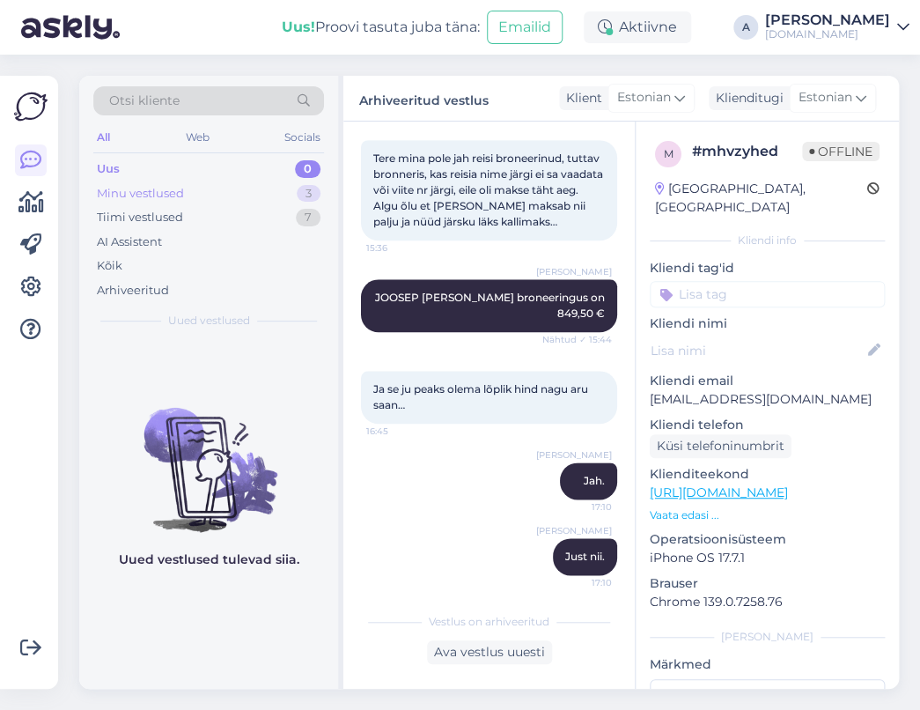
click at [284, 191] on div "Minu vestlused 3" at bounding box center [208, 193] width 231 height 25
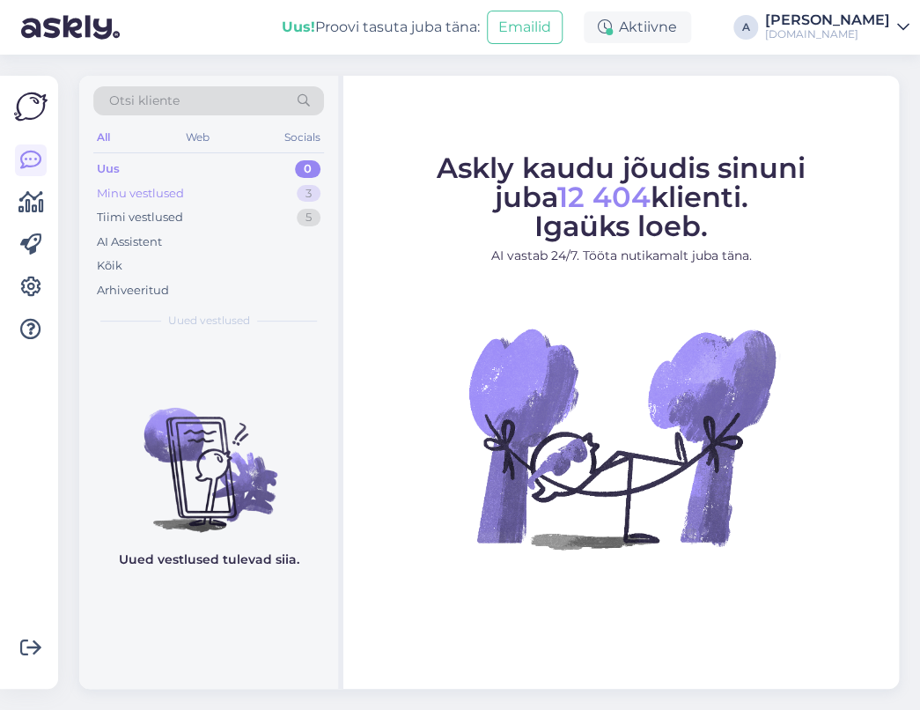
click at [269, 183] on div "Minu vestlused 3" at bounding box center [208, 193] width 231 height 25
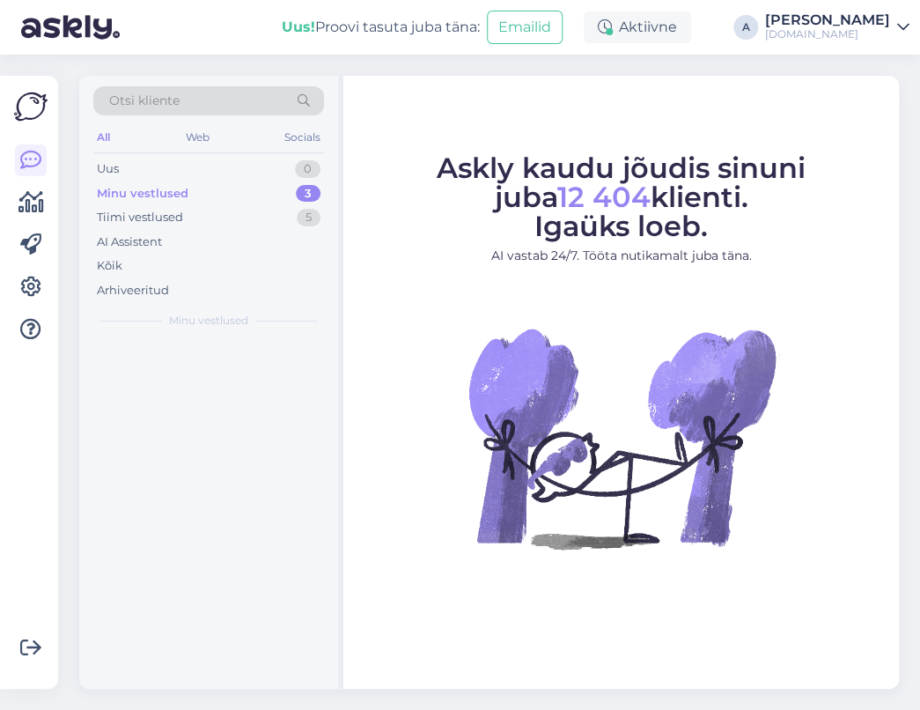
click at [269, 183] on div "Minu vestlused 3" at bounding box center [208, 193] width 231 height 25
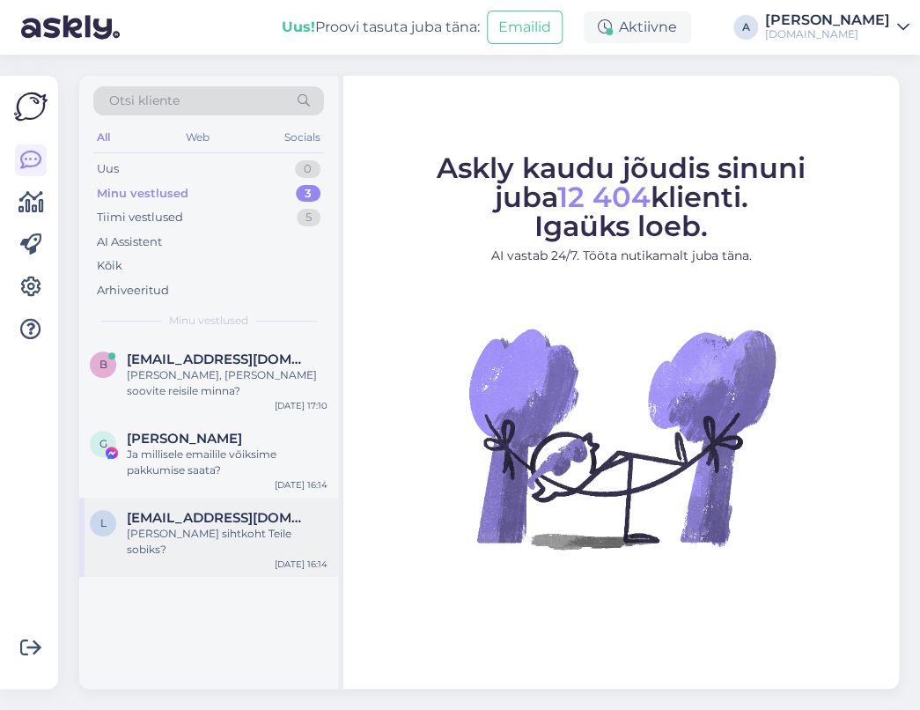
click at [256, 510] on span "[EMAIL_ADDRESS][DOMAIN_NAME]" at bounding box center [218, 518] width 183 height 16
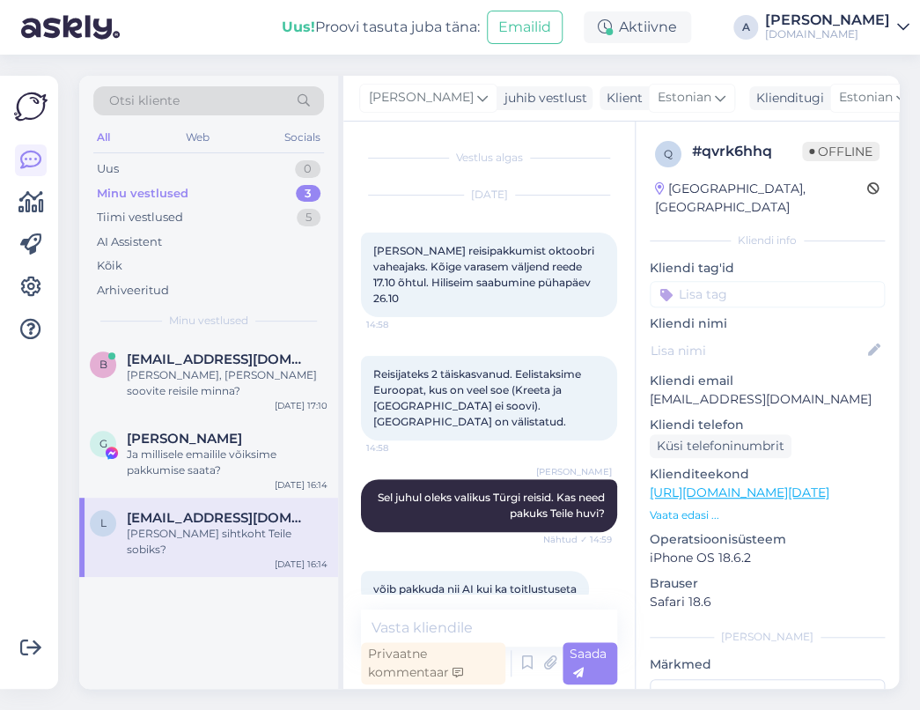
scroll to position [519, 0]
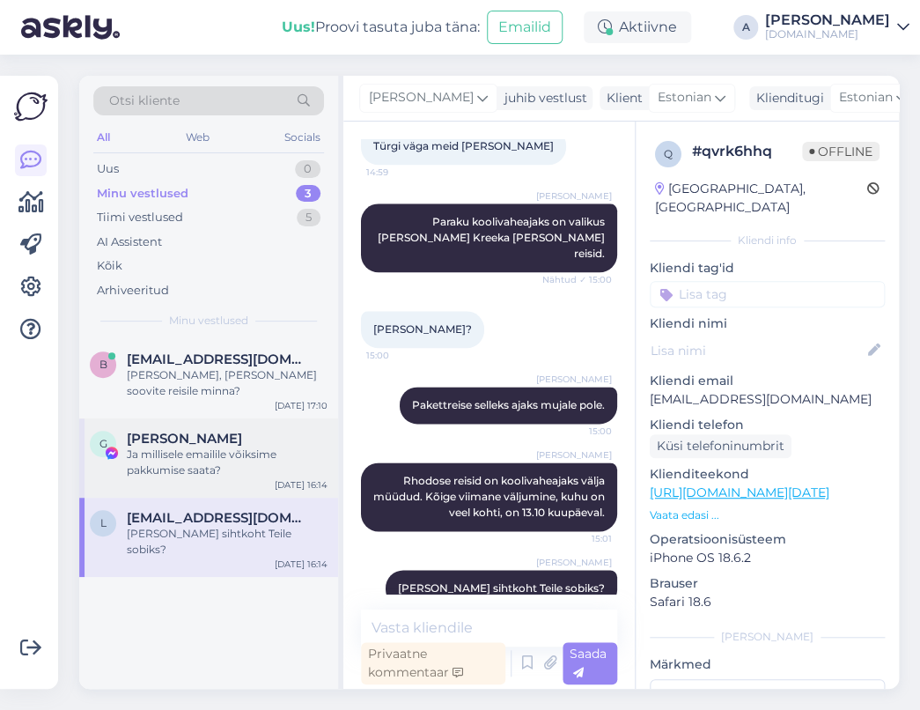
click at [255, 456] on div "Ja millisele emailile võiksime pakkumise saata?" at bounding box center [227, 463] width 201 height 32
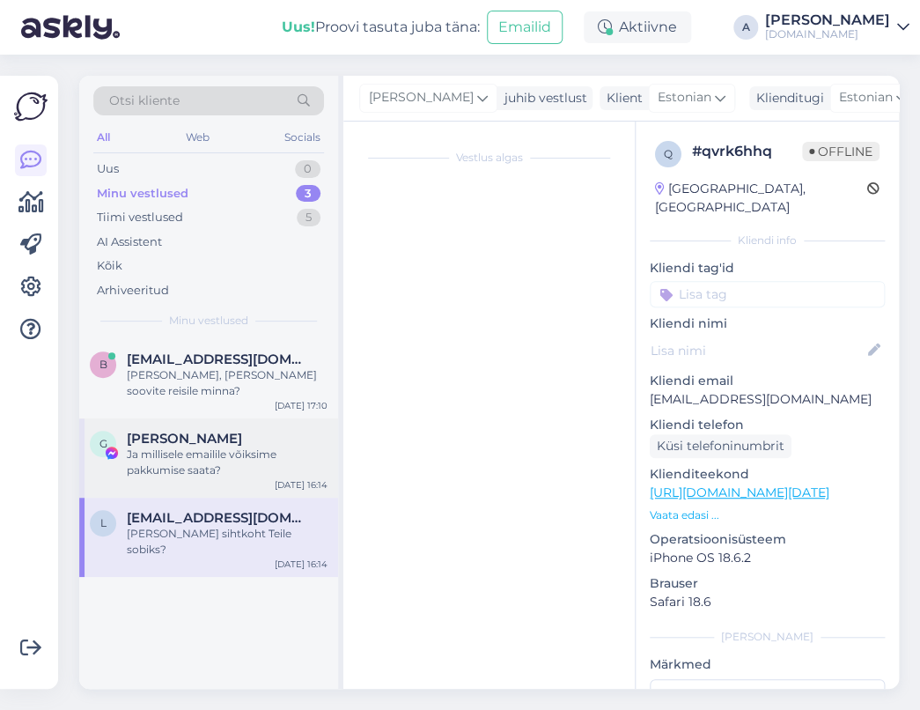
scroll to position [458, 0]
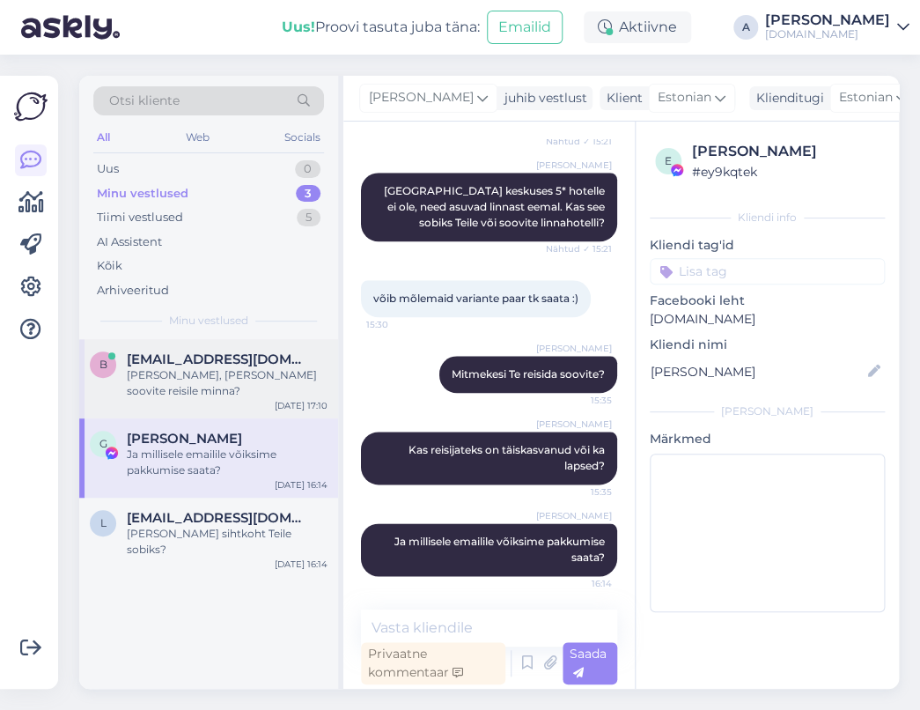
click at [248, 376] on div "[PERSON_NAME], [PERSON_NAME] soovite reisile minna?" at bounding box center [227, 383] width 201 height 32
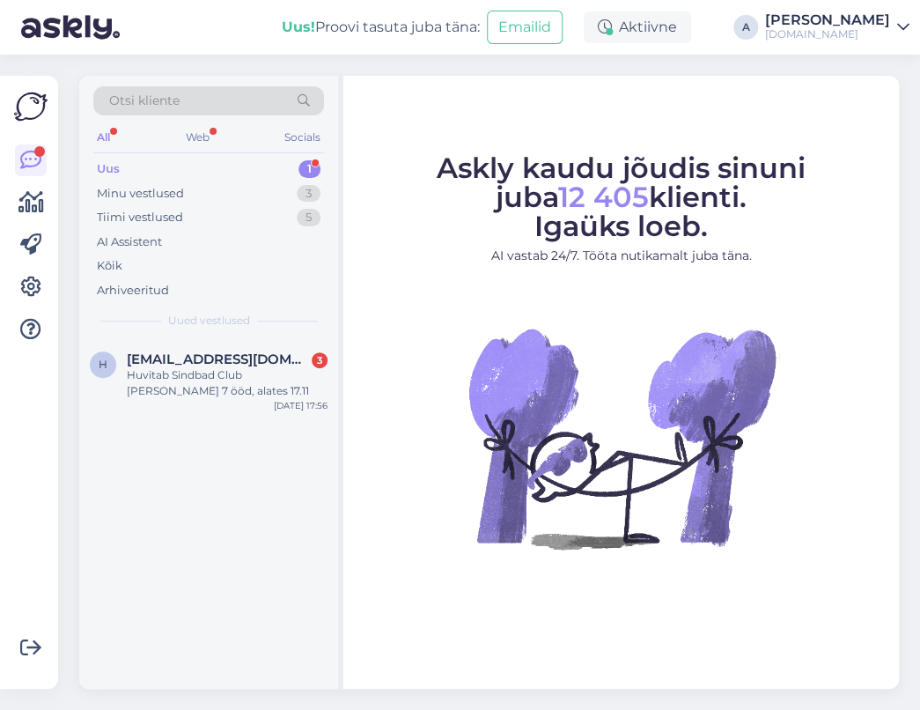
drag, startPoint x: 0, startPoint y: 0, endPoint x: 254, endPoint y: 174, distance: 307.3
click at [254, 174] on div "Uus 1" at bounding box center [208, 169] width 231 height 25
click at [258, 354] on span "[EMAIL_ADDRESS][DOMAIN_NAME]" at bounding box center [218, 359] width 183 height 16
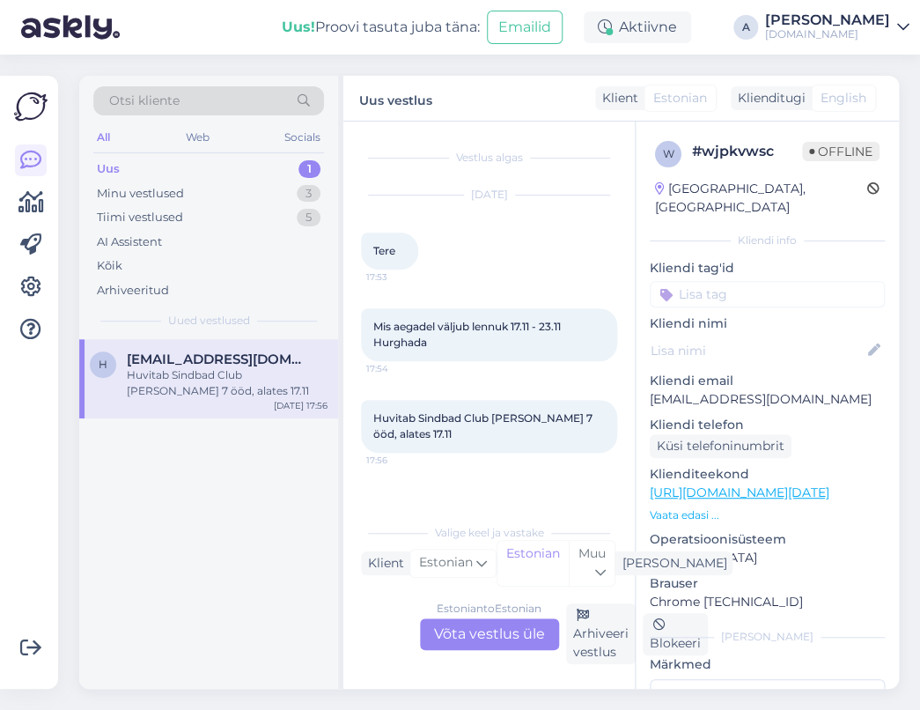
click at [518, 624] on div "Estonian to Estonian Võta vestlus üle" at bounding box center [489, 634] width 139 height 32
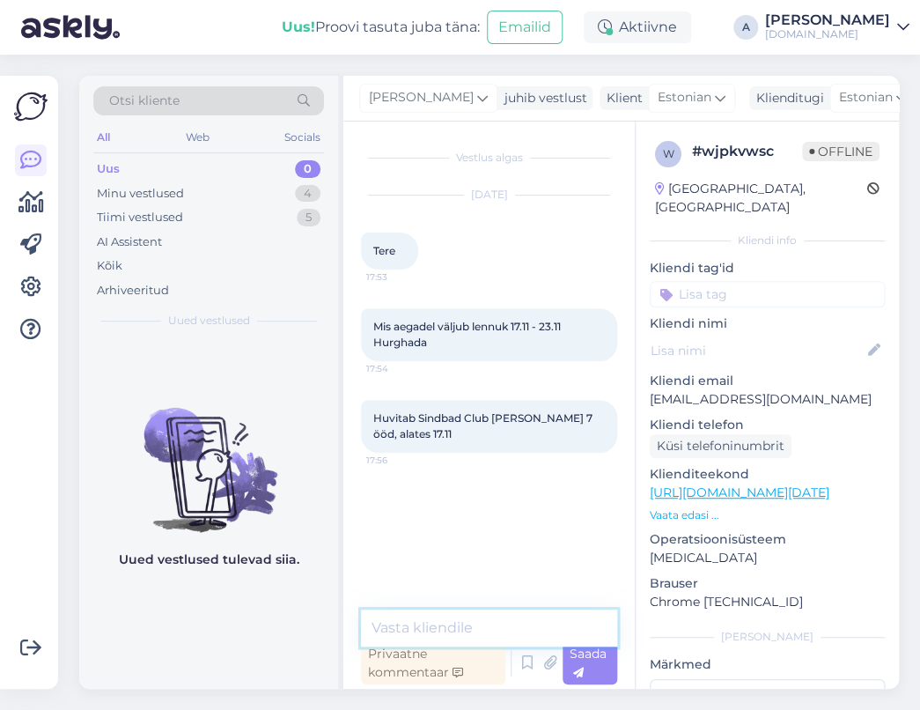
click at [487, 632] on textarea at bounding box center [489, 628] width 256 height 37
type textarea "Tere, kas eelistate päevaseid või öiseid lennuaegu?"
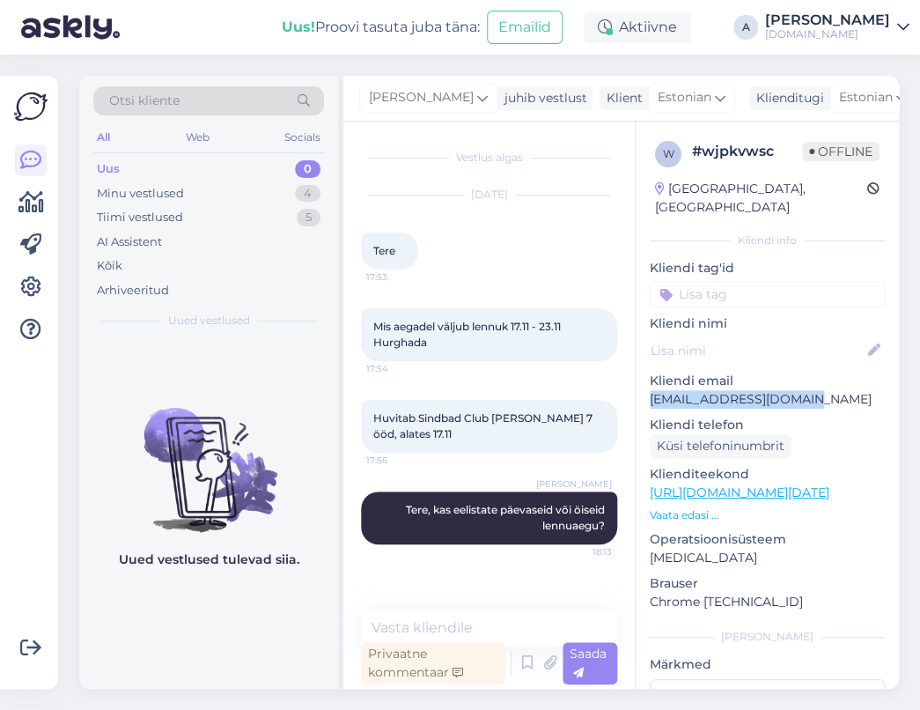
drag, startPoint x: 816, startPoint y: 377, endPoint x: 643, endPoint y: 378, distance: 172.6
click at [643, 378] on div "w # wjpkvwsc Offline [GEOGRAPHIC_DATA], [GEOGRAPHIC_DATA] Kliendi info Kliendi …" at bounding box center [767, 493] width 263 height 743
copy p "[EMAIL_ADDRESS][DOMAIN_NAME]"
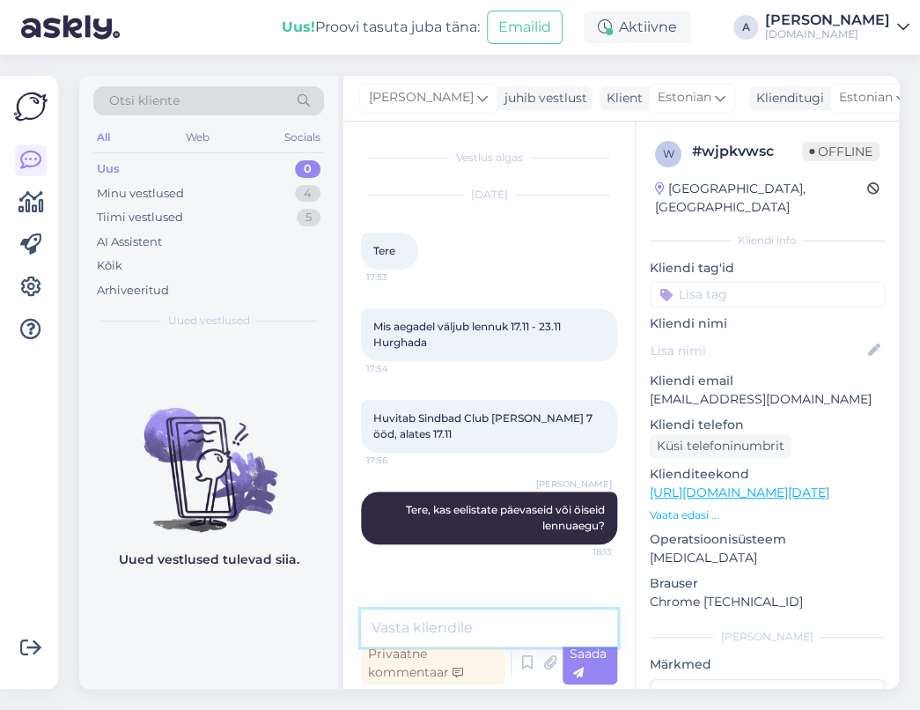
click at [445, 638] on textarea at bounding box center [489, 628] width 256 height 37
type textarea "K"
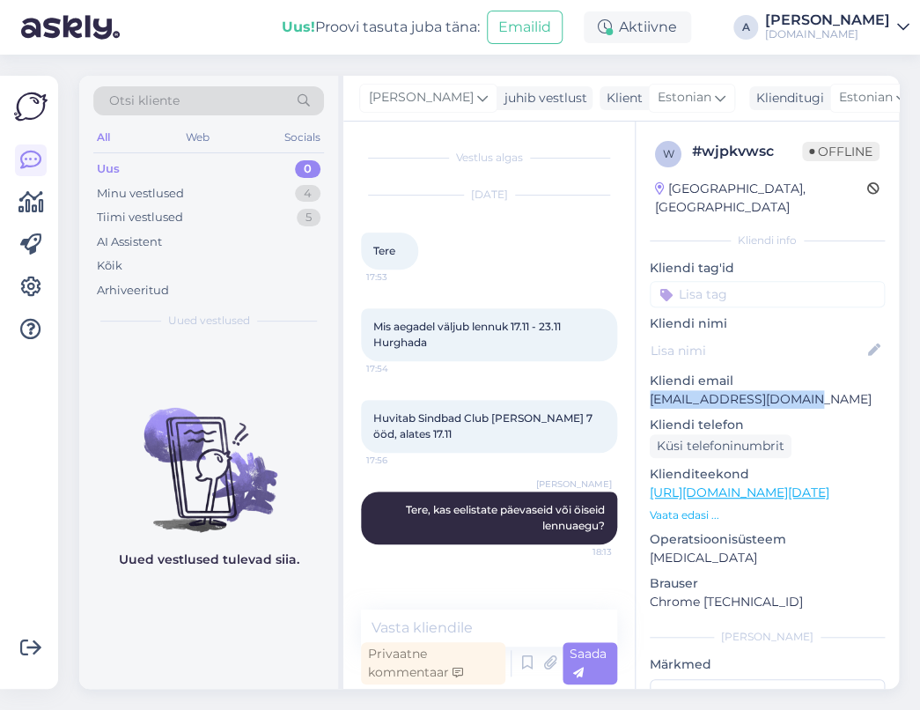
drag, startPoint x: 816, startPoint y: 383, endPoint x: 637, endPoint y: 385, distance: 178.8
click at [637, 385] on div "w # wjpkvwsc Offline [GEOGRAPHIC_DATA], [GEOGRAPHIC_DATA] Kliendi info Kliendi …" at bounding box center [767, 493] width 263 height 743
copy p "[EMAIL_ADDRESS][DOMAIN_NAME]"
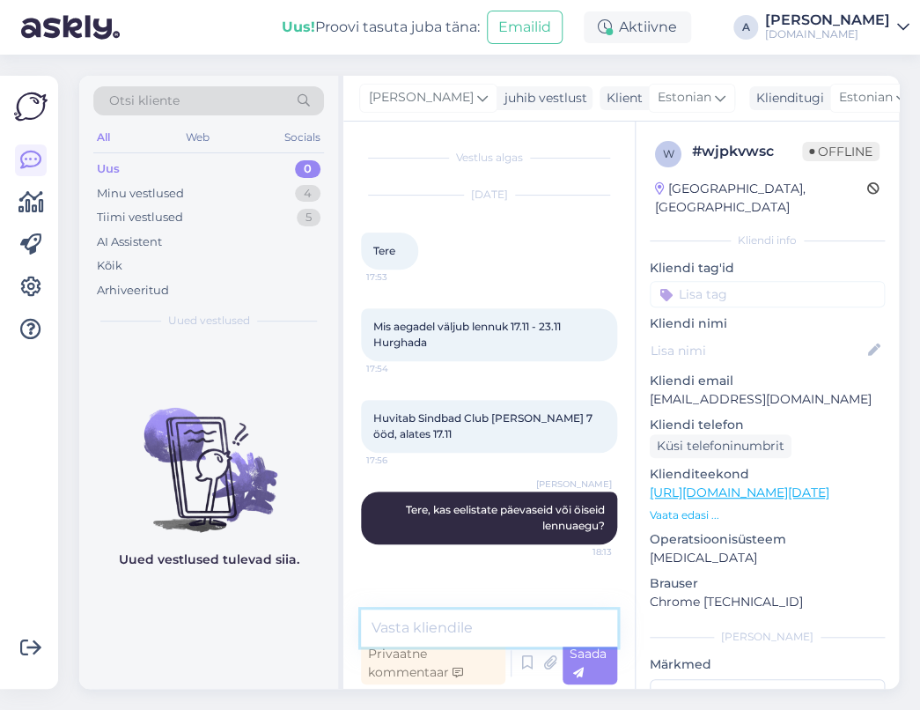
click at [458, 616] on textarea at bounding box center [489, 628] width 256 height 37
type textarea "Saatsin Teile pakkumise emailile :)"
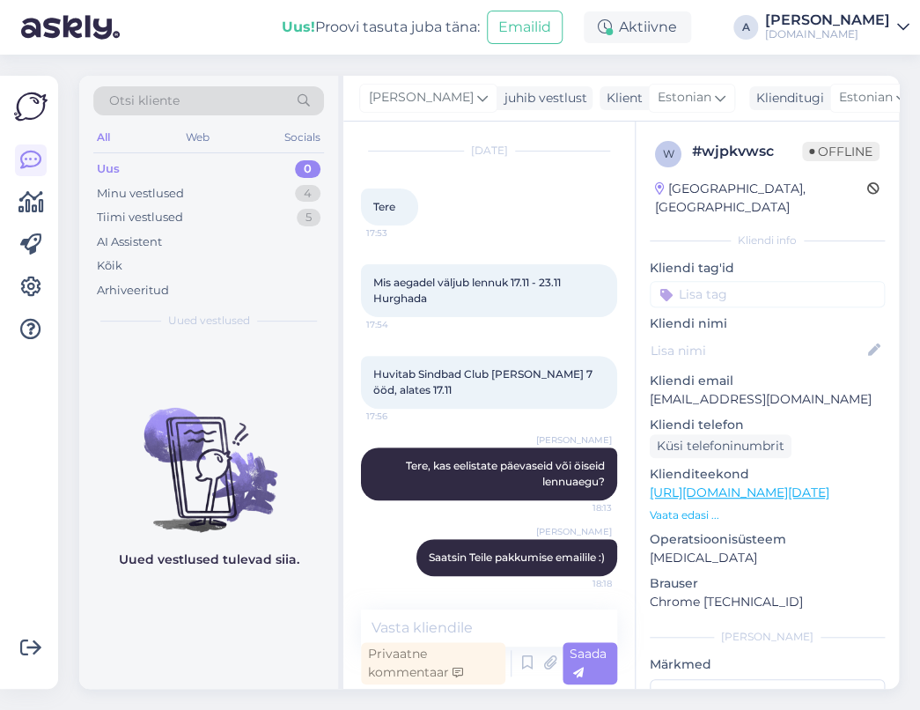
drag, startPoint x: 879, startPoint y: 100, endPoint x: 833, endPoint y: 119, distance: 49.7
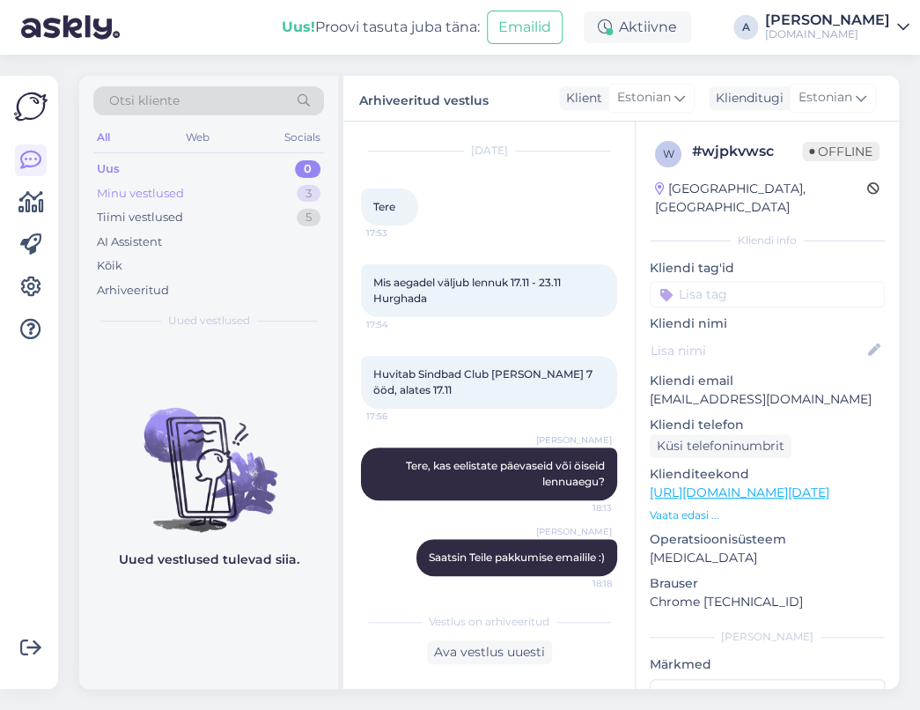
click at [242, 192] on div "Minu vestlused 3" at bounding box center [208, 193] width 231 height 25
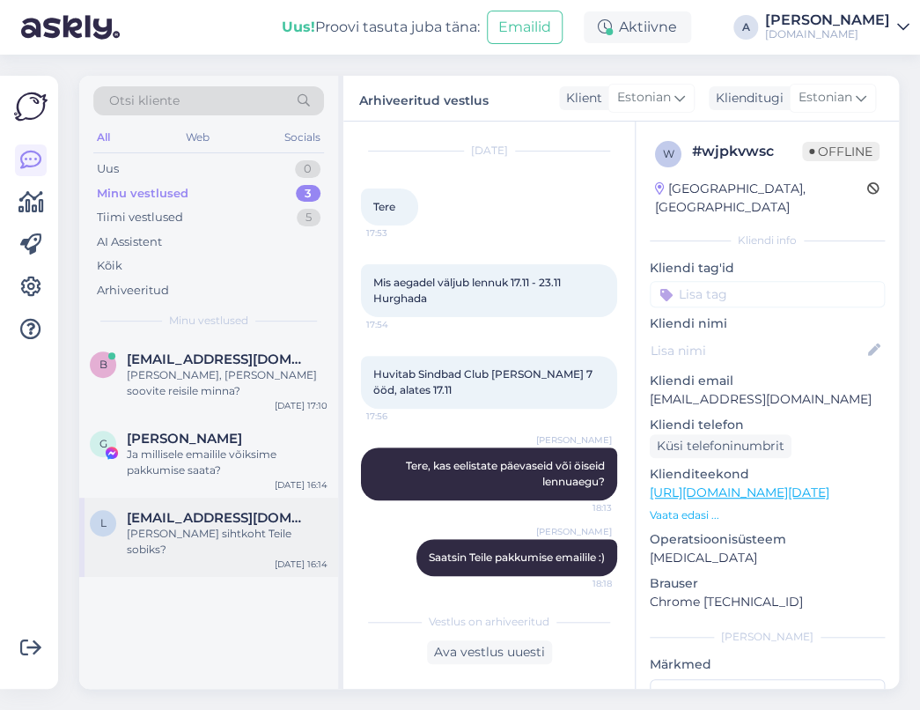
click at [270, 510] on span "[EMAIL_ADDRESS][DOMAIN_NAME]" at bounding box center [218, 518] width 183 height 16
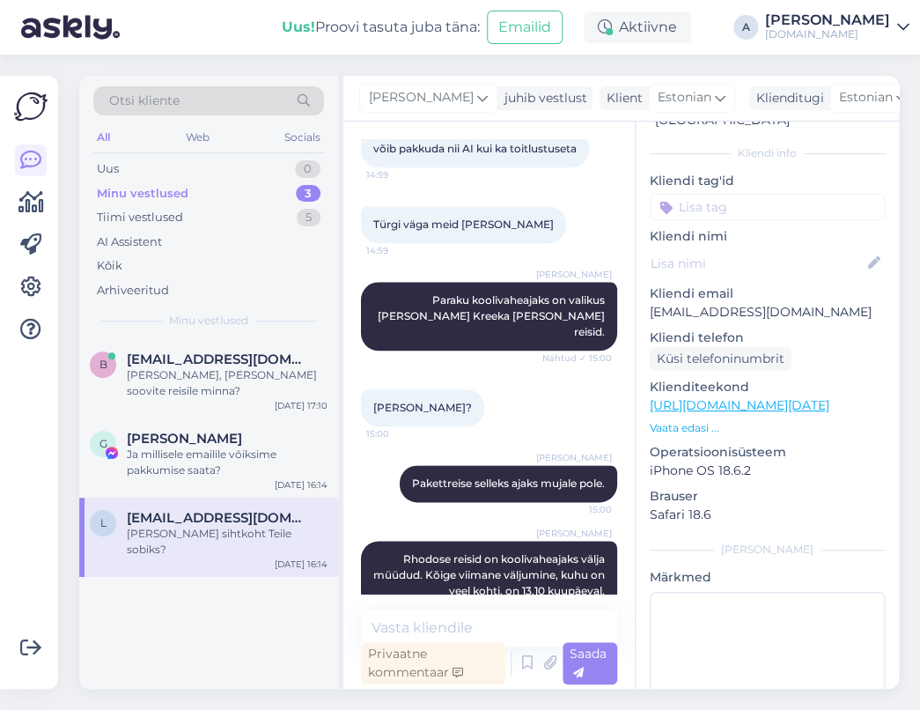
scroll to position [155, 0]
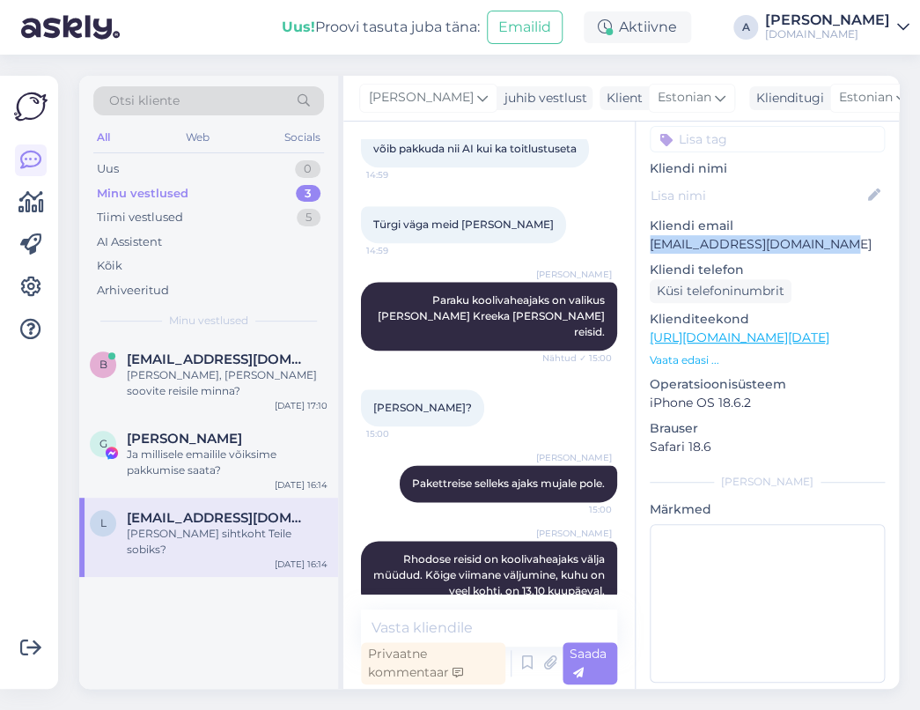
drag, startPoint x: 846, startPoint y: 221, endPoint x: 636, endPoint y: 218, distance: 210.5
click at [638, 218] on div "q # qvrk6hhq Offline [GEOGRAPHIC_DATA], [GEOGRAPHIC_DATA] Kliendi info Kliendi …" at bounding box center [767, 338] width 263 height 743
copy p "[EMAIL_ADDRESS][DOMAIN_NAME]"
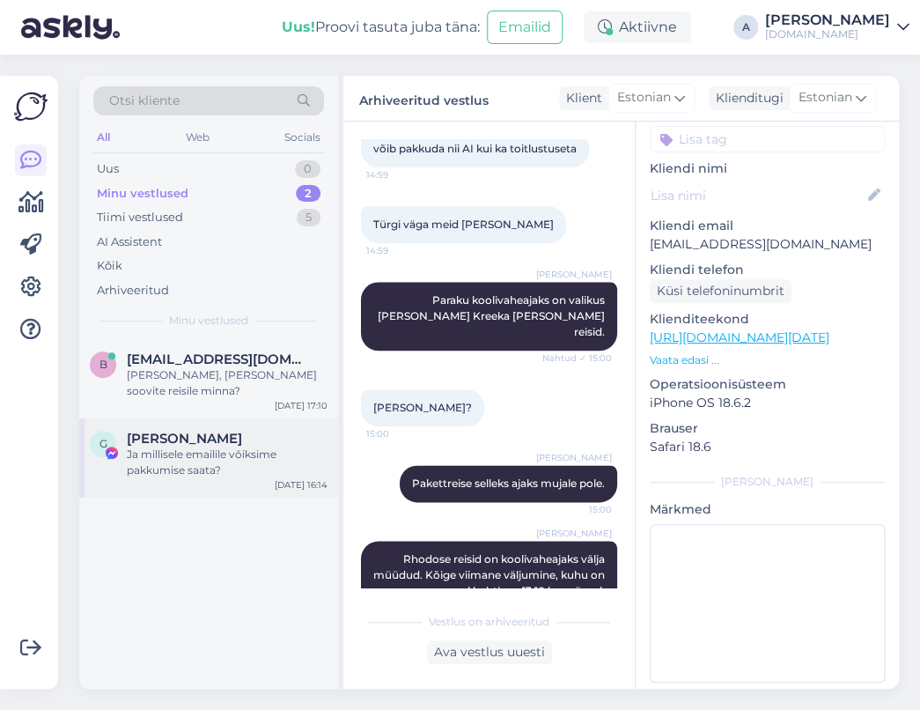
click at [291, 431] on div "[PERSON_NAME]" at bounding box center [227, 439] width 201 height 16
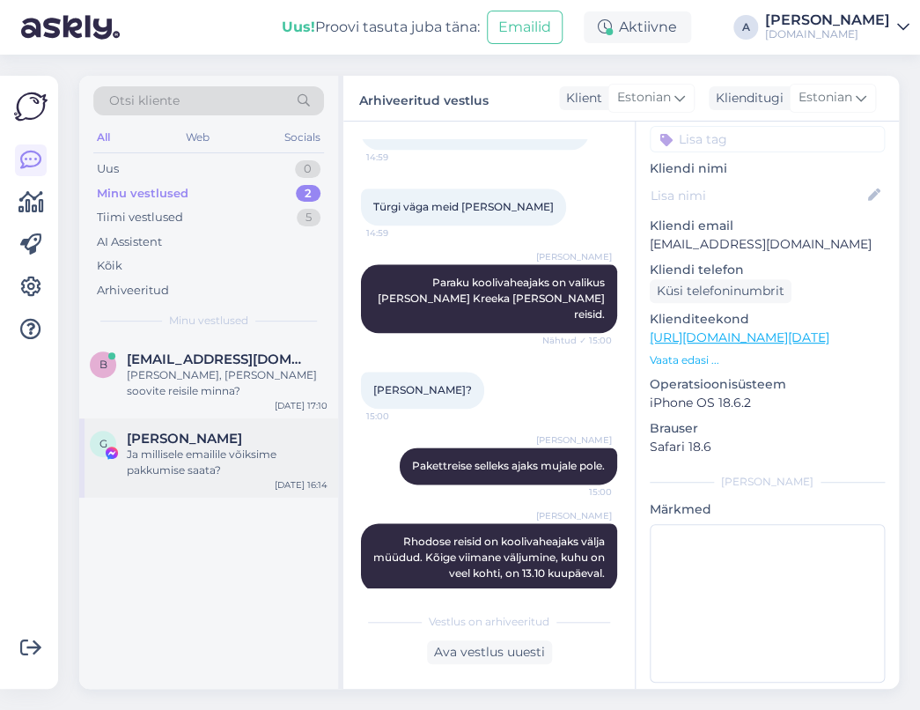
scroll to position [0, 0]
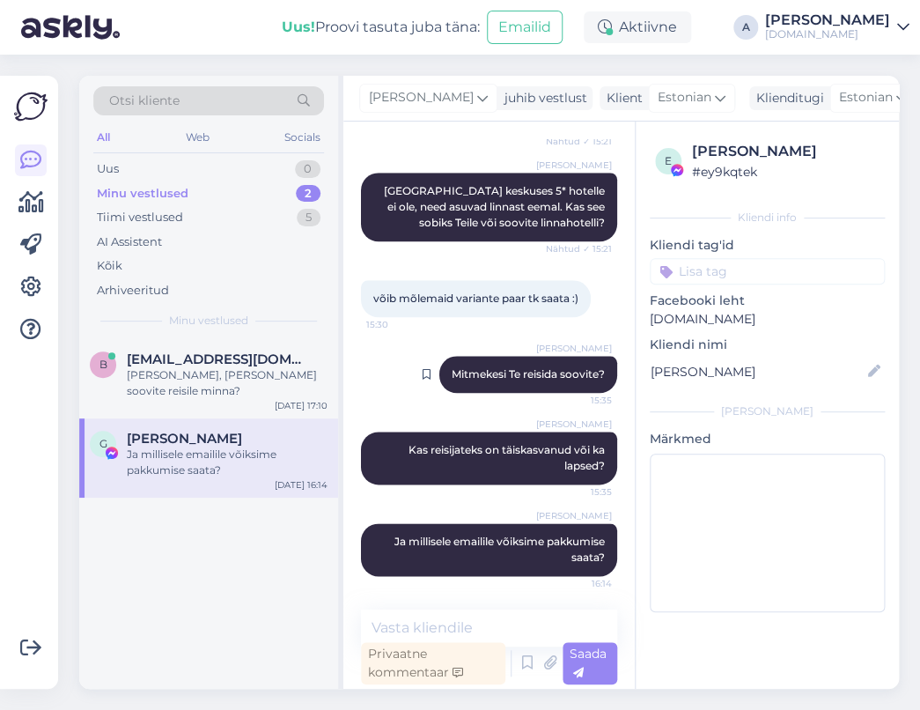
click at [584, 368] on div "Vestlus algas [DATE] Tere,mis pakkumised teil sügisesse või kevadesse on Türki …" at bounding box center [622, 405] width 556 height 567
click at [230, 388] on div "b [EMAIL_ADDRESS][DOMAIN_NAME] Tere, [PERSON_NAME] soovite reisile minna? [DATE…" at bounding box center [208, 378] width 259 height 79
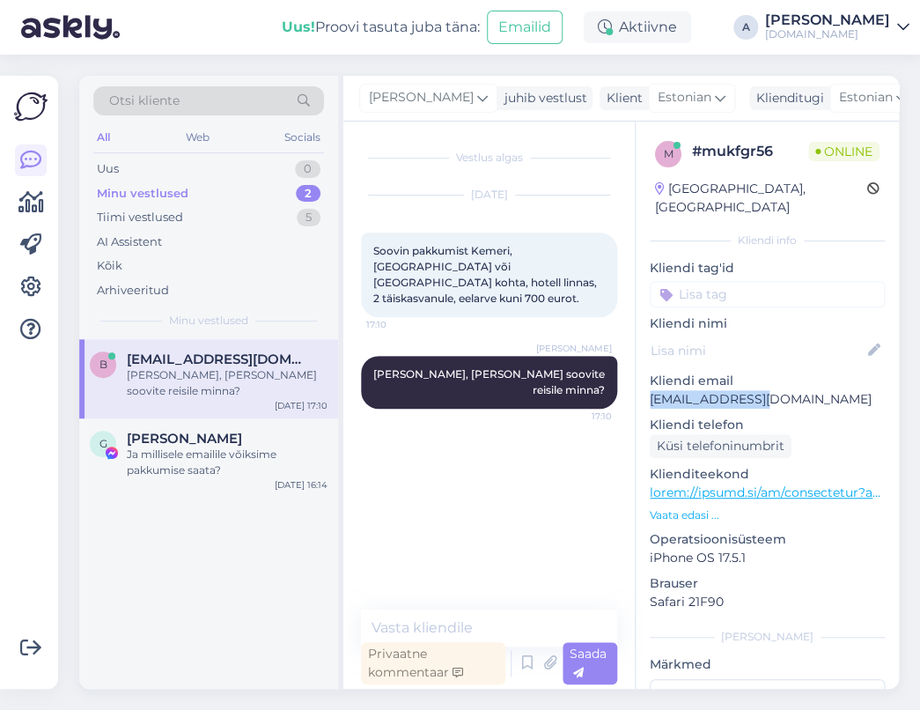
copy p "[EMAIL_ADDRESS][DOMAIN_NAME]"
drag, startPoint x: 762, startPoint y: 381, endPoint x: 645, endPoint y: 381, distance: 117.1
click at [645, 381] on div "m # mukfgr56 Online [GEOGRAPHIC_DATA], [GEOGRAPHIC_DATA] Kliendi info Kliendi t…" at bounding box center [767, 493] width 263 height 743
click at [291, 159] on div "Uus 1" at bounding box center [208, 169] width 231 height 25
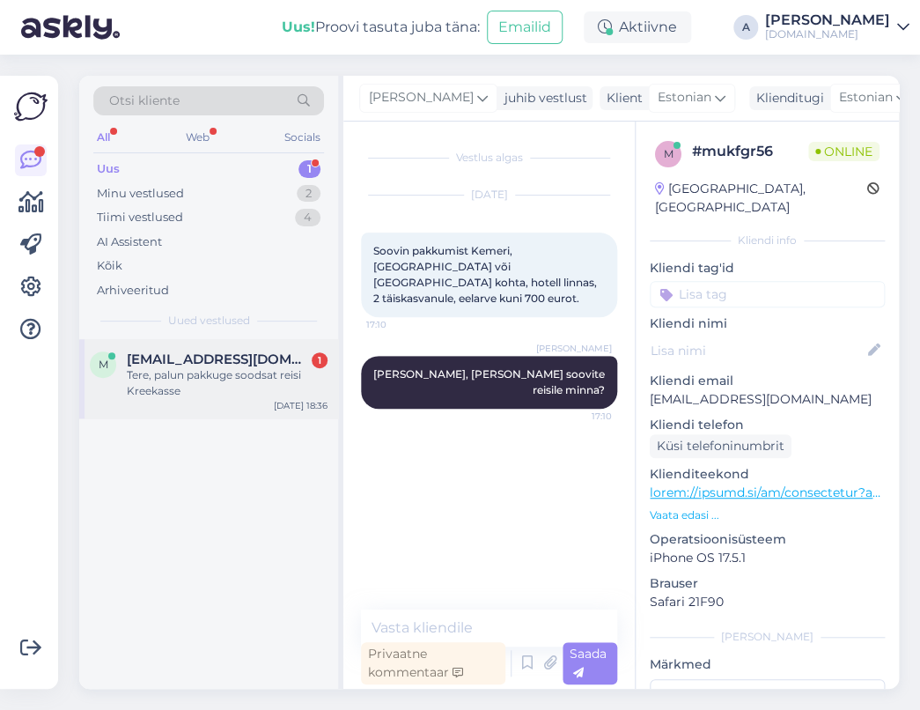
click at [267, 363] on span "[EMAIL_ADDRESS][DOMAIN_NAME]" at bounding box center [218, 359] width 183 height 16
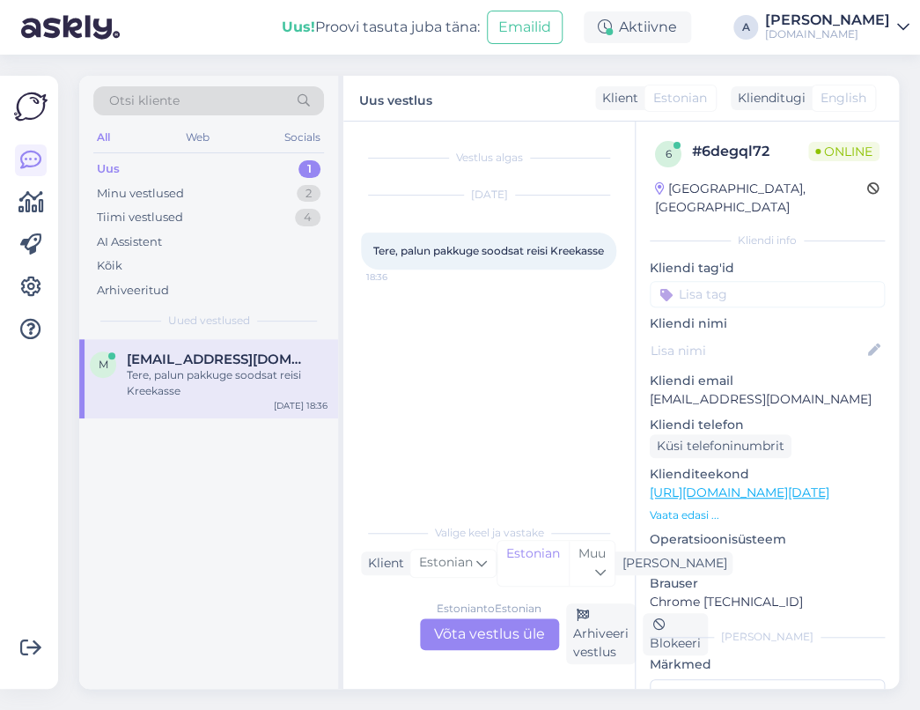
click at [530, 636] on div "Estonian to Estonian Võta vestlus üle" at bounding box center [489, 634] width 139 height 32
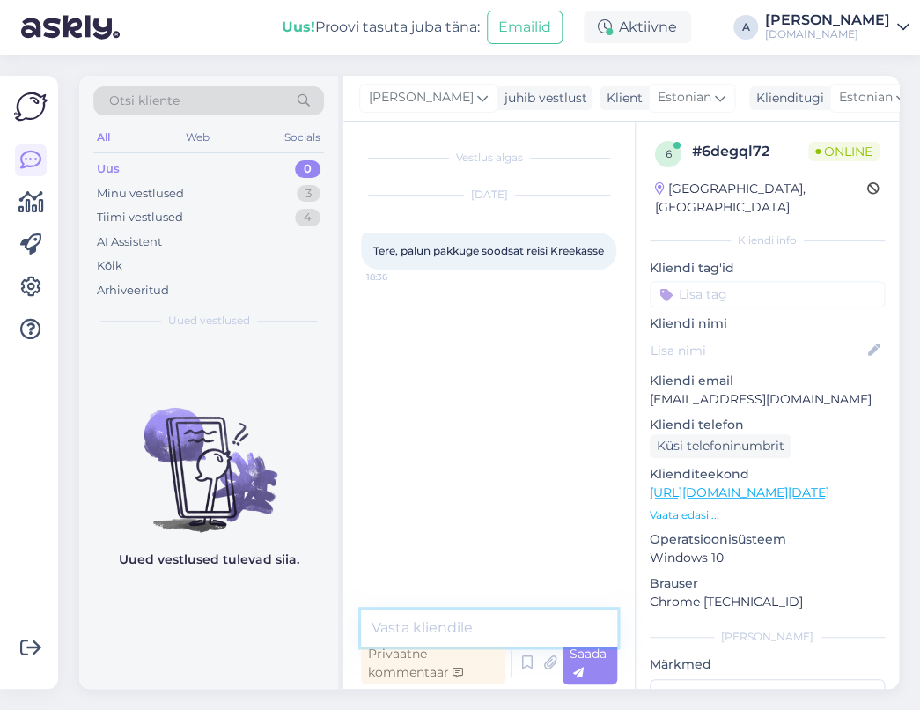
click at [484, 633] on textarea at bounding box center [489, 628] width 256 height 37
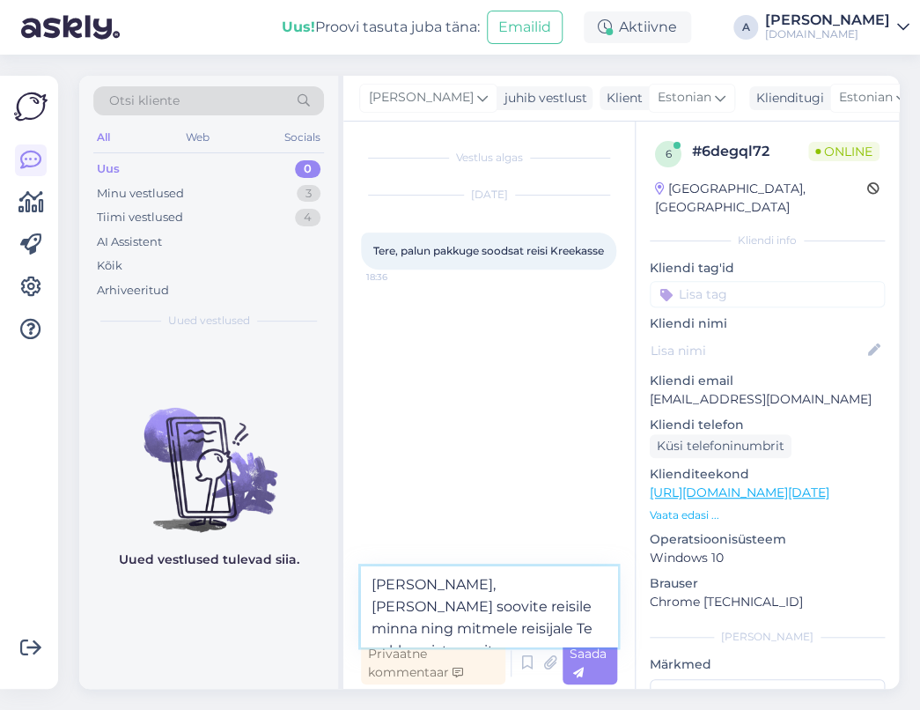
type textarea "[PERSON_NAME], [PERSON_NAME] soovite reisile minna ning mitmele reisijale Te pa…"
